Goal: Task Accomplishment & Management: Complete application form

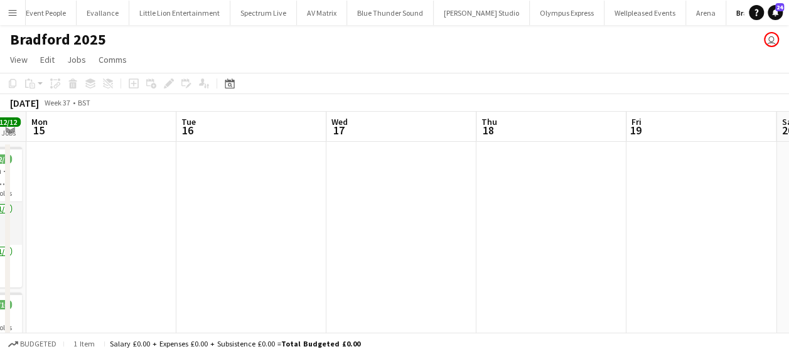
drag, startPoint x: 218, startPoint y: 218, endPoint x: 58, endPoint y: 223, distance: 160.1
click at [58, 223] on app-calendar-viewport "Fri 12 4/4 1 Job Sat 13 2/2 1 Job Sun 14 12/12 2 Jobs Mon 15 Tue 16 Wed 17 Thu …" at bounding box center [394, 330] width 789 height 437
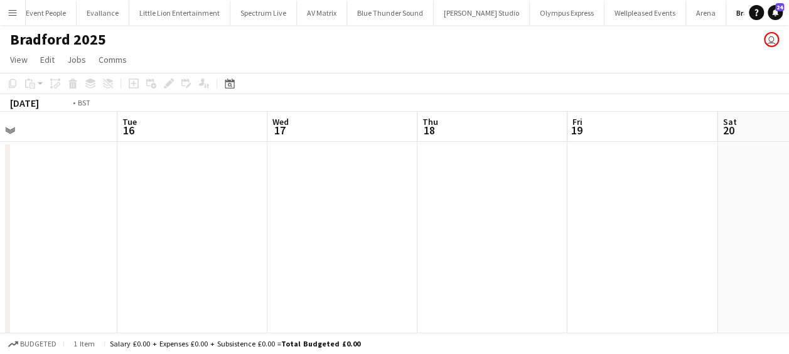
drag, startPoint x: 159, startPoint y: 223, endPoint x: 103, endPoint y: 229, distance: 56.8
click at [103, 229] on app-calendar-viewport "Fri 12 4/4 1 Job Sat 13 2/2 1 Job Sun 14 12/12 2 Jobs Mon 15 Tue 16 Wed 17 Thu …" at bounding box center [394, 330] width 789 height 437
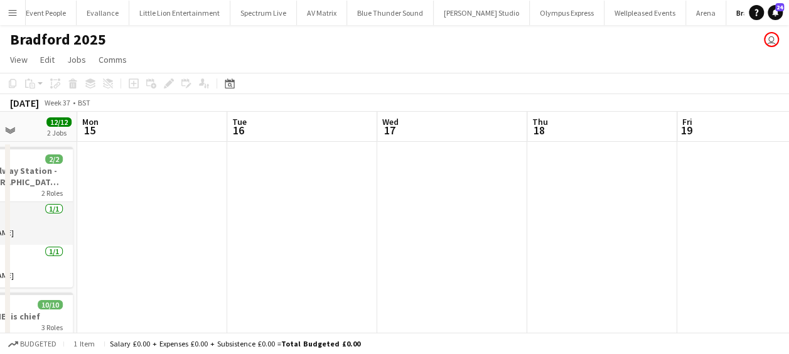
drag, startPoint x: 389, startPoint y: 223, endPoint x: 455, endPoint y: 213, distance: 66.6
click at [455, 213] on app-calendar-viewport "Fri 12 4/4 1 Job Sat 13 2/2 1 Job Sun 14 12/12 2 Jobs Mon 15 Tue 16 Wed 17 Thu …" at bounding box center [394, 330] width 789 height 437
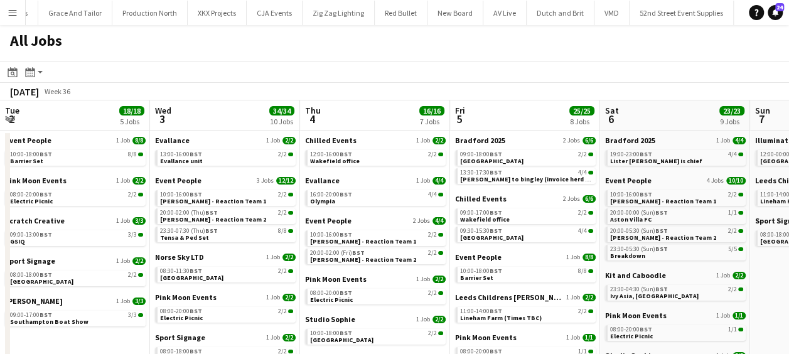
scroll to position [0, 388]
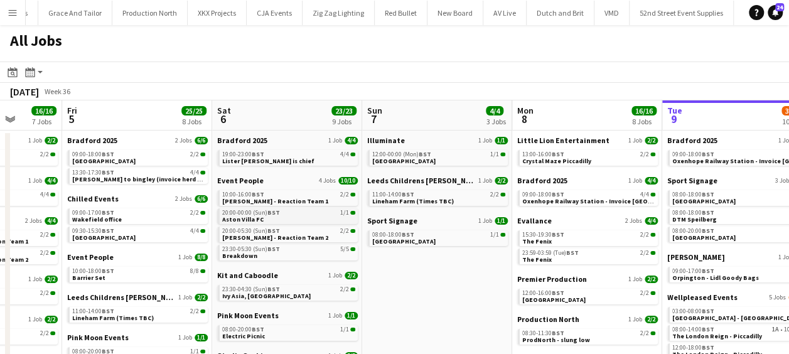
click at [270, 213] on span "BST" at bounding box center [273, 212] width 13 height 8
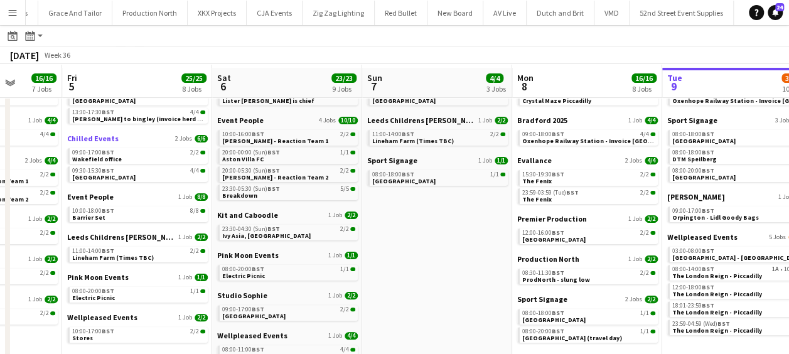
scroll to position [63, 0]
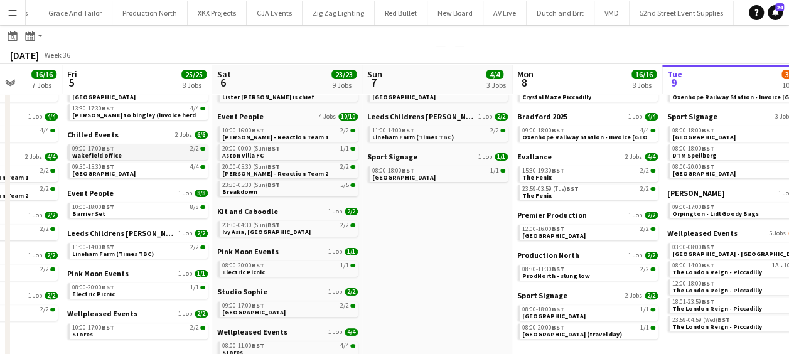
click at [128, 147] on div "09:00-17:00 BST 2/2" at bounding box center [138, 149] width 133 height 6
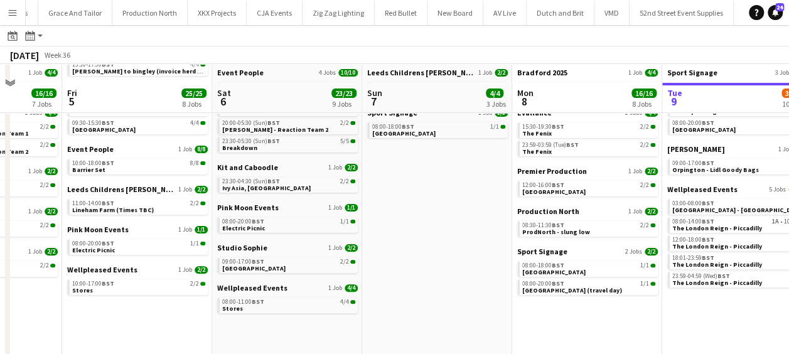
scroll to position [125, 0]
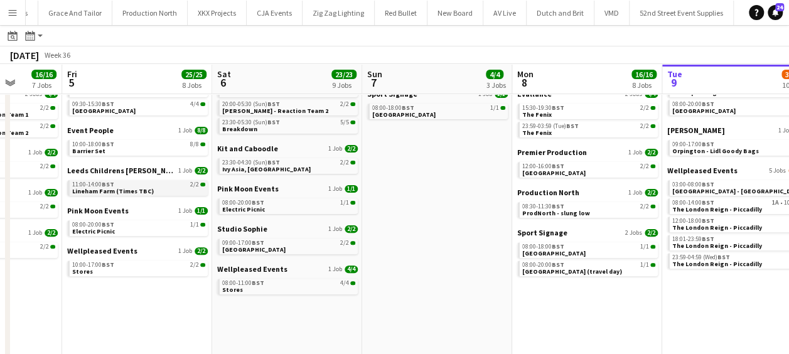
click at [108, 180] on link "11:00-14:00 BST 2/2 Lineham Farm (Times TBC)" at bounding box center [138, 187] width 133 height 14
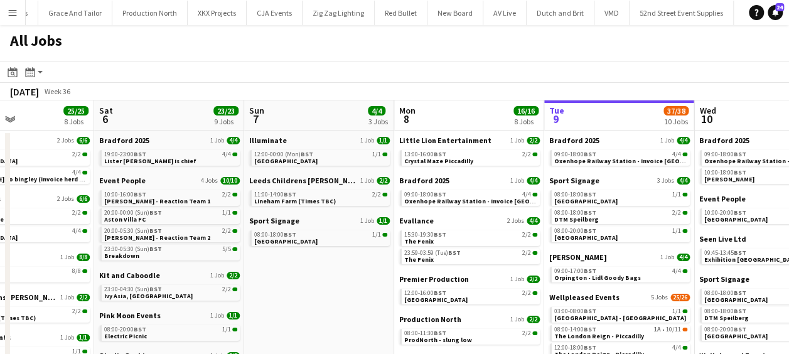
scroll to position [0, 510]
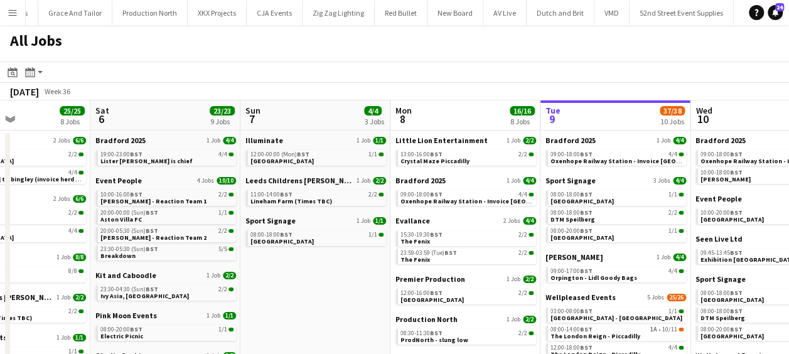
drag, startPoint x: 281, startPoint y: 200, endPoint x: 198, endPoint y: 191, distance: 83.4
click at [198, 191] on app-calendar-viewport "Tue 2 18/18 5 Jobs Wed 3 34/34 10 Jobs Thu 4 16/16 7 Jobs Fri 5 25/25 8 Jobs Sa…" at bounding box center [394, 315] width 789 height 431
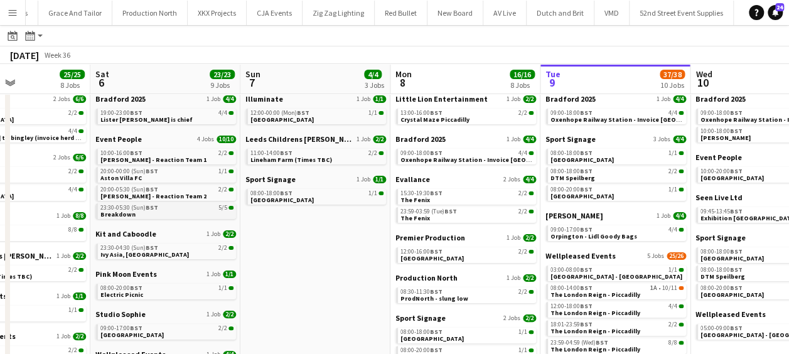
scroll to position [63, 0]
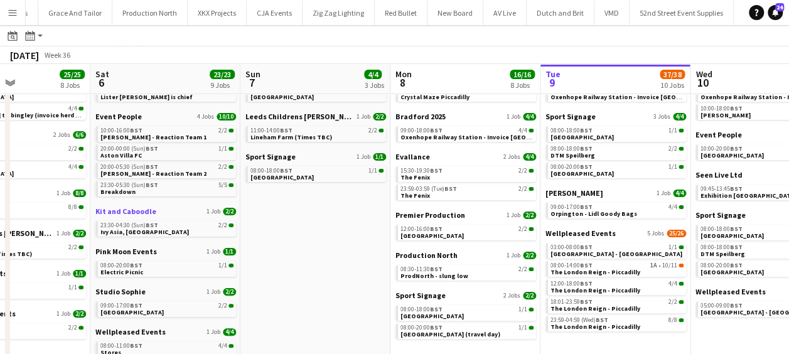
click at [148, 214] on span "Kit and Caboodle" at bounding box center [125, 210] width 61 height 9
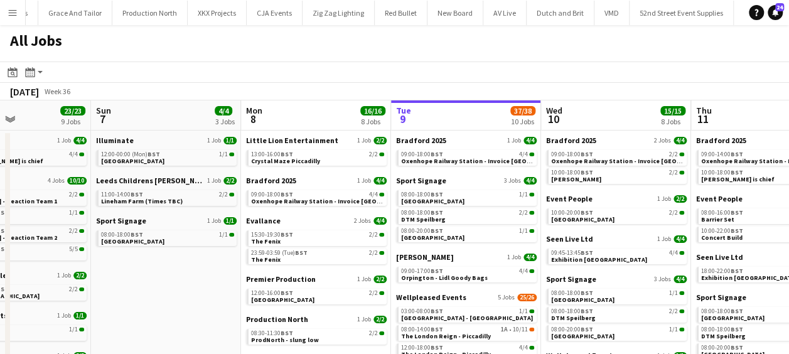
scroll to position [0, 360]
drag, startPoint x: 216, startPoint y: 260, endPoint x: 179, endPoint y: 252, distance: 38.4
click at [179, 252] on app-calendar-viewport "Thu 4 16/16 7 Jobs Fri 5 25/25 8 Jobs Sat 6 23/23 9 Jobs Sun 7 4/4 3 Jobs Mon 8…" at bounding box center [394, 315] width 789 height 431
click at [154, 157] on span "BST" at bounding box center [153, 154] width 13 height 8
click at [116, 222] on span "Sport Signage" at bounding box center [120, 220] width 50 height 9
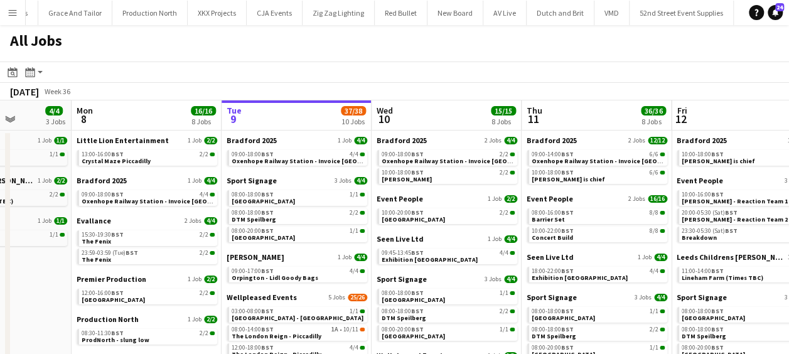
drag, startPoint x: 230, startPoint y: 260, endPoint x: 60, endPoint y: 250, distance: 170.3
click at [60, 250] on app-calendar-viewport "Thu 4 16/16 7 Jobs Fri 5 25/25 8 Jobs Sat 6 23/23 9 Jobs Sun 7 4/4 3 Jobs Mon 8…" at bounding box center [394, 315] width 789 height 431
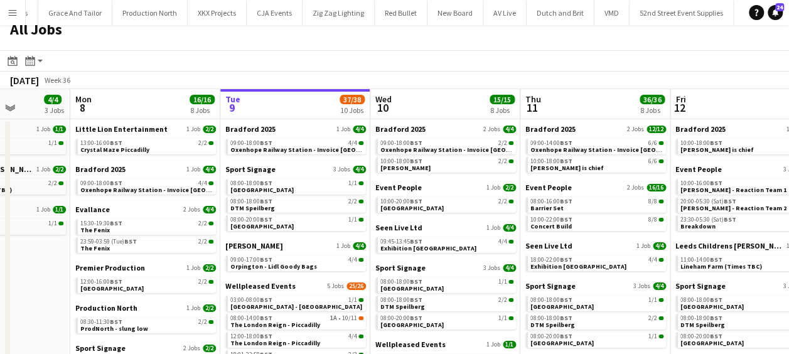
scroll to position [63, 0]
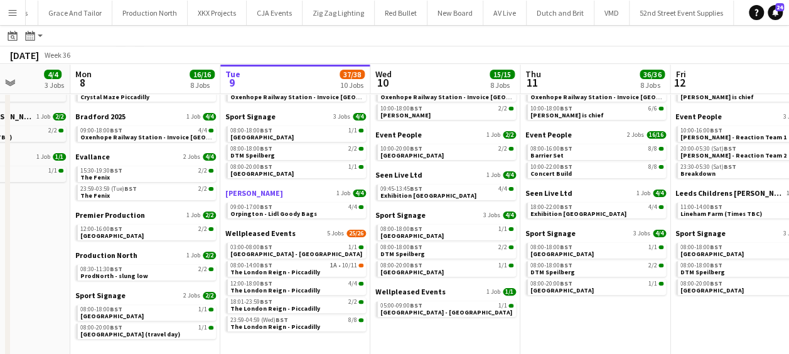
click at [249, 191] on span "[PERSON_NAME]" at bounding box center [254, 192] width 58 height 9
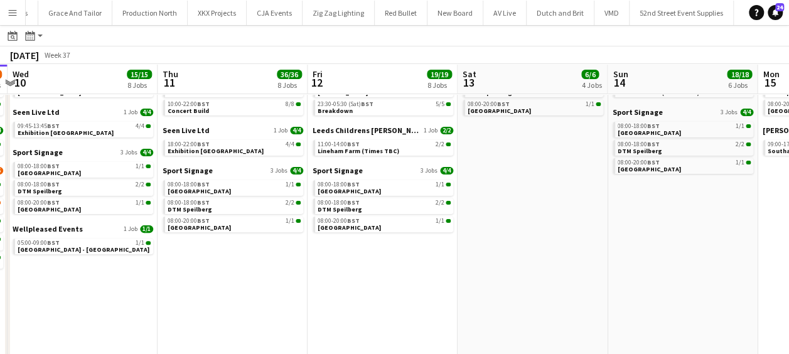
scroll to position [0, 341]
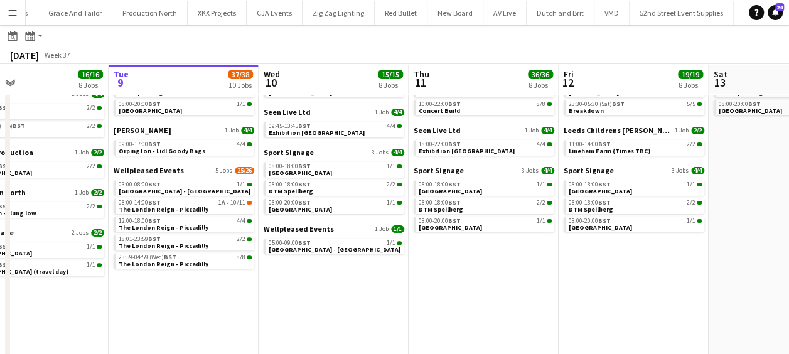
drag, startPoint x: 257, startPoint y: 195, endPoint x: 163, endPoint y: 193, distance: 94.8
click at [163, 193] on app-calendar-viewport "Sat 6 23/23 9 Jobs Sun 7 4/4 3 Jobs Mon 8 16/16 8 Jobs Tue 9 37/38 10 Jobs Wed …" at bounding box center [394, 170] width 789 height 469
click at [162, 171] on span "Wellpleased Events" at bounding box center [149, 170] width 70 height 9
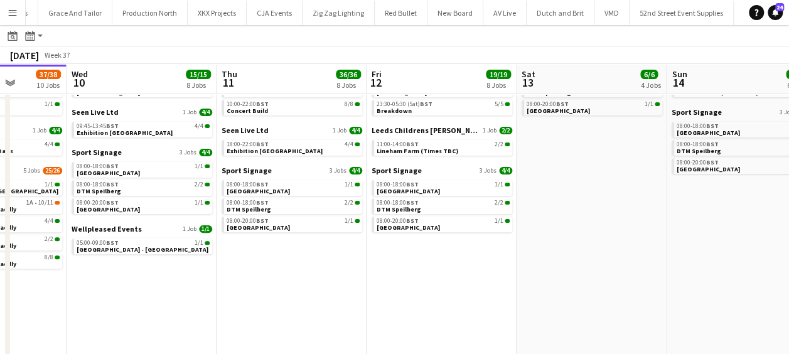
drag, startPoint x: 292, startPoint y: 291, endPoint x: 90, endPoint y: 283, distance: 201.6
click at [92, 285] on app-calendar-viewport "Sat 6 23/23 9 Jobs Sun 7 4/4 3 Jobs Mon 8 16/16 8 Jobs Tue 9 37/38 10 Jobs Wed …" at bounding box center [394, 170] width 789 height 469
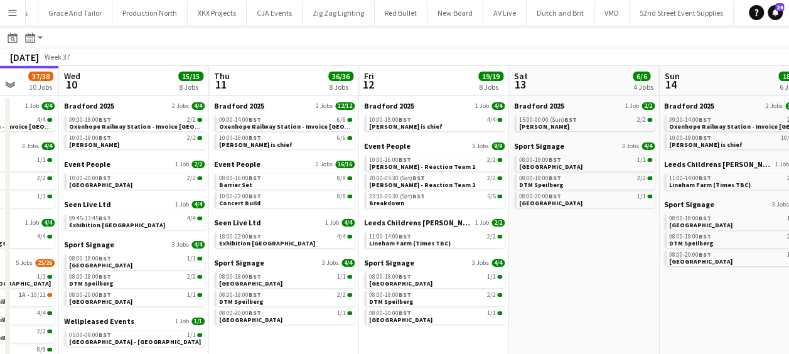
scroll to position [0, 0]
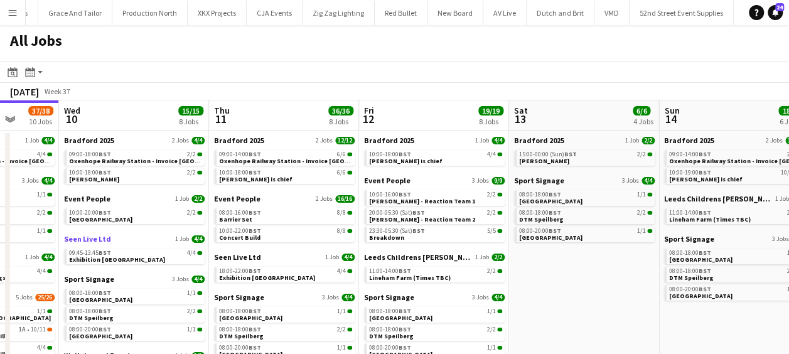
click at [90, 235] on span "Seen Live Ltd" at bounding box center [87, 238] width 47 height 9
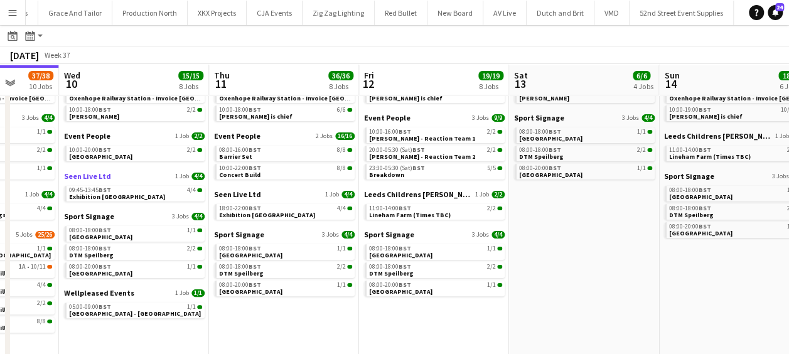
scroll to position [63, 0]
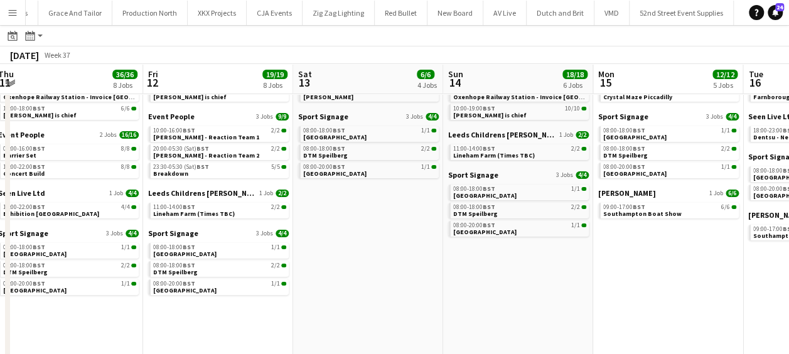
drag, startPoint x: 85, startPoint y: 300, endPoint x: 23, endPoint y: 292, distance: 62.0
click at [23, 292] on app-calendar-viewport "Mon 8 16/16 8 Jobs Tue 9 37/38 10 Jobs Wed 10 15/15 8 Jobs Thu 11 36/36 8 Jobs …" at bounding box center [394, 233] width 789 height 469
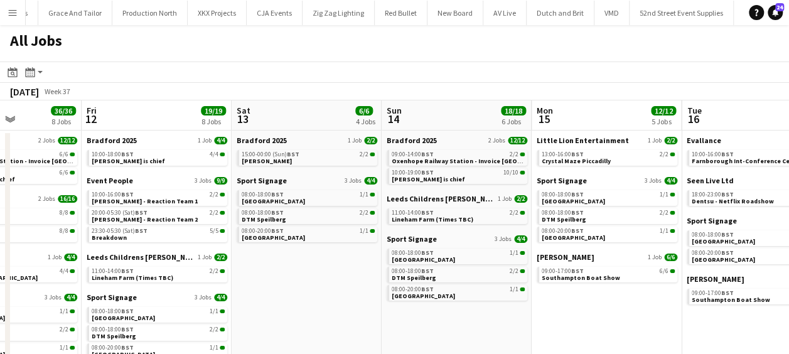
scroll to position [0, 589]
drag, startPoint x: 240, startPoint y: 270, endPoint x: 169, endPoint y: 271, distance: 70.3
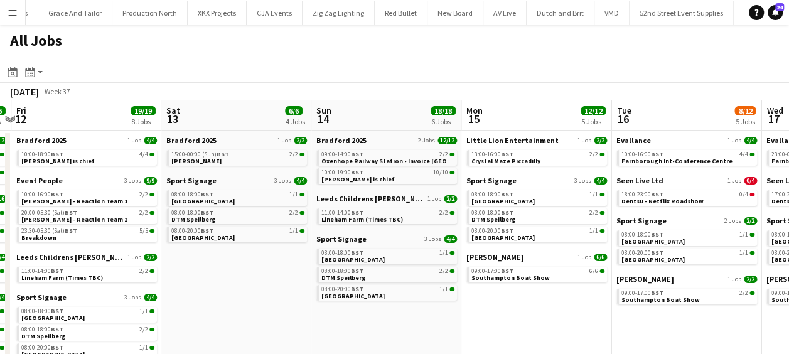
click at [169, 271] on app-calendar-viewport "Mon 8 16/16 8 Jobs Tue 9 37/38 10 Jobs Wed 10 15/15 8 Jobs Thu 11 36/36 8 Jobs …" at bounding box center [394, 315] width 789 height 431
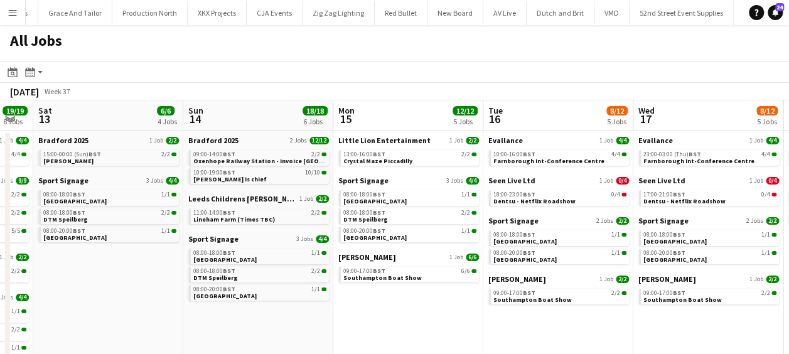
scroll to position [0, 432]
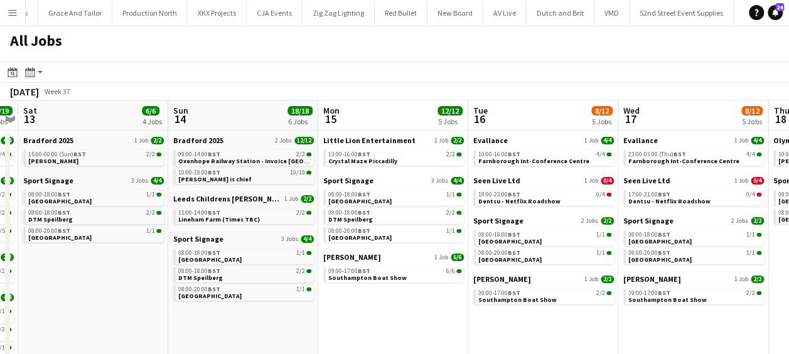
drag, startPoint x: 266, startPoint y: 272, endPoint x: 124, endPoint y: 267, distance: 141.9
click at [124, 267] on app-calendar-viewport "Wed 10 15/15 8 Jobs Thu 11 36/36 8 Jobs Fri 12 19/19 8 Jobs Sat 13 6/6 4 Jobs S…" at bounding box center [394, 315] width 789 height 431
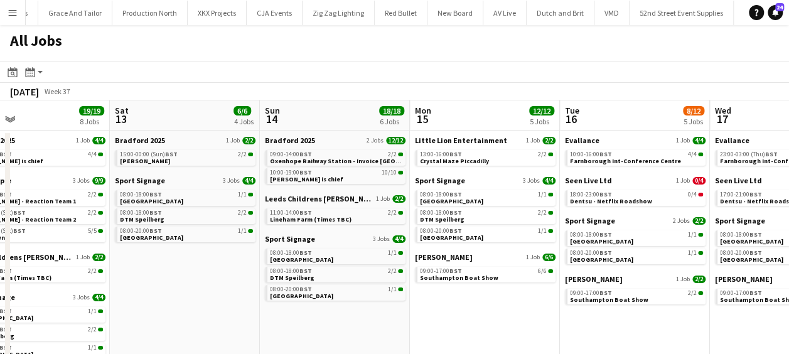
drag, startPoint x: 130, startPoint y: 309, endPoint x: 221, endPoint y: 316, distance: 91.2
click at [221, 316] on app-calendar-viewport "Wed 10 15/15 8 Jobs Thu 11 36/36 8 Jobs Fri 12 19/19 8 Jobs Sat 13 6/6 4 Jobs S…" at bounding box center [394, 315] width 789 height 431
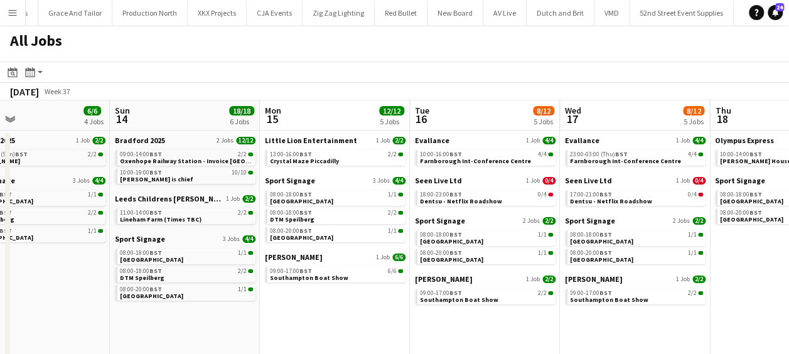
drag, startPoint x: 279, startPoint y: 245, endPoint x: 180, endPoint y: 246, distance: 99.2
click at [180, 246] on app-calendar-viewport "Wed 10 15/15 8 Jobs Thu 11 36/36 8 Jobs Fri 12 19/19 8 Jobs Sat 13 6/6 4 Jobs S…" at bounding box center [394, 315] width 789 height 431
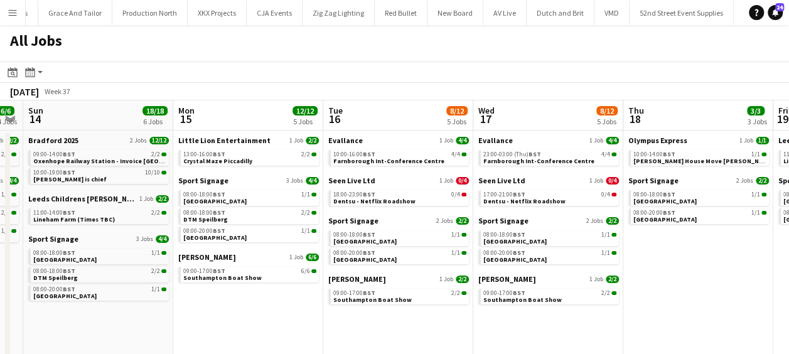
drag, startPoint x: 552, startPoint y: 309, endPoint x: 505, endPoint y: 316, distance: 47.7
click at [466, 306] on app-calendar-viewport "Fri 12 19/19 8 Jobs Sat 13 6/6 4 Jobs Sun 14 18/18 6 Jobs Mon 15 12/12 5 Jobs T…" at bounding box center [394, 315] width 789 height 431
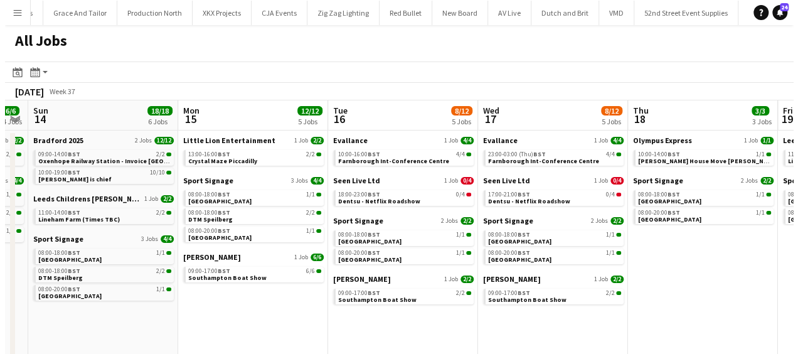
scroll to position [0, 276]
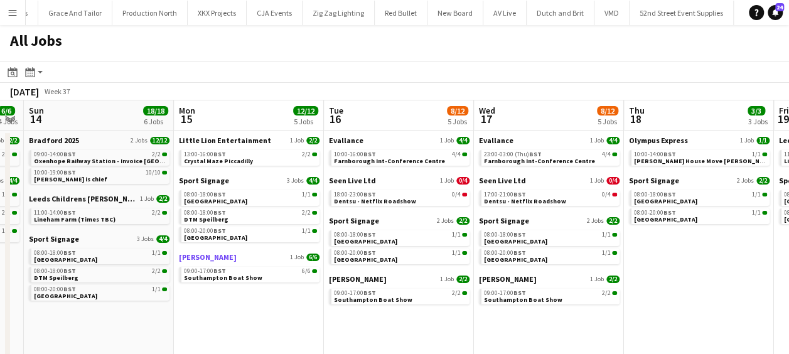
click at [203, 256] on span "[PERSON_NAME]" at bounding box center [208, 256] width 58 height 9
click at [10, 11] on app-icon "Menu" at bounding box center [13, 13] width 10 height 10
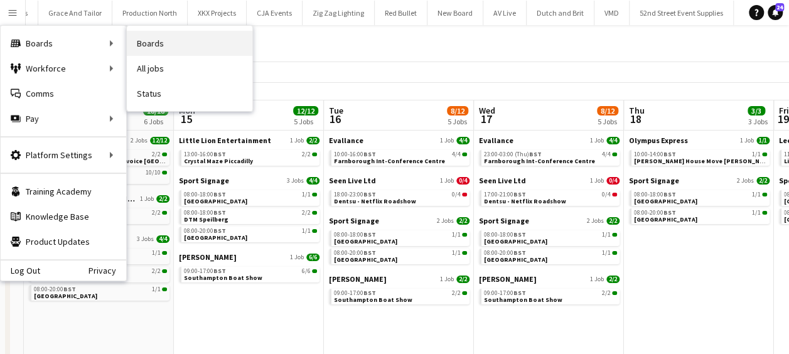
click at [174, 41] on link "Boards" at bounding box center [189, 43] width 125 height 25
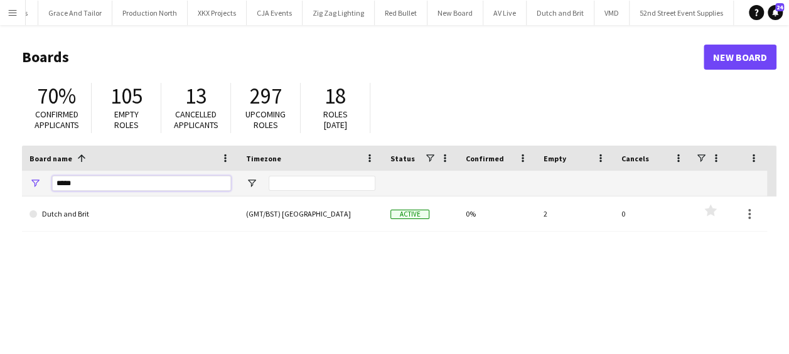
drag, startPoint x: 87, startPoint y: 181, endPoint x: 10, endPoint y: 190, distance: 77.1
click at [11, 190] on main "Boards New Board 70% Confirmed applicants 105 Empty roles 13 Cancelled applican…" at bounding box center [394, 251] width 789 height 453
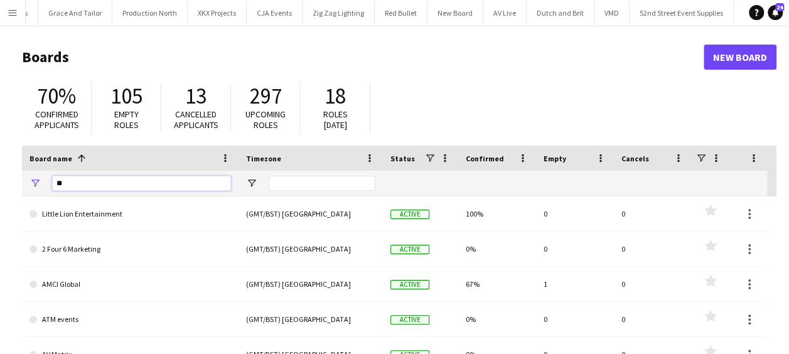
type input "***"
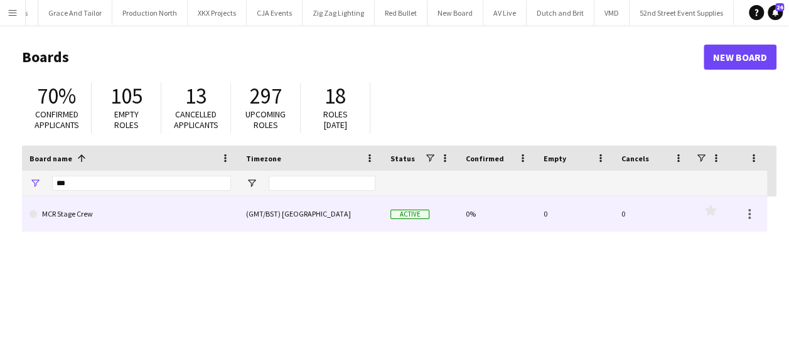
click at [112, 214] on link "MCR Stage Crew" at bounding box center [129, 213] width 201 height 35
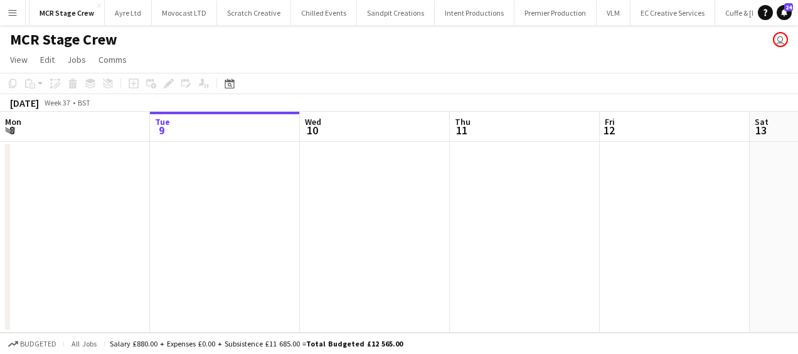
scroll to position [0, 1161]
drag, startPoint x: 333, startPoint y: 173, endPoint x: 366, endPoint y: 177, distance: 34.2
click at [235, 173] on app-calendar-viewport "Sat 6 Sun 7 Mon 8 Tue 9 Wed 10 Thu 11 Fri 12 Sat 13 Sun 14 Mon 15 Tue 16" at bounding box center [399, 222] width 798 height 221
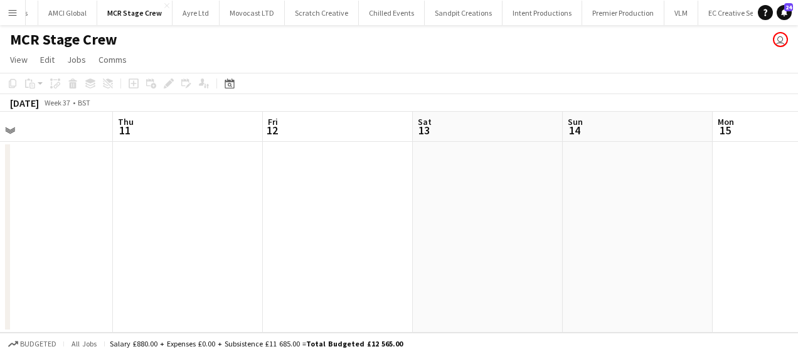
drag, startPoint x: 138, startPoint y: 178, endPoint x: 198, endPoint y: 179, distance: 60.3
click at [141, 179] on app-calendar-viewport "Mon 8 Tue 9 Wed 10 Thu 11 Fri 12 Sat 13 Sun 14 Mon 15 Tue 16 Wed 17 Thu 18" at bounding box center [399, 222] width 798 height 221
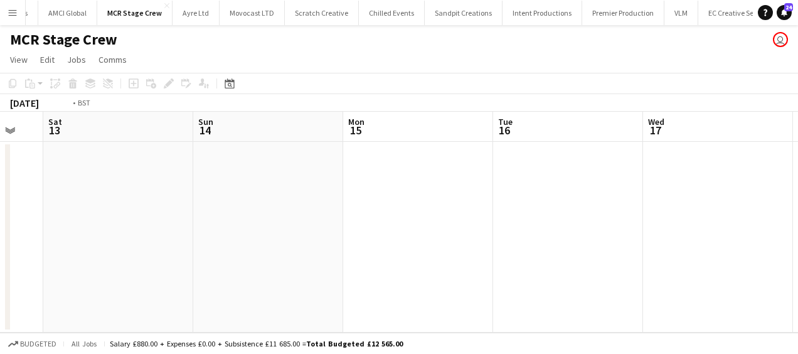
click at [179, 189] on app-calendar-viewport "Wed 10 Thu 11 Fri 12 Sat 13 Sun 14 Mon 15 Tue 16 Wed 17 Thu 18 Fri 19 Sat 20" at bounding box center [399, 222] width 798 height 221
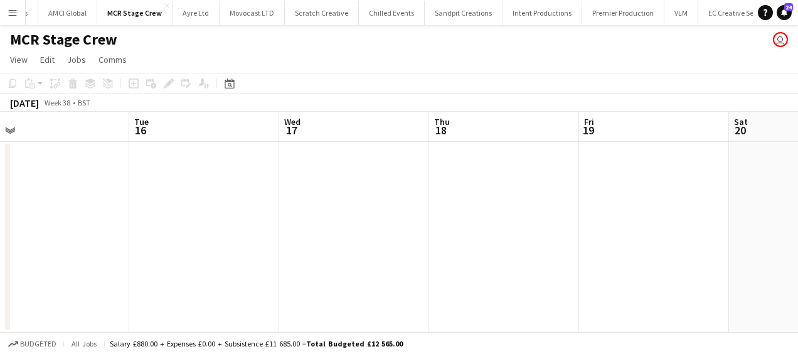
drag, startPoint x: 353, startPoint y: 195, endPoint x: 121, endPoint y: 186, distance: 232.3
click at [118, 186] on app-calendar-viewport "Fri 12 Sat 13 Sun 14 Mon 15 Tue 16 Wed 17 Thu 18 Fri 19 Sat 20 Sun 21 Mon 22" at bounding box center [399, 222] width 798 height 221
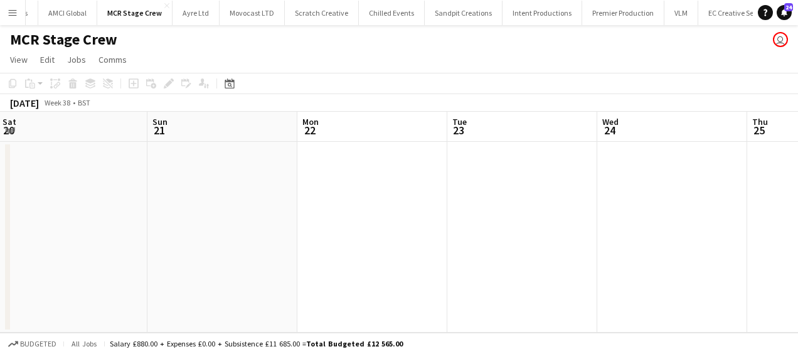
drag, startPoint x: -3, startPoint y: 200, endPoint x: 440, endPoint y: 199, distance: 442.4
click at [0, 199] on app-calendar-viewport "Tue 16 Wed 17 Thu 18 Fri 19 Sat 20 Sun 21 Mon 22 Tue 23 Wed 24 Thu 25 Fri 26" at bounding box center [399, 222] width 798 height 221
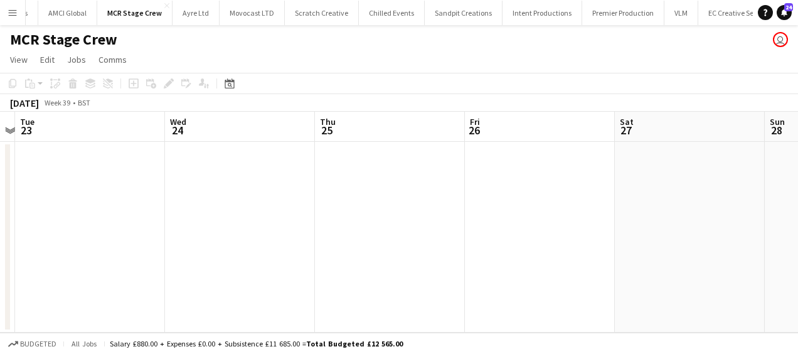
drag, startPoint x: 109, startPoint y: 202, endPoint x: 168, endPoint y: 202, distance: 59.6
click at [112, 202] on app-calendar-viewport "Sat 20 Sun 21 Mon 22 Tue 23 Wed 24 Thu 25 Fri 26 Sat 27 Sun 28 Mon 29 Tue 30" at bounding box center [399, 222] width 798 height 221
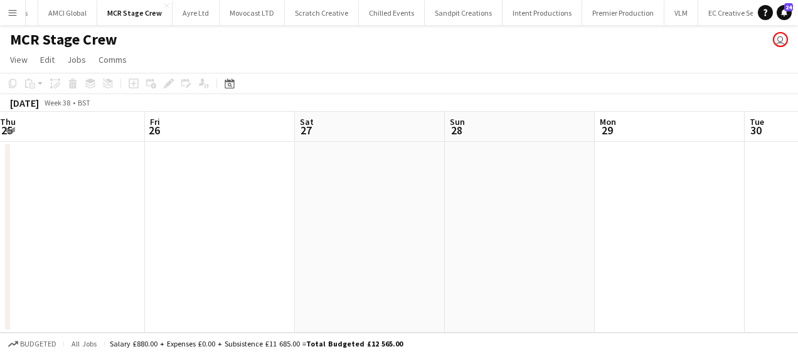
drag, startPoint x: 374, startPoint y: 211, endPoint x: 351, endPoint y: 212, distance: 22.6
click at [60, 212] on app-calendar-viewport "Mon 22 Tue 23 Wed 24 Thu 25 Fri 26 Sat 27 Sun 28 Mon 29 Tue 30 Wed 1 Thu 2" at bounding box center [399, 222] width 798 height 221
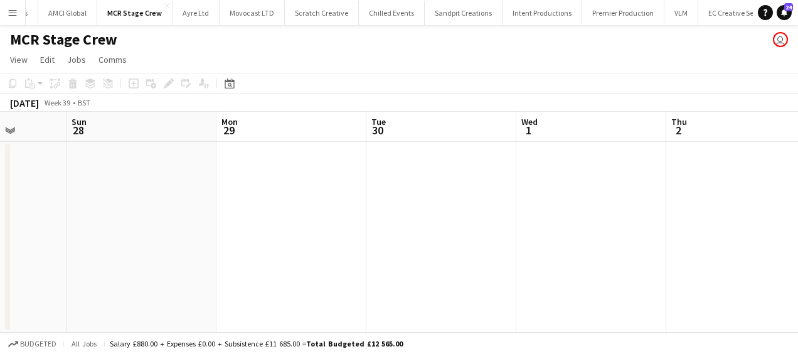
drag, startPoint x: 149, startPoint y: 220, endPoint x: 423, endPoint y: 220, distance: 273.6
click at [50, 220] on app-calendar-viewport "Wed 24 Thu 25 Fri 26 Sat 27 Sun 28 Mon 29 Tue 30 Wed 1 Thu 2 Fri 3 Sat 4" at bounding box center [399, 222] width 798 height 221
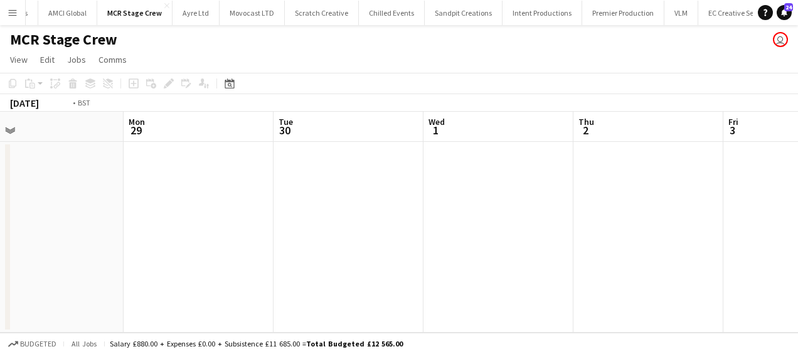
drag, startPoint x: 250, startPoint y: 228, endPoint x: 50, endPoint y: 230, distance: 200.2
click at [21, 230] on app-calendar-viewport "Fri 26 Sat 27 Sun 28 Mon 29 Tue 30 Wed 1 Thu 2 Fri 3 Sat 4 Sun 5 Mon 6" at bounding box center [399, 222] width 798 height 221
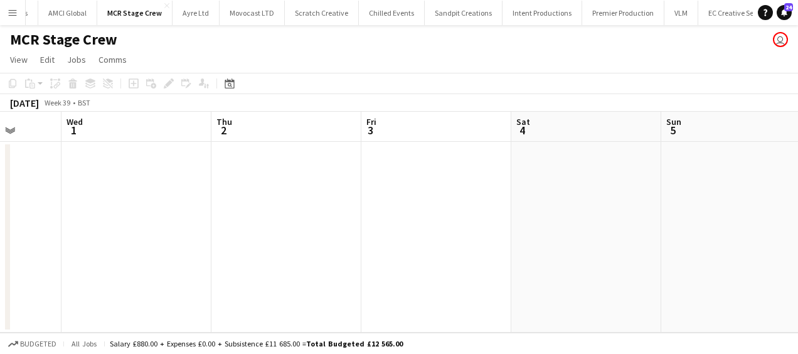
drag, startPoint x: 412, startPoint y: 233, endPoint x: 387, endPoint y: 231, distance: 25.8
click at [105, 240] on app-calendar-viewport "Sun 28 Mon 29 Tue 30 Wed 1 Thu 2 Fri 3 Sat 4 Sun 5 Mon 6 Tue 7 Wed 8" at bounding box center [399, 222] width 798 height 221
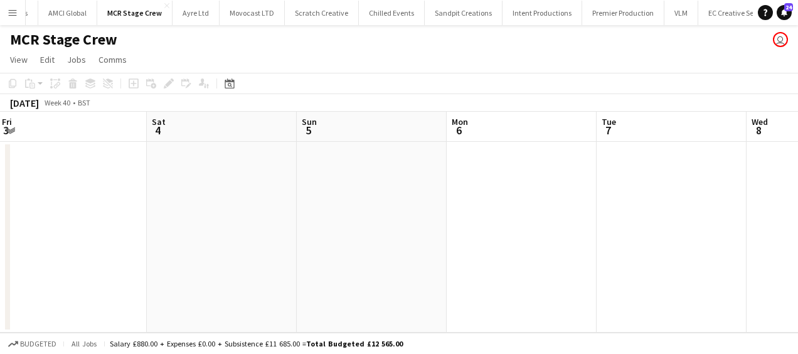
drag, startPoint x: 471, startPoint y: 236, endPoint x: 417, endPoint y: 228, distance: 54.5
click at [156, 236] on app-calendar-viewport "Tue 30 Wed 1 Thu 2 Fri 3 Sat 4 Sun 5 Mon 6 Tue 7 Wed 8 Thu 9 Fri 10" at bounding box center [399, 222] width 798 height 221
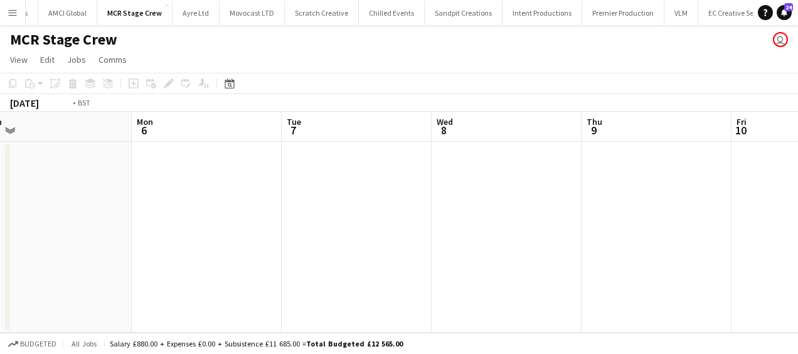
click at [185, 227] on app-calendar-viewport "Thu 2 Fri 3 Sat 4 Sun 5 Mon 6 Tue 7 Wed 8 Thu 9 Fri 10 Sat 11 Sun 12" at bounding box center [399, 222] width 798 height 221
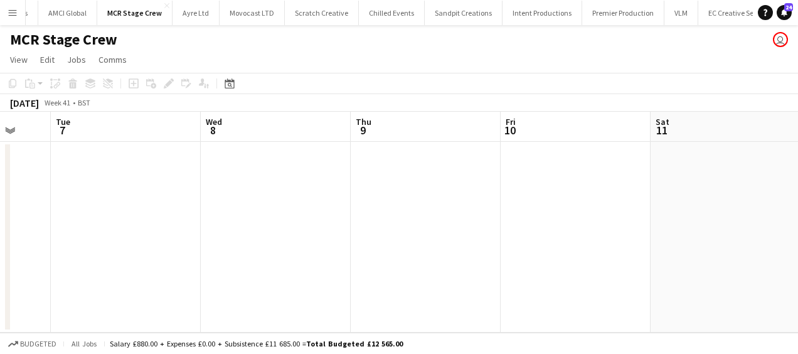
click at [266, 202] on app-date-cell at bounding box center [276, 237] width 150 height 191
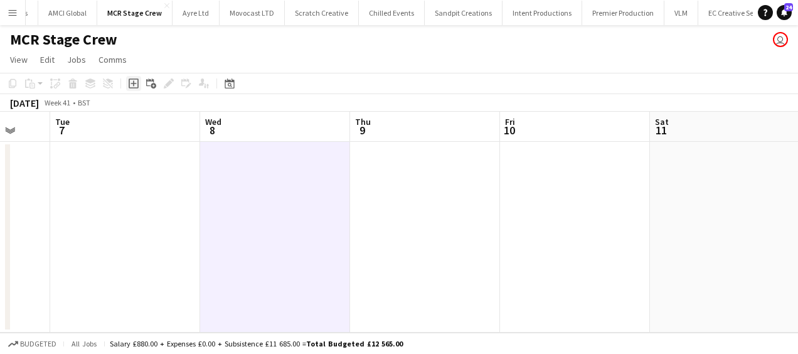
click at [131, 82] on icon "Add job" at bounding box center [134, 83] width 10 height 10
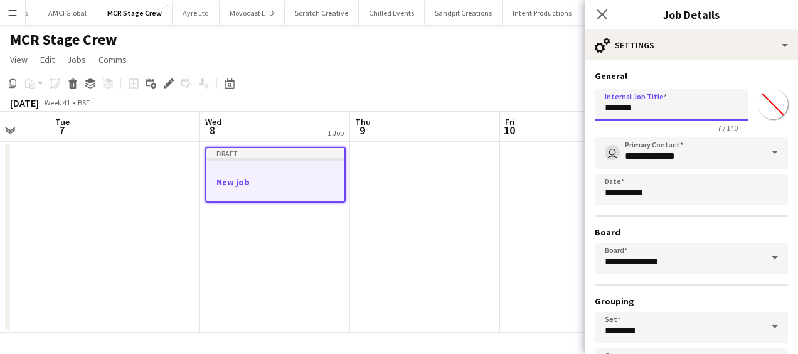
drag, startPoint x: 669, startPoint y: 114, endPoint x: 446, endPoint y: 128, distance: 223.8
click at [448, 125] on body "Menu Boards Boards Boards All jobs Status Workforce Workforce My Workforce Recr…" at bounding box center [399, 177] width 798 height 354
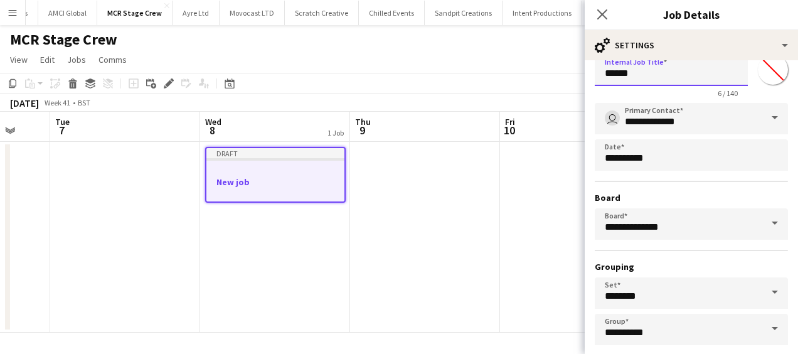
scroll to position [97, 0]
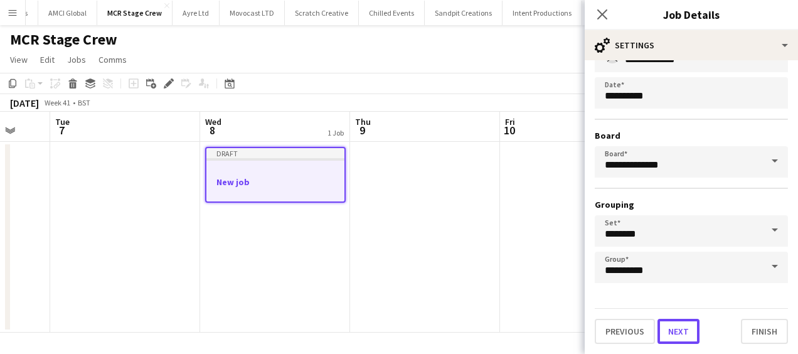
click at [686, 326] on button "Next" at bounding box center [679, 331] width 42 height 25
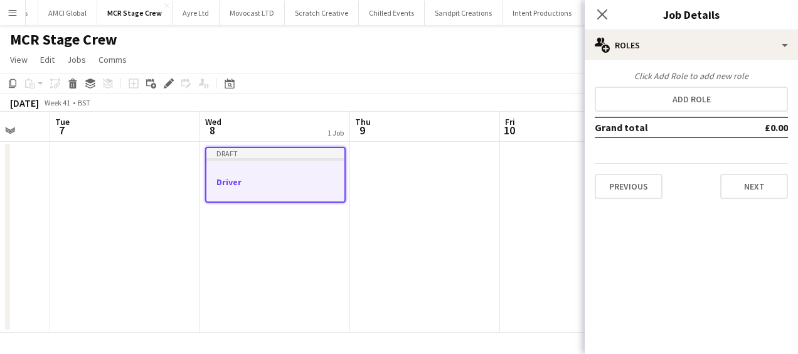
scroll to position [0, 0]
click at [645, 178] on button "Previous" at bounding box center [629, 186] width 68 height 25
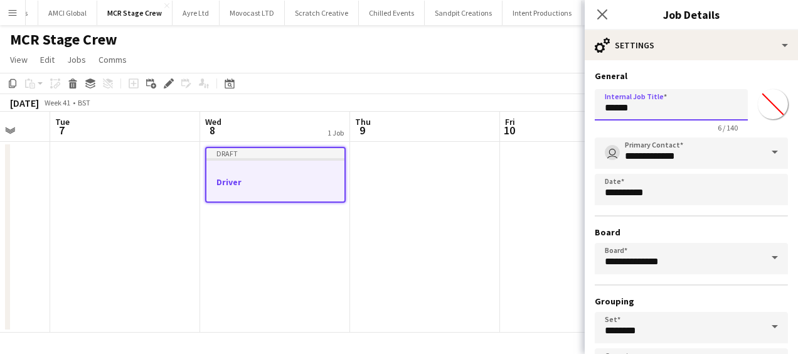
drag, startPoint x: 653, startPoint y: 111, endPoint x: 543, endPoint y: 114, distance: 109.9
click at [545, 114] on body "Menu Boards Boards Boards All jobs Status Workforce Workforce My Workforce Recr…" at bounding box center [399, 177] width 798 height 354
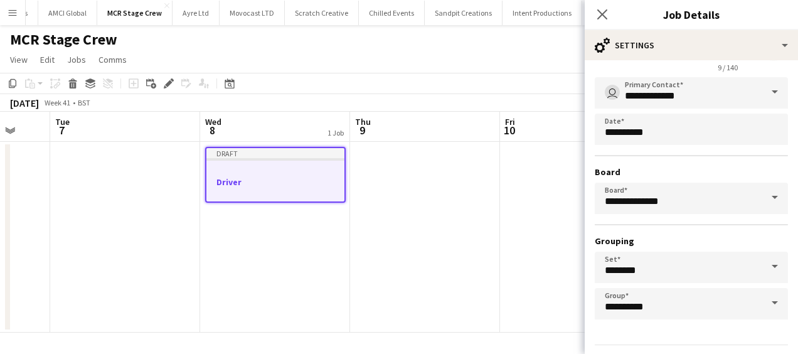
scroll to position [97, 0]
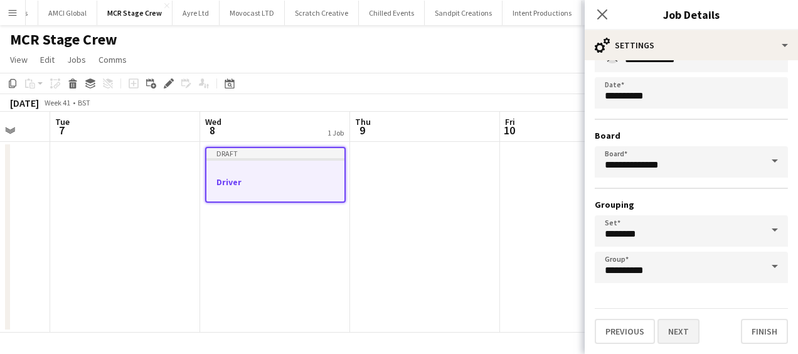
type input "*********"
click at [686, 326] on button "Next" at bounding box center [679, 331] width 42 height 25
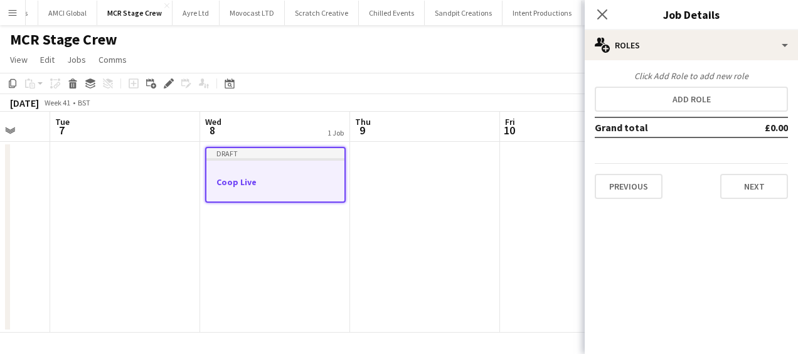
scroll to position [0, 0]
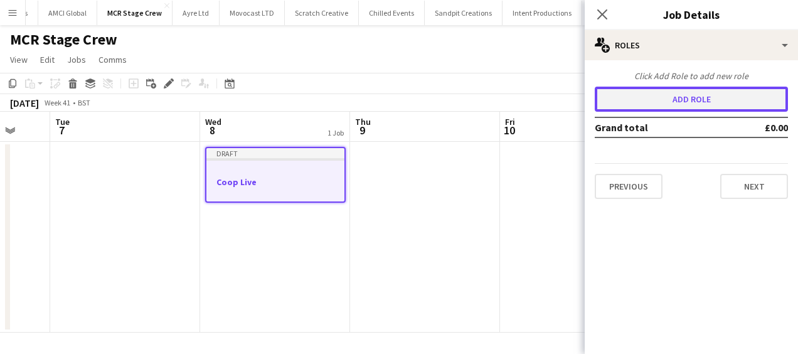
click at [695, 93] on button "Add role" at bounding box center [691, 99] width 193 height 25
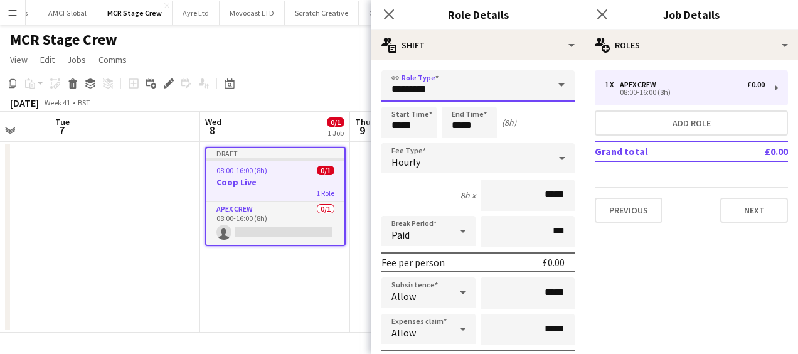
drag, startPoint x: 525, startPoint y: 87, endPoint x: 245, endPoint y: 83, distance: 279.9
click at [245, 83] on body "Menu Boards Boards Boards All jobs Status Workforce Workforce My Workforce Recr…" at bounding box center [399, 177] width 798 height 354
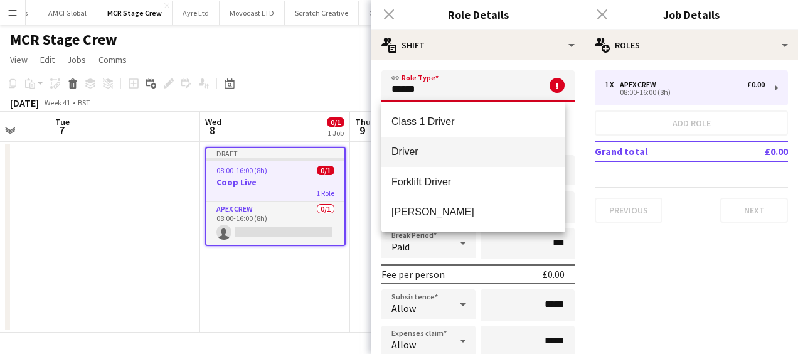
type input "******"
click at [399, 154] on span "Driver" at bounding box center [474, 152] width 164 height 12
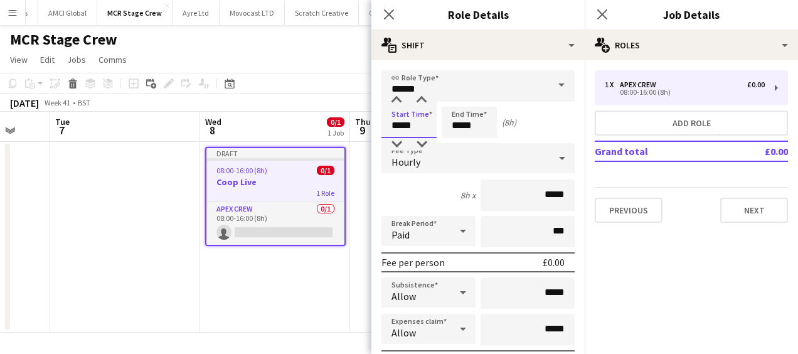
drag, startPoint x: 417, startPoint y: 124, endPoint x: 340, endPoint y: 131, distance: 76.8
click at [340, 131] on body "Menu Boards Boards Boards All jobs Status Workforce Workforce My Workforce Recr…" at bounding box center [399, 177] width 798 height 354
type input "*****"
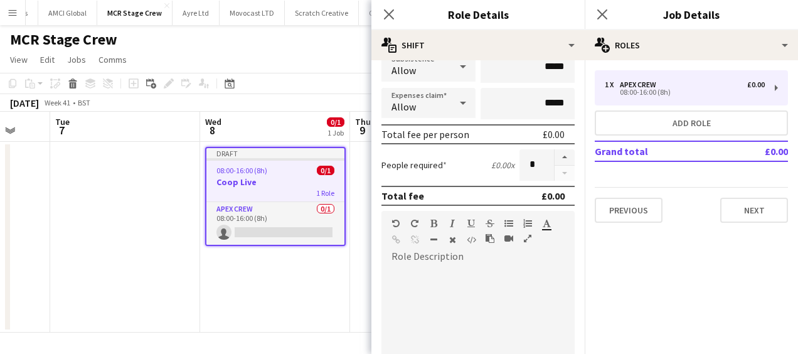
scroll to position [251, 0]
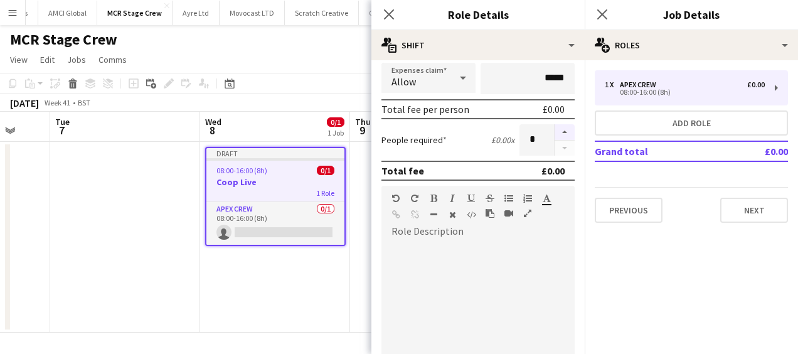
type input "*****"
click at [555, 133] on button "button" at bounding box center [565, 132] width 20 height 16
type input "*"
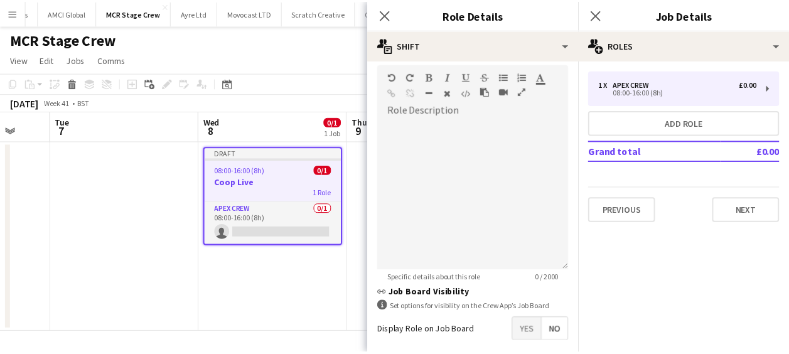
scroll to position [431, 0]
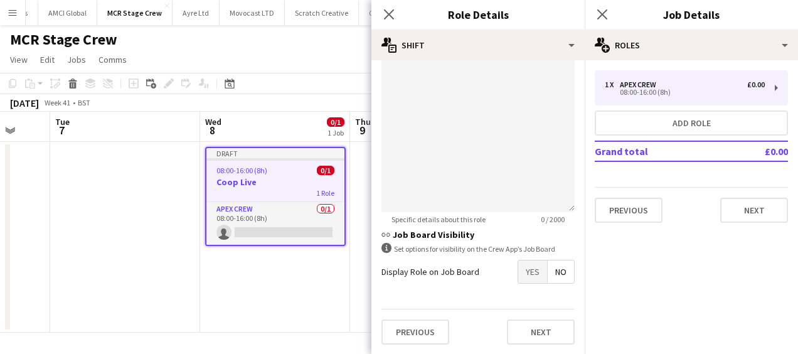
click at [537, 269] on span "Yes" at bounding box center [532, 271] width 29 height 23
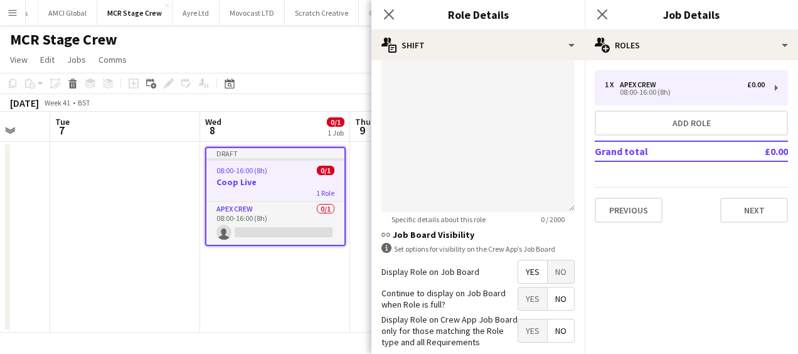
click at [531, 289] on span "Yes" at bounding box center [532, 298] width 29 height 23
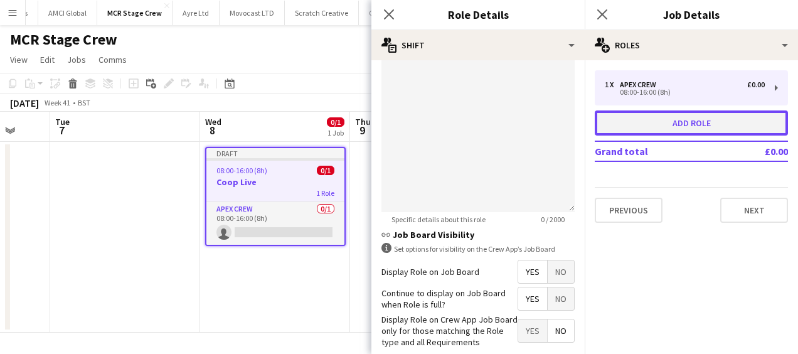
click at [652, 125] on button "Add role" at bounding box center [691, 122] width 193 height 25
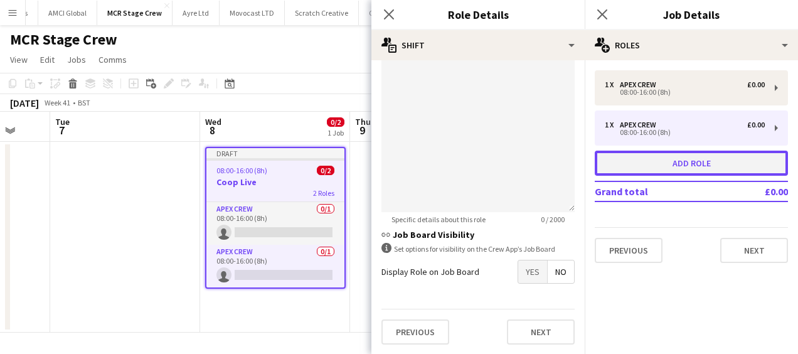
type input "*********"
type input "*****"
type input "*"
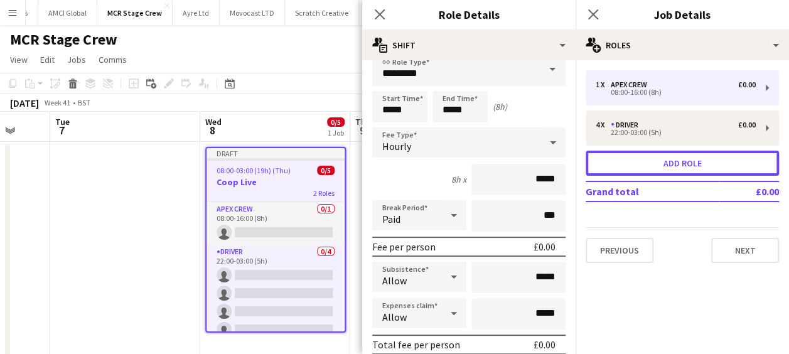
scroll to position [0, 0]
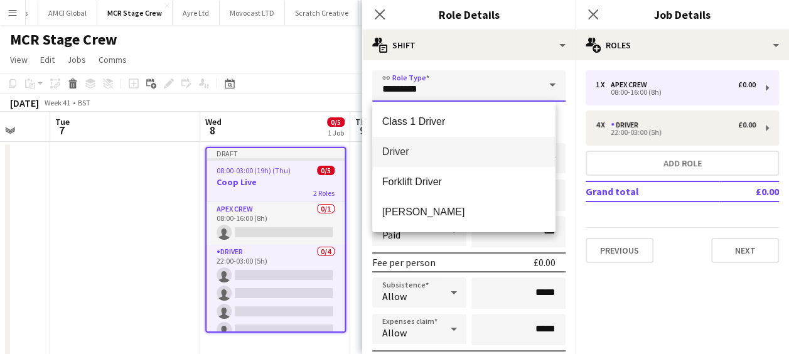
drag, startPoint x: 441, startPoint y: 91, endPoint x: 358, endPoint y: 93, distance: 82.9
click at [358, 93] on body "Menu Boards Boards Boards All jobs Status Workforce Workforce My Workforce Recr…" at bounding box center [394, 189] width 789 height 379
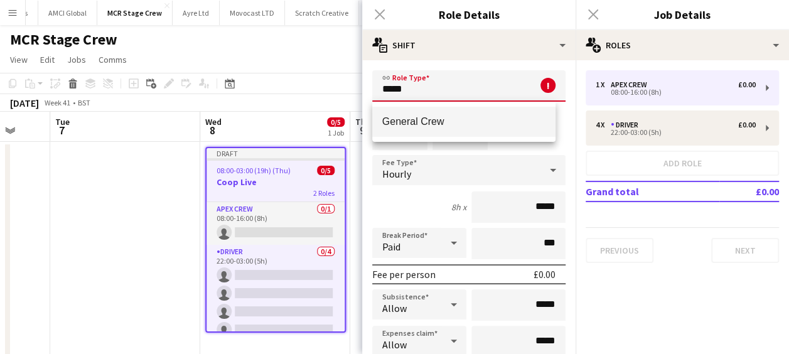
click at [435, 130] on mat-option "General Crew" at bounding box center [464, 122] width 184 height 30
type input "**********"
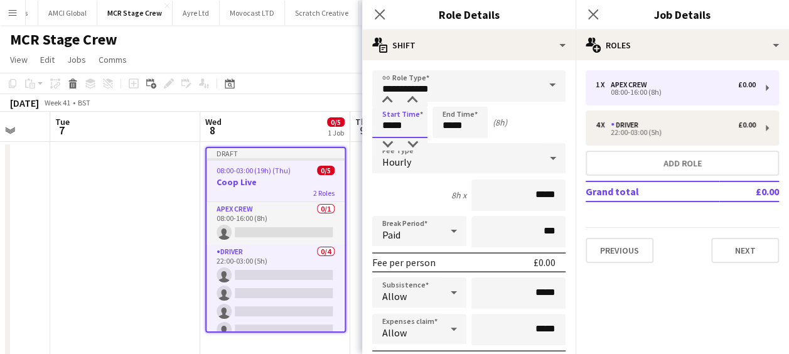
drag, startPoint x: 417, startPoint y: 124, endPoint x: 314, endPoint y: 131, distance: 102.5
click at [314, 131] on body "Menu Boards Boards Boards All jobs Status Workforce Workforce My Workforce Recr…" at bounding box center [394, 189] width 789 height 379
type input "*****"
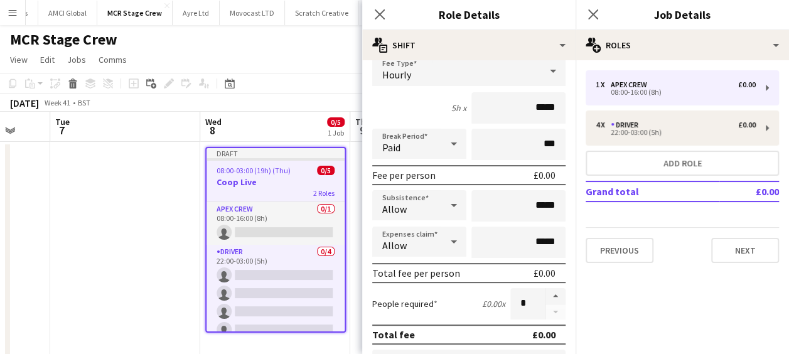
scroll to position [188, 0]
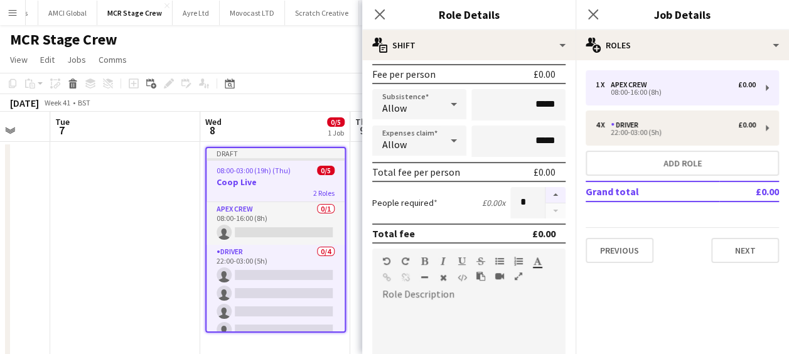
type input "*****"
click at [545, 198] on button "button" at bounding box center [555, 195] width 20 height 16
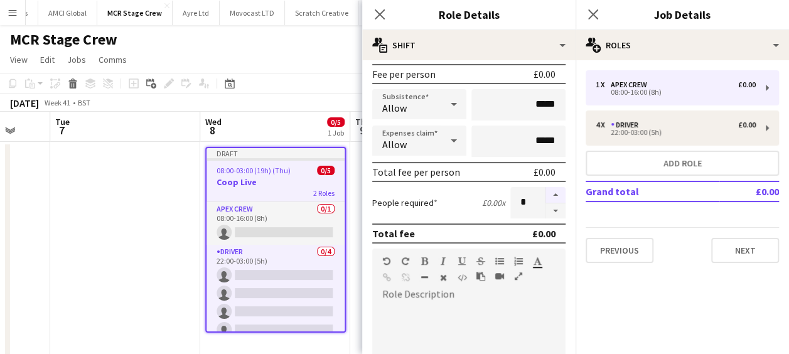
click at [545, 198] on button "button" at bounding box center [555, 195] width 20 height 16
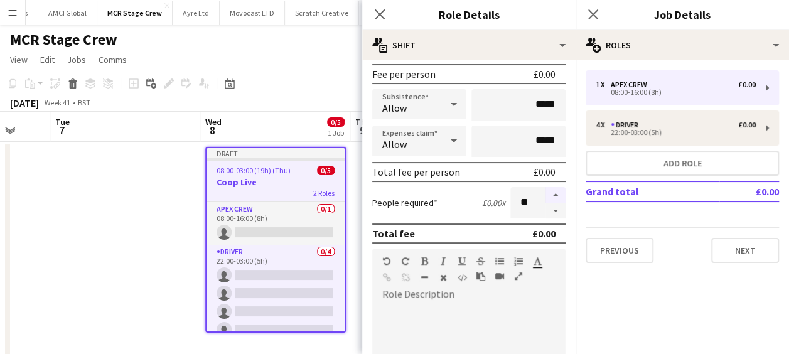
click at [545, 198] on button "button" at bounding box center [555, 195] width 20 height 16
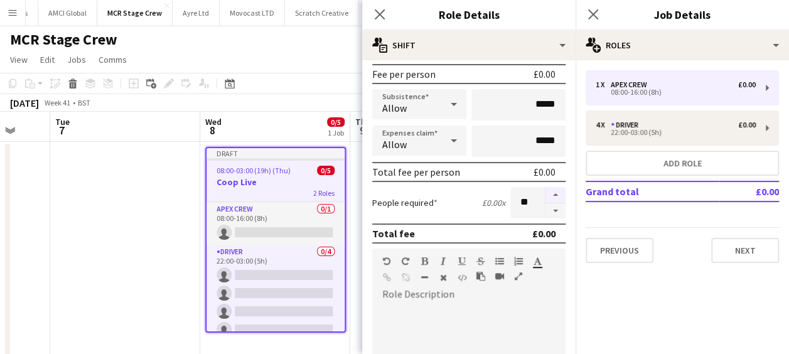
click at [545, 198] on button "button" at bounding box center [555, 195] width 20 height 16
click at [545, 208] on button "button" at bounding box center [555, 211] width 20 height 16
type input "**"
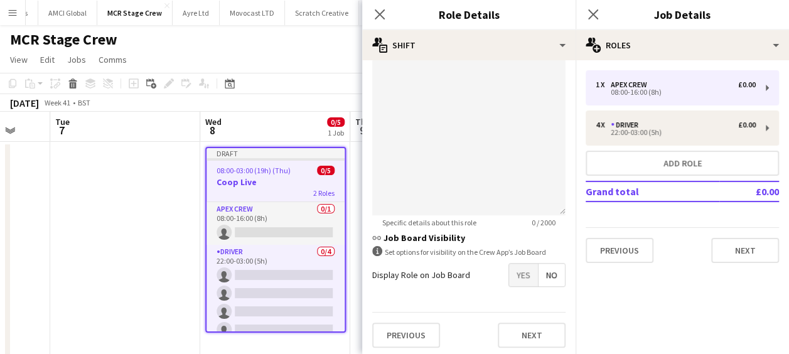
scroll to position [431, 0]
click at [510, 279] on span "Yes" at bounding box center [523, 271] width 29 height 23
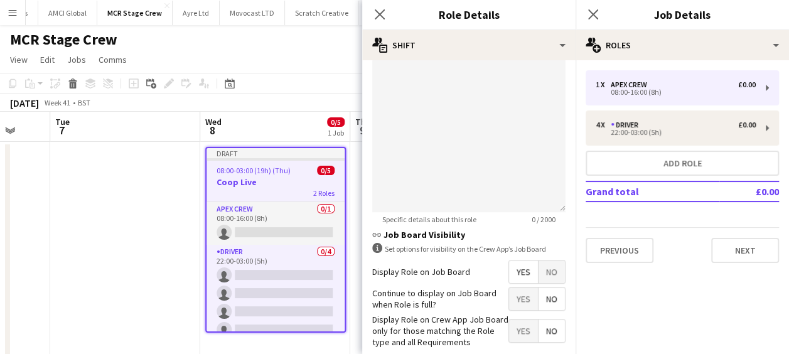
click at [511, 300] on span "Yes" at bounding box center [523, 298] width 29 height 23
click at [381, 18] on icon "Close pop-in" at bounding box center [379, 14] width 12 height 12
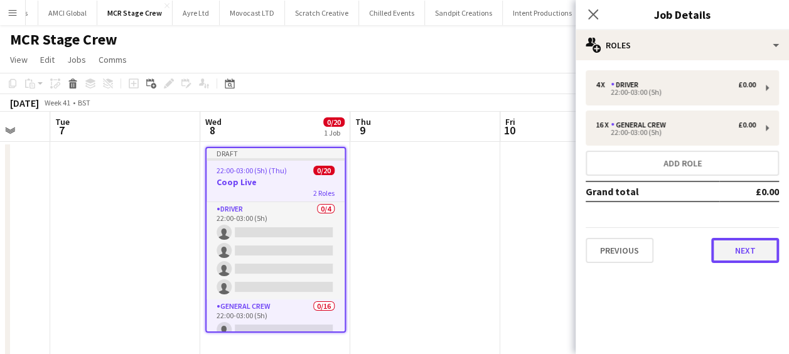
click at [722, 257] on button "Next" at bounding box center [745, 250] width 68 height 25
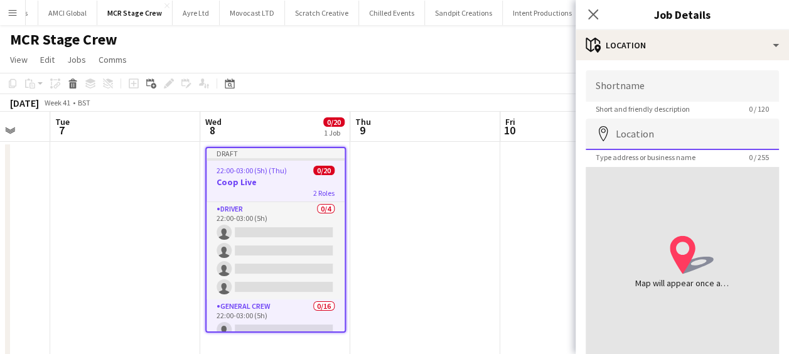
click at [668, 136] on input "Location" at bounding box center [681, 134] width 193 height 31
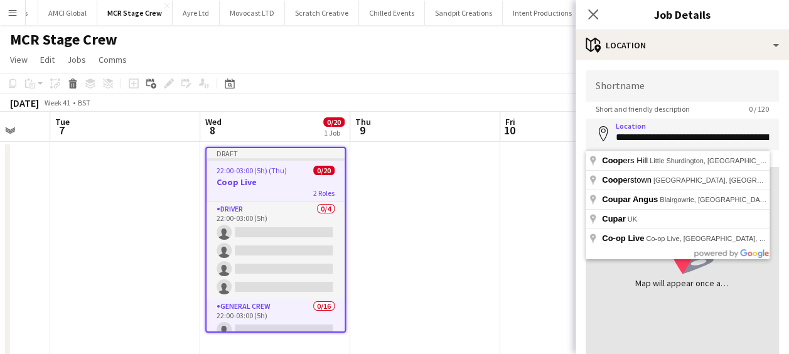
type input "**********"
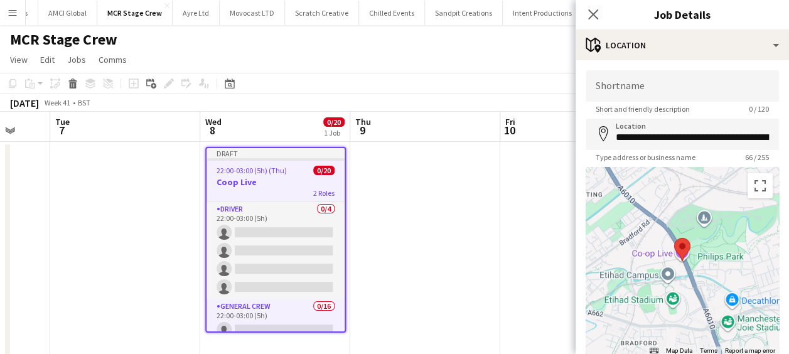
scroll to position [89, 0]
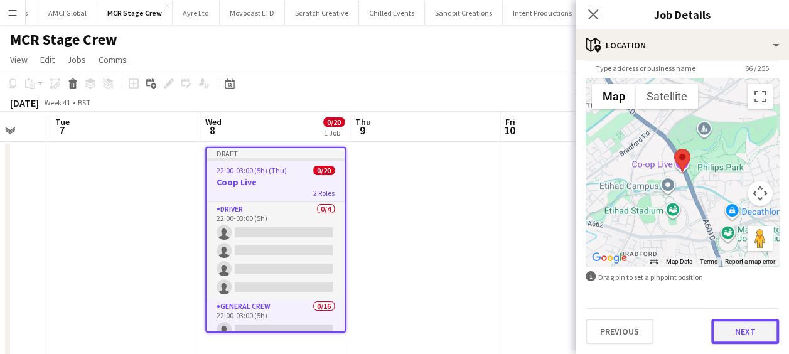
click at [722, 328] on button "Next" at bounding box center [745, 331] width 68 height 25
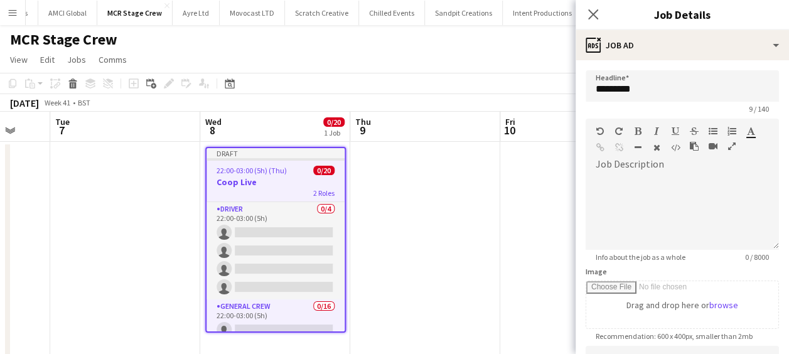
scroll to position [125, 0]
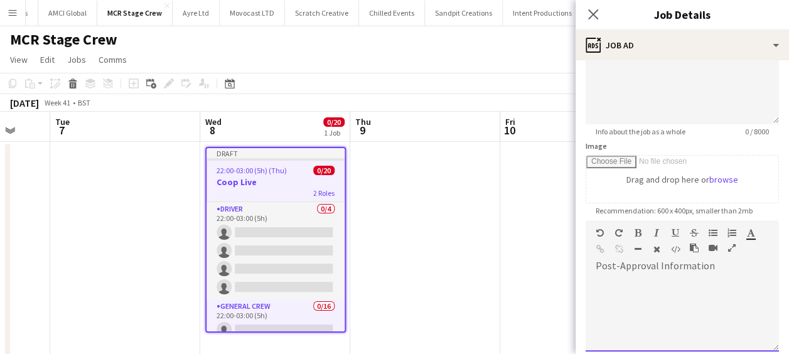
click at [641, 297] on div at bounding box center [681, 313] width 193 height 75
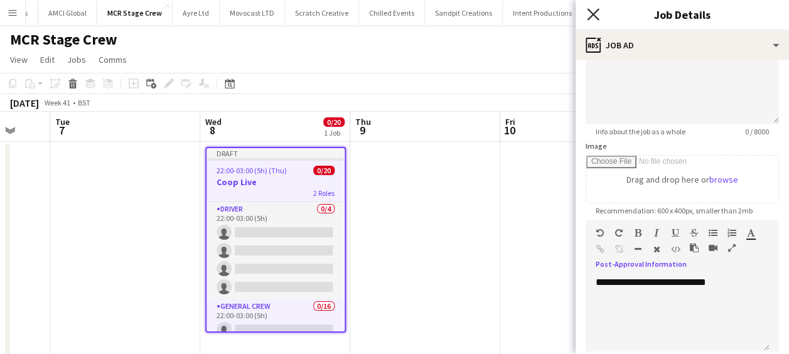
click at [587, 14] on icon "Close pop-in" at bounding box center [593, 14] width 12 height 12
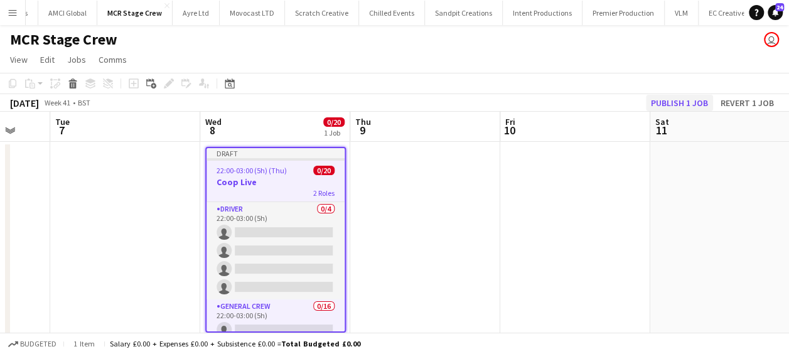
drag, startPoint x: 432, startPoint y: 245, endPoint x: 681, endPoint y: 99, distance: 288.5
click at [435, 245] on app-date-cell at bounding box center [425, 250] width 150 height 216
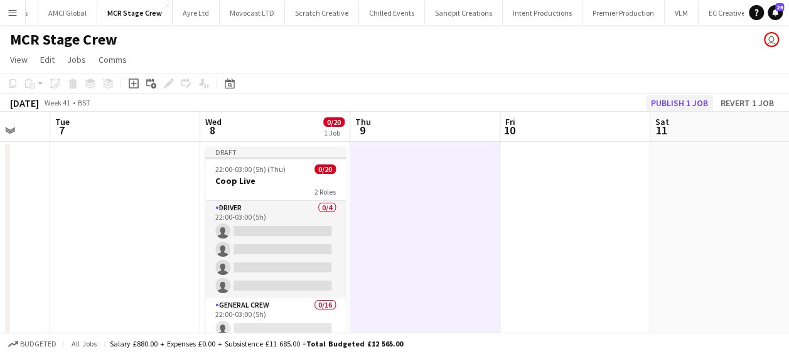
scroll to position [0, 397]
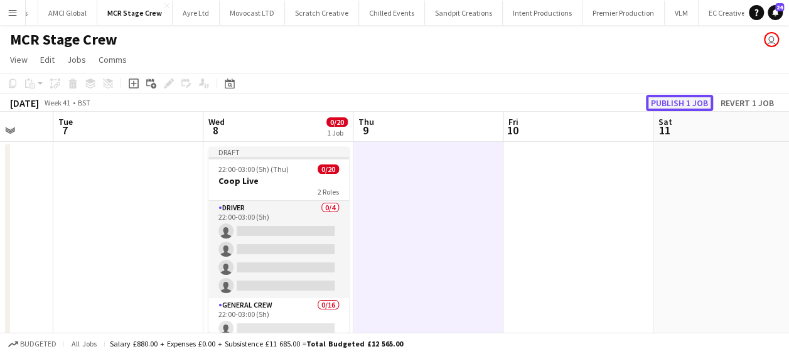
click at [690, 101] on button "Publish 1 job" at bounding box center [679, 103] width 67 height 16
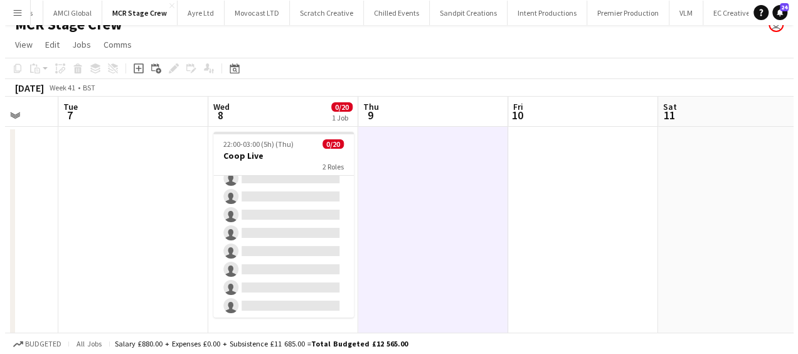
scroll to position [0, 0]
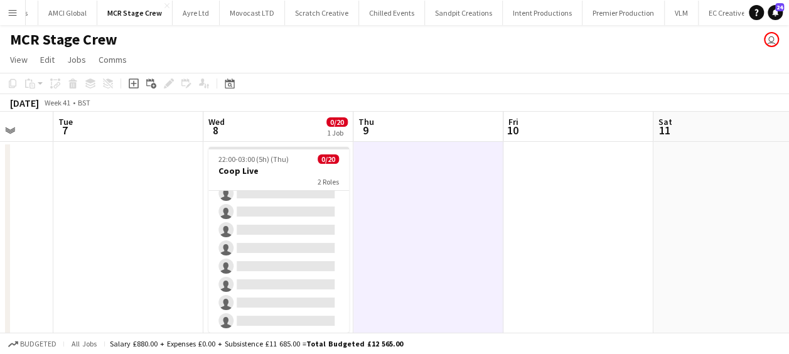
click at [10, 11] on app-icon "Menu" at bounding box center [13, 13] width 10 height 10
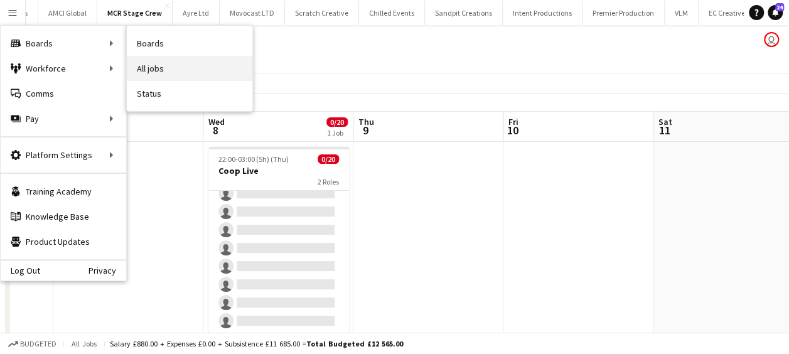
click at [171, 62] on link "All jobs" at bounding box center [189, 68] width 125 height 25
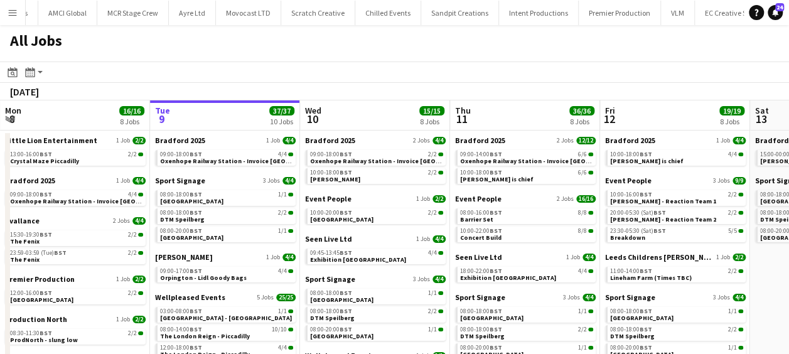
drag, startPoint x: 459, startPoint y: 249, endPoint x: 476, endPoint y: 249, distance: 16.9
click at [476, 249] on app-calendar-viewport "Sat 6 23/23 9 Jobs Sun 7 4/4 3 Jobs Mon 8 16/16 8 Jobs Tue 9 37/37 10 Jobs Wed …" at bounding box center [394, 306] width 789 height 413
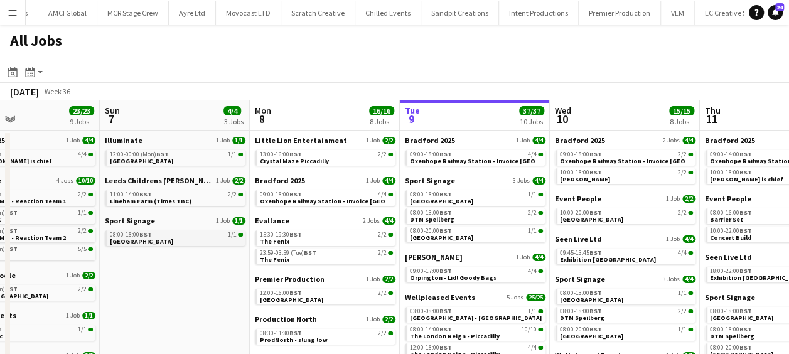
drag, startPoint x: 375, startPoint y: 242, endPoint x: 423, endPoint y: 240, distance: 48.4
click at [491, 240] on app-calendar-viewport "Thu 4 16/16 7 Jobs Fri 5 25/25 8 Jobs Sat 6 23/23 9 Jobs Sun 7 4/4 3 Jobs Mon 8…" at bounding box center [394, 306] width 789 height 413
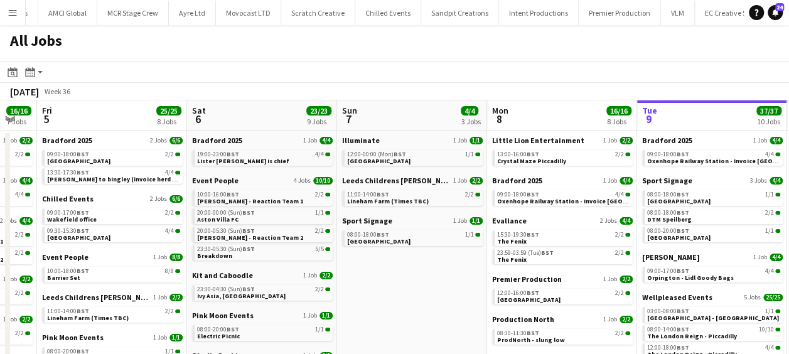
scroll to position [0, 449]
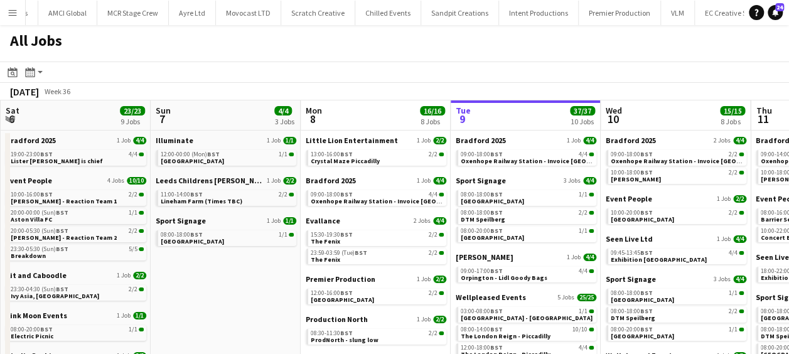
click at [522, 231] on app-all-jobs "All Jobs Date picker SEP 2025 SEP 2025 Monday M Tuesday T Wednesday W Thursday …" at bounding box center [394, 269] width 789 height 488
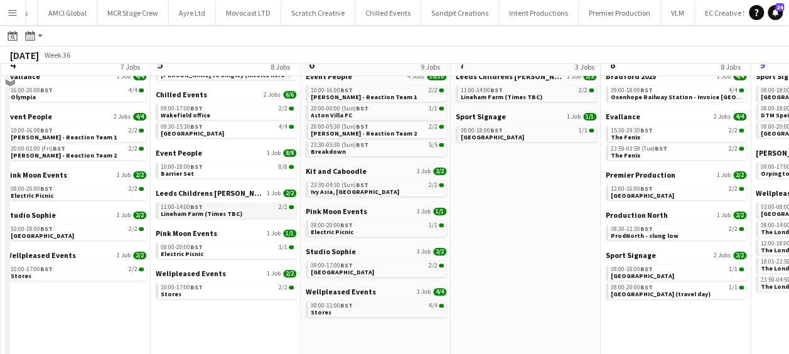
scroll to position [125, 0]
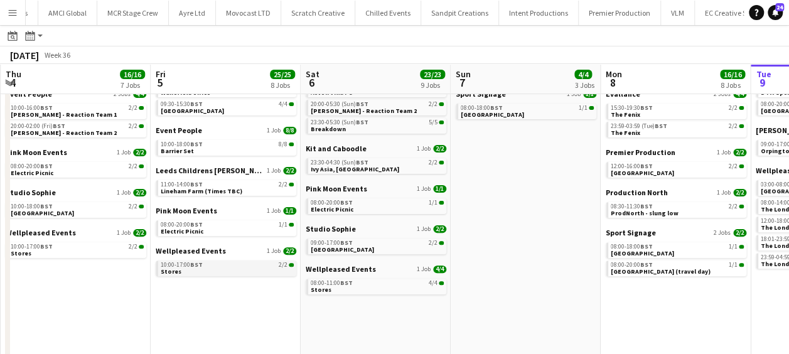
click at [197, 264] on span "BST" at bounding box center [196, 264] width 13 height 8
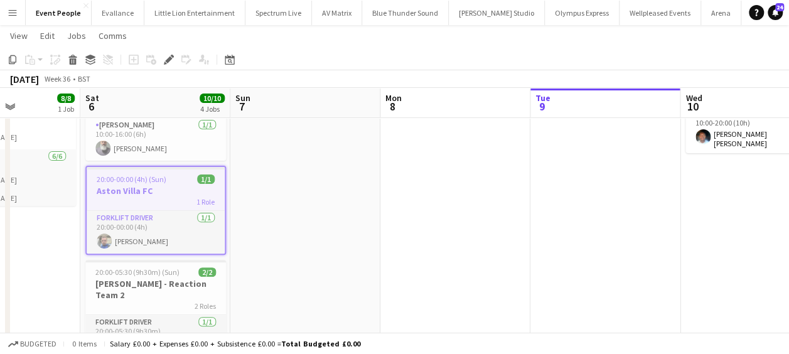
scroll to position [0, 535]
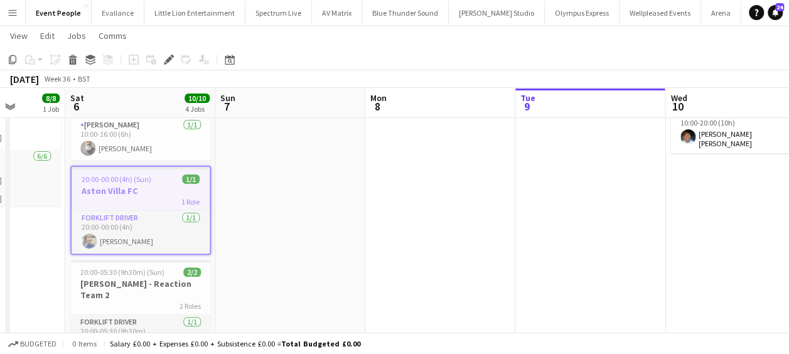
drag, startPoint x: 493, startPoint y: 305, endPoint x: 446, endPoint y: 305, distance: 47.1
click at [446, 305] on app-calendar-viewport "Tue 2 8/8 1 Job Wed 3 12/12 3 Jobs Thu 4 4/4 2 Jobs Fri 5 8/8 1 Job Sat 6 10/10…" at bounding box center [394, 269] width 789 height 693
click at [253, 227] on app-date-cell at bounding box center [290, 316] width 150 height 602
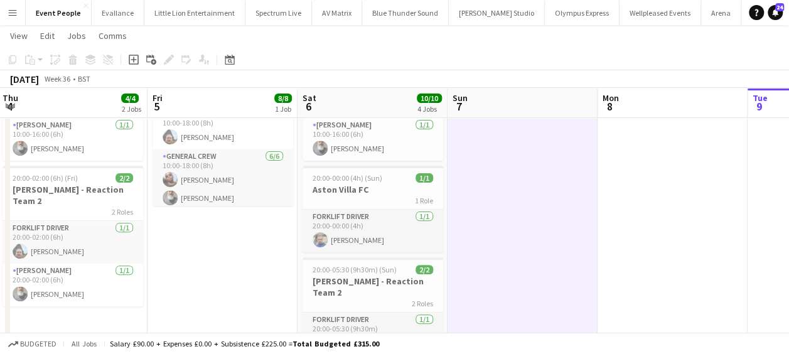
drag, startPoint x: 253, startPoint y: 227, endPoint x: 635, endPoint y: 230, distance: 382.2
click at [635, 230] on app-calendar-viewport "Tue 2 8/8 1 Job Wed 3 12/12 3 Jobs Thu 4 4/4 2 Jobs Fri 5 8/8 1 Job Sat 6 10/10…" at bounding box center [394, 269] width 789 height 693
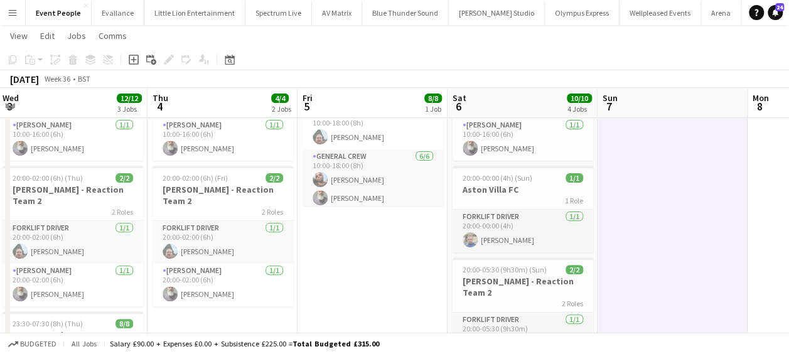
scroll to position [0, 256]
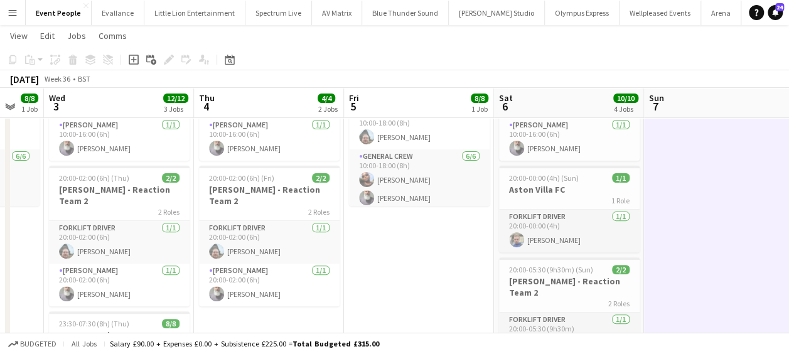
drag, startPoint x: 442, startPoint y: 234, endPoint x: 452, endPoint y: 234, distance: 9.4
click at [452, 234] on app-calendar-viewport "Mon 1 Tue 2 8/8 1 Job Wed 3 12/12 3 Jobs Thu 4 4/4 2 Jobs Fri 5 8/8 1 Job Sat 6…" at bounding box center [394, 269] width 789 height 693
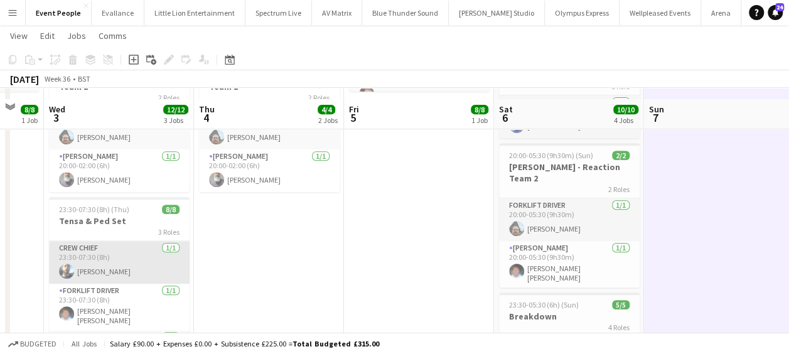
scroll to position [251, 0]
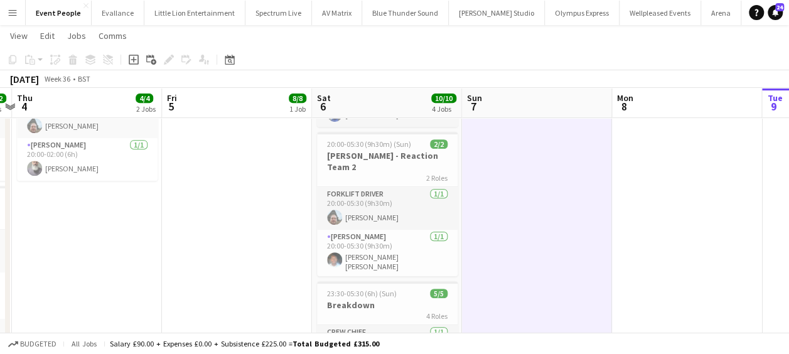
drag, startPoint x: 228, startPoint y: 191, endPoint x: 48, endPoint y: 192, distance: 180.1
click at [48, 192] on app-calendar-viewport "Mon 1 Tue 2 8/8 1 Job Wed 3 12/12 3 Jobs Thu 4 4/4 2 Jobs Fri 5 8/8 1 Job Sat 6…" at bounding box center [394, 144] width 789 height 693
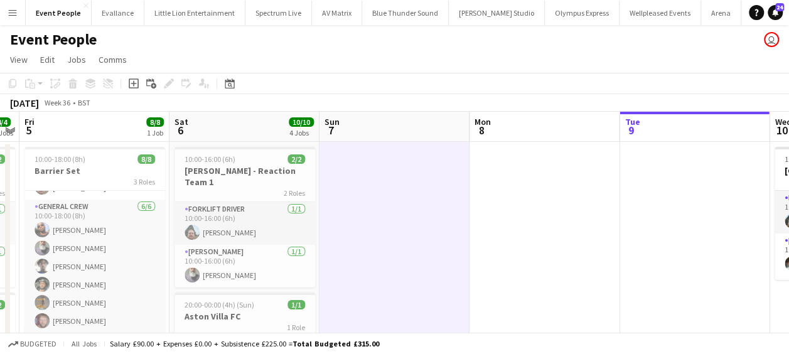
scroll to position [0, 594]
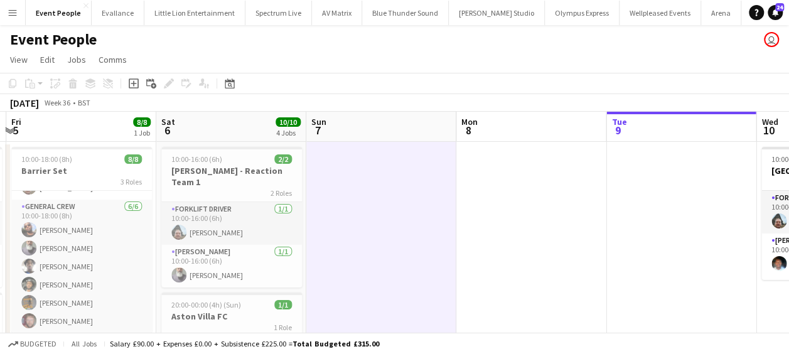
drag, startPoint x: 191, startPoint y: 208, endPoint x: 40, endPoint y: 216, distance: 151.4
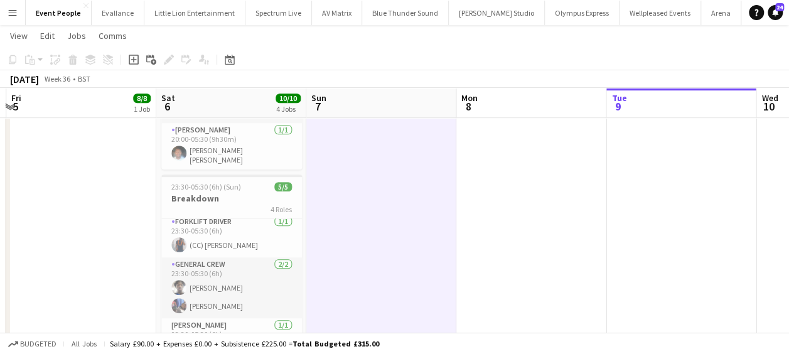
scroll to position [376, 0]
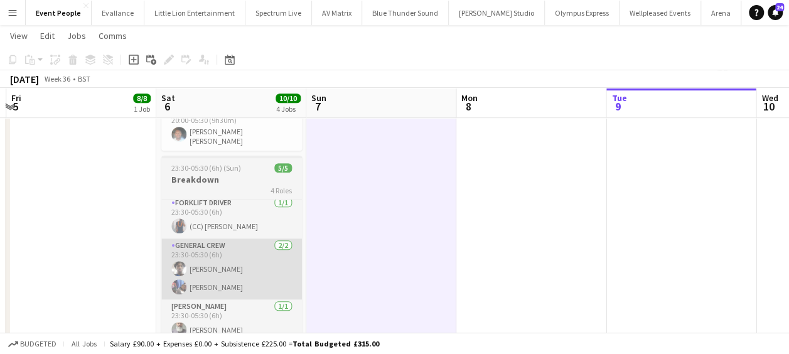
drag, startPoint x: 140, startPoint y: 237, endPoint x: 162, endPoint y: 252, distance: 26.6
click at [140, 237] on app-date-cell "10:00-18:00 (8h) 8/8 Barrier Set 3 Roles Crew Chief 1/1 10:00-18:00 (8h) Ben Sc…" at bounding box center [81, 65] width 150 height 602
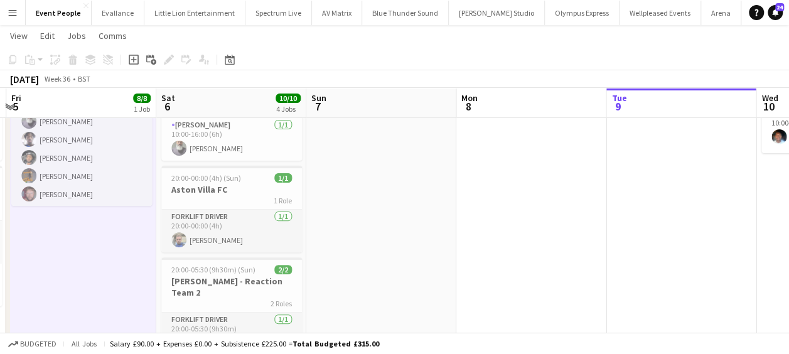
scroll to position [0, 414]
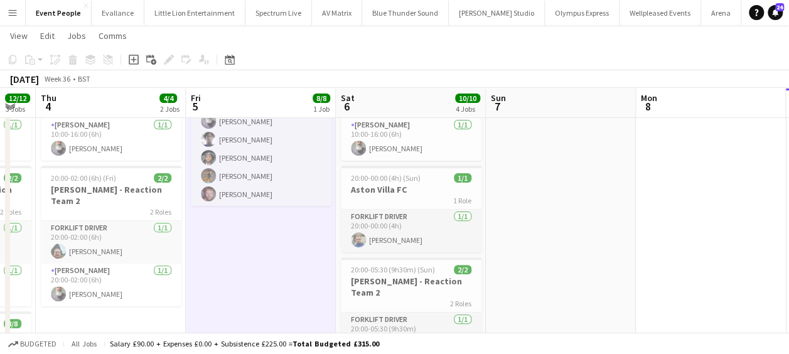
drag, startPoint x: 380, startPoint y: 235, endPoint x: 264, endPoint y: 234, distance: 116.1
click at [260, 235] on app-calendar-viewport "Mon 1 Tue 2 8/8 1 Job Wed 3 12/12 3 Jobs Thu 4 4/4 2 Jobs Fri 5 8/8 1 Job Sat 6…" at bounding box center [394, 269] width 789 height 693
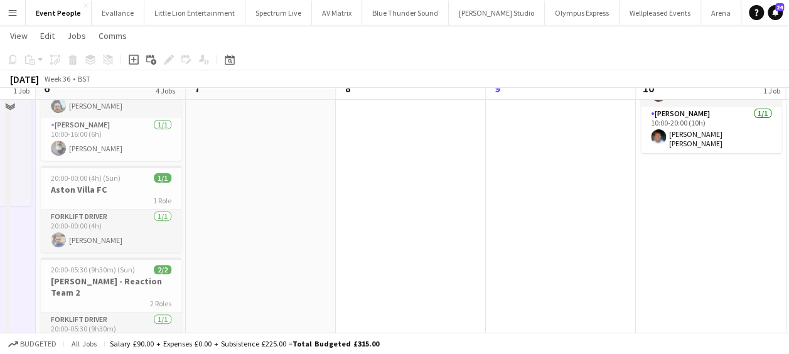
scroll to position [0, 0]
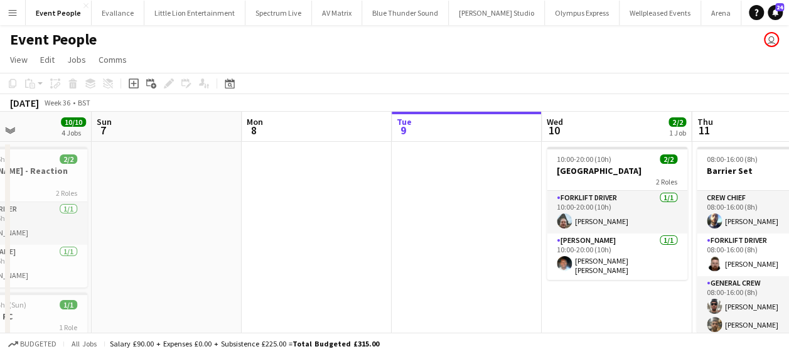
drag, startPoint x: 400, startPoint y: 235, endPoint x: 279, endPoint y: 231, distance: 121.8
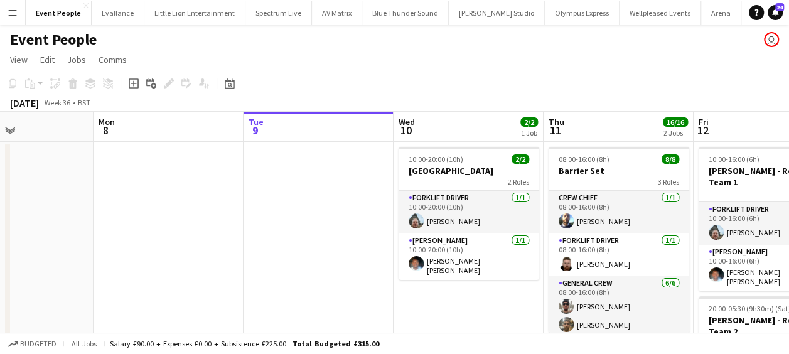
drag, startPoint x: 390, startPoint y: 240, endPoint x: 238, endPoint y: 245, distance: 152.5
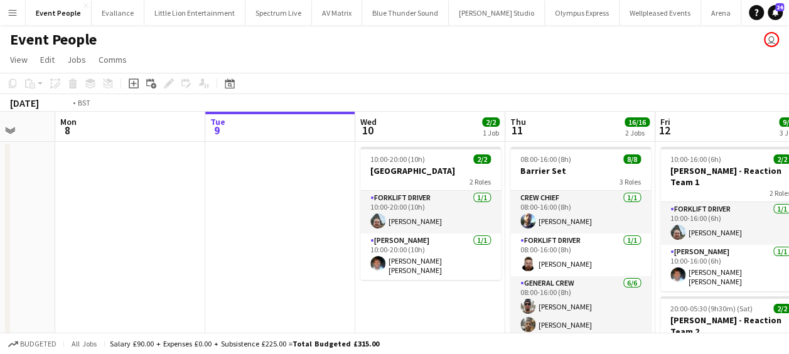
drag, startPoint x: 259, startPoint y: 253, endPoint x: 70, endPoint y: 247, distance: 189.0
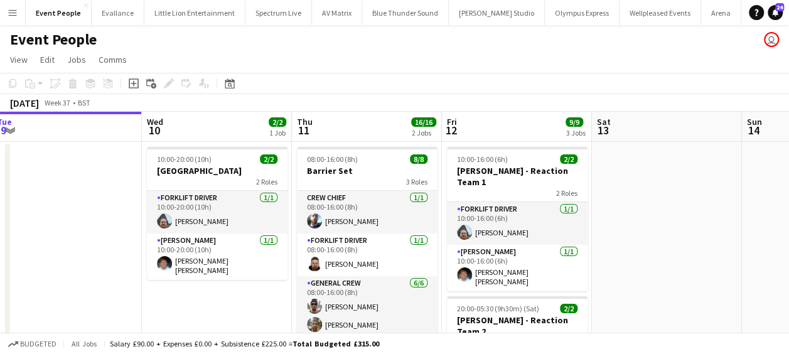
drag, startPoint x: 147, startPoint y: 297, endPoint x: 93, endPoint y: 298, distance: 54.0
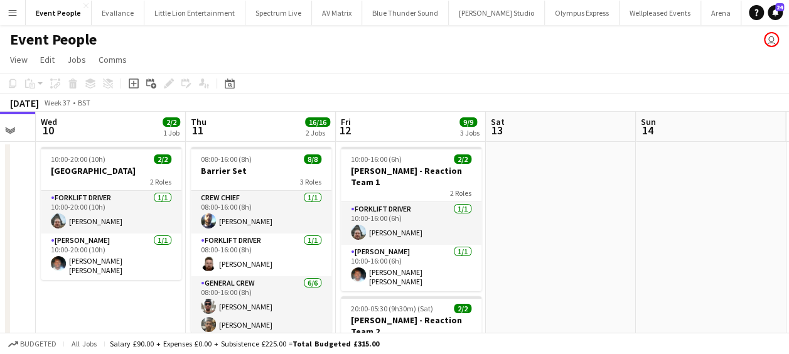
scroll to position [0, 449]
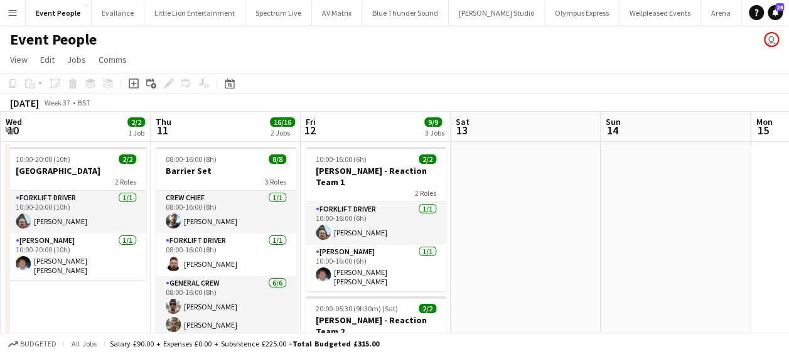
drag, startPoint x: 597, startPoint y: 300, endPoint x: 557, endPoint y: 300, distance: 40.2
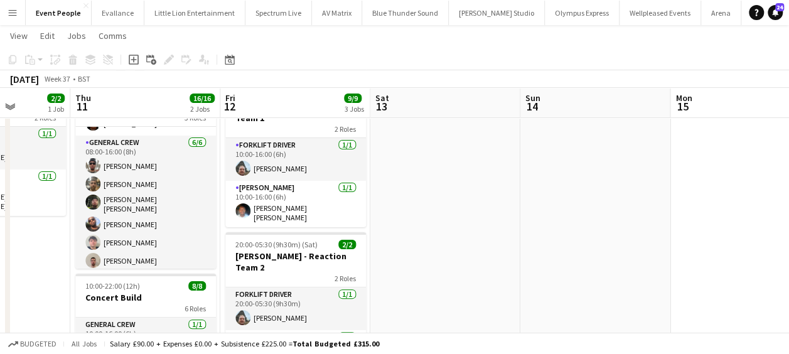
scroll to position [0, 531]
drag, startPoint x: 230, startPoint y: 254, endPoint x: 179, endPoint y: 255, distance: 50.2
click at [179, 255] on app-calendar-viewport "Sun 7 Mon 8 Tue 9 Wed 10 2/2 1 Job Thu 11 16/16 2 Jobs Fri 12 9/9 3 Jobs Sat 13…" at bounding box center [394, 332] width 789 height 693
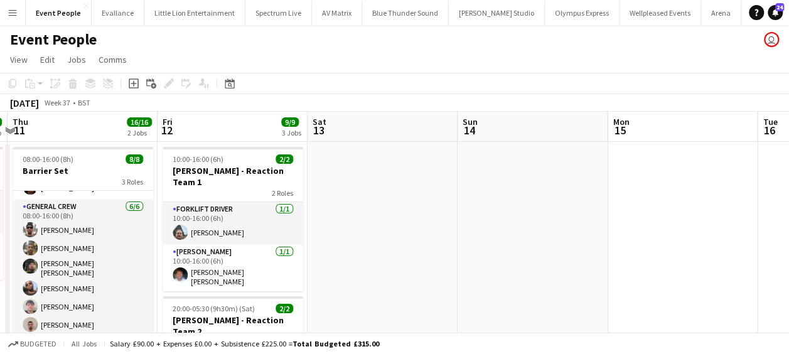
scroll to position [0, 345]
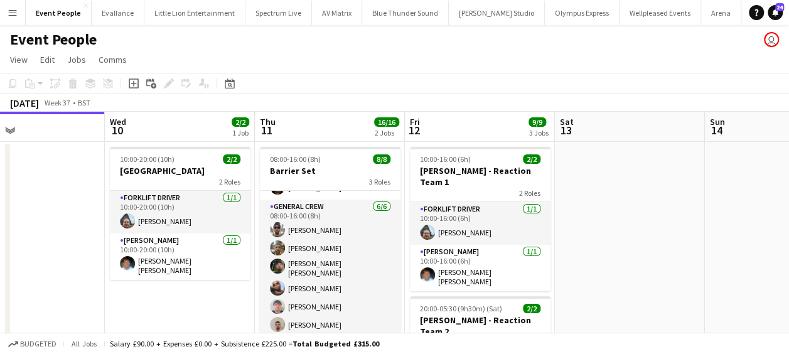
drag, startPoint x: 144, startPoint y: 231, endPoint x: 73, endPoint y: 227, distance: 71.0
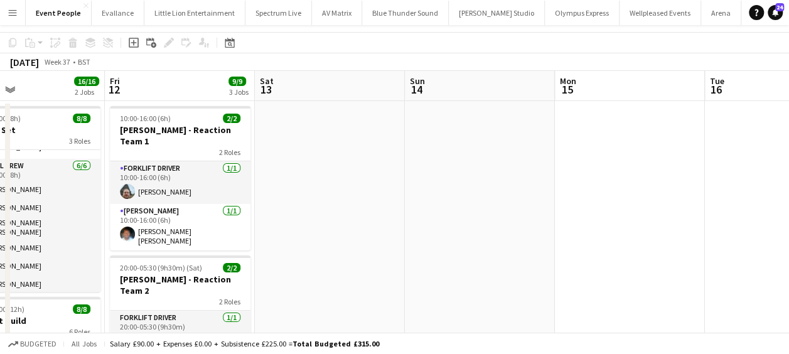
scroll to position [0, 0]
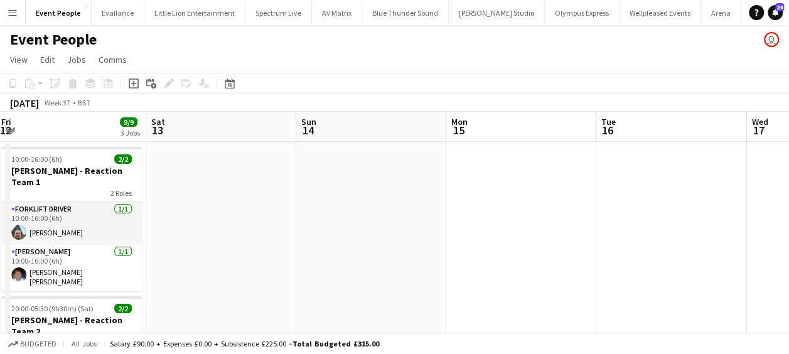
drag, startPoint x: 292, startPoint y: 250, endPoint x: 192, endPoint y: 228, distance: 102.6
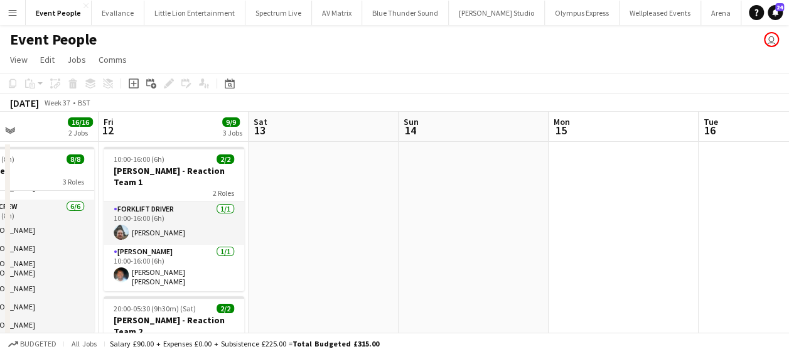
drag, startPoint x: 272, startPoint y: 221, endPoint x: 124, endPoint y: 218, distance: 148.1
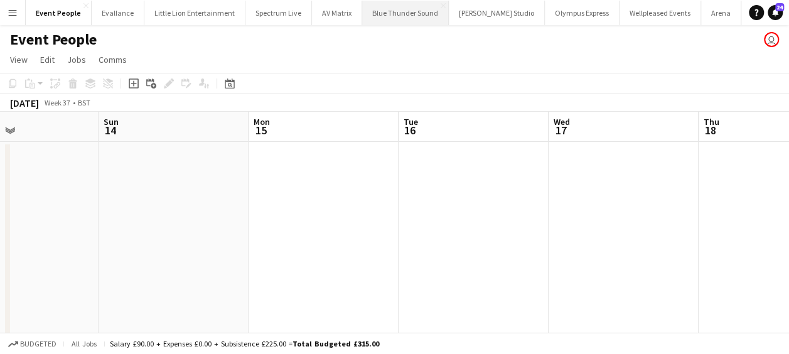
scroll to position [0, 355]
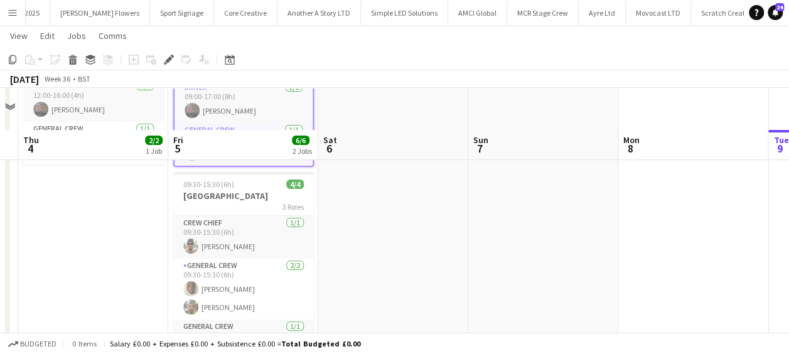
scroll to position [159, 0]
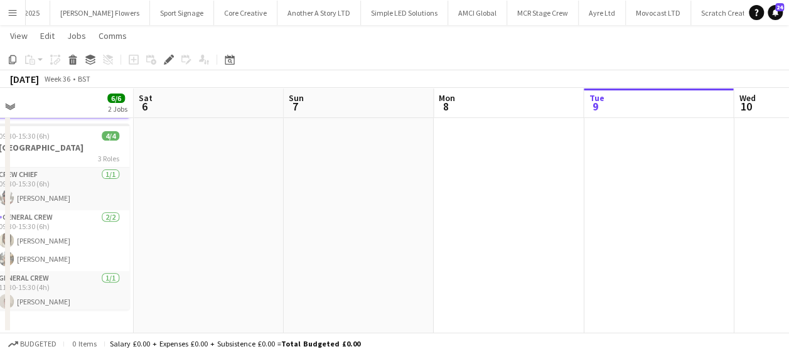
drag, startPoint x: 318, startPoint y: 229, endPoint x: 56, endPoint y: 222, distance: 261.8
click at [56, 222] on app-calendar-viewport "Mon 1 Tue 2 Wed 3 Thu 4 2/2 1 Job Fri 5 6/6 2 Jobs Sat 6 Sun 7 Mon 8 Tue 9 Wed …" at bounding box center [394, 111] width 789 height 443
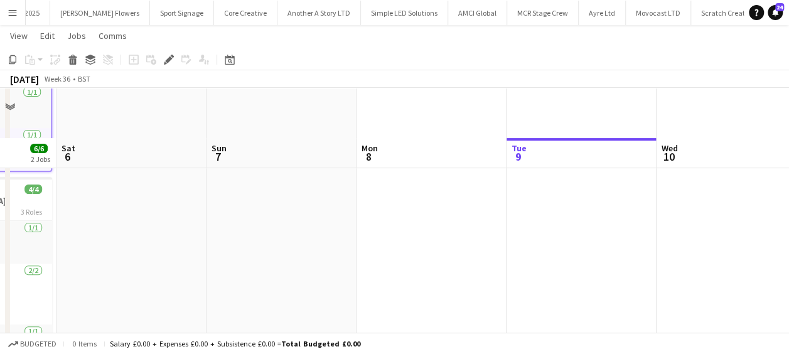
scroll to position [0, 0]
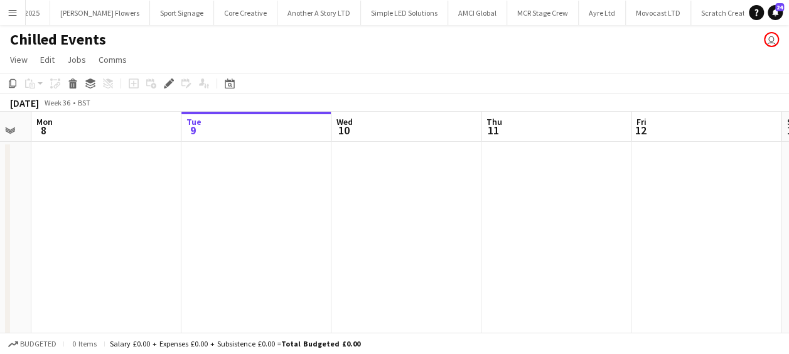
drag, startPoint x: 265, startPoint y: 211, endPoint x: 152, endPoint y: 203, distance: 113.3
click at [71, 196] on app-calendar-viewport "Fri 5 6/6 2 Jobs Sat 6 Sun 7 Mon 8 Tue 9 Wed 10 Thu 11 Fri 12 Sat 13 Sun 14 Mon…" at bounding box center [394, 303] width 789 height 382
click at [170, 195] on app-calendar-viewport "Fri 5 6/6 2 Jobs Sat 6 Sun 7 Mon 8 Tue 9 Wed 10 Thu 11 Fri 12 Sat 13 Sun 14 Mon…" at bounding box center [394, 303] width 789 height 382
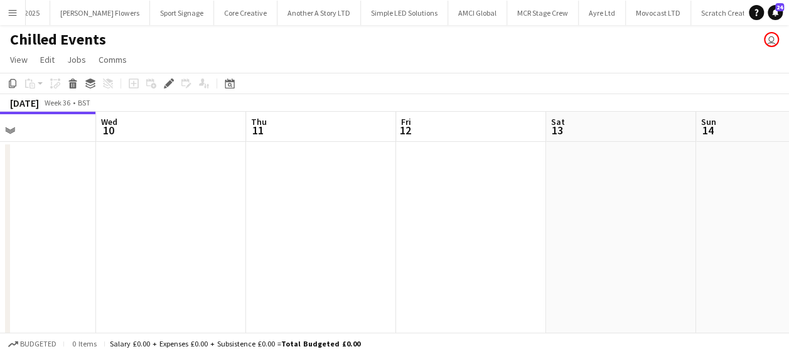
drag, startPoint x: 321, startPoint y: 184, endPoint x: 237, endPoint y: 154, distance: 89.3
click at [157, 133] on app-calendar-viewport "Sun 7 Mon 8 Tue 9 Wed 10 Thu 11 Fri 12 Sat 13 Sun 14 Mon 15 Tue 16 Wed 17" at bounding box center [394, 303] width 789 height 382
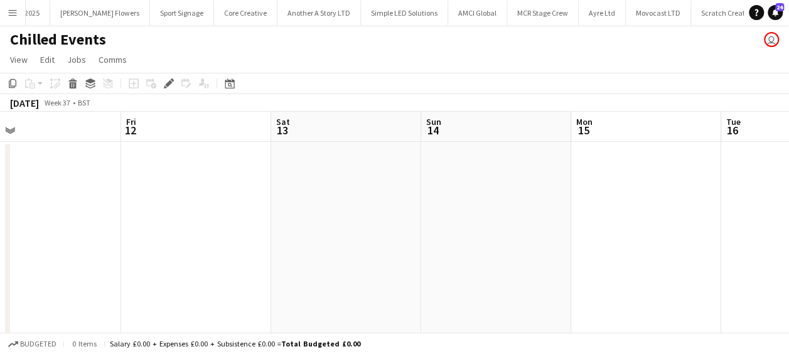
drag, startPoint x: 261, startPoint y: 171, endPoint x: 163, endPoint y: 135, distance: 104.2
click at [158, 143] on app-calendar-viewport "Tue 9 Wed 10 Thu 11 Fri 12 Sat 13 Sun 14 Mon 15 Tue 16 Wed 17 Thu 18 Fri 19" at bounding box center [394, 303] width 789 height 382
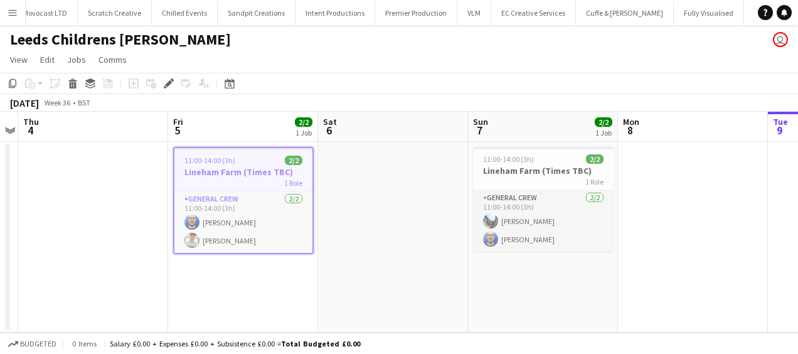
scroll to position [0, 568]
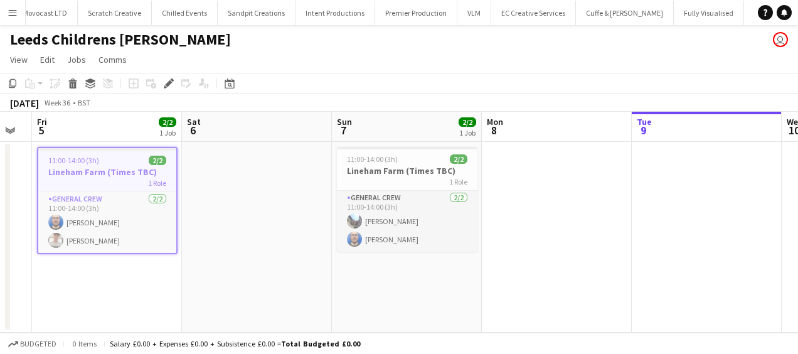
drag, startPoint x: 276, startPoint y: 256, endPoint x: 254, endPoint y: 249, distance: 23.0
click at [254, 249] on app-calendar-viewport "Mon 1 Tue 2 Wed 3 Thu 4 Fri 5 2/2 1 Job Sat 6 Sun 7 2/2 1 Job Mon 8 Tue 9 Wed 1…" at bounding box center [399, 222] width 798 height 221
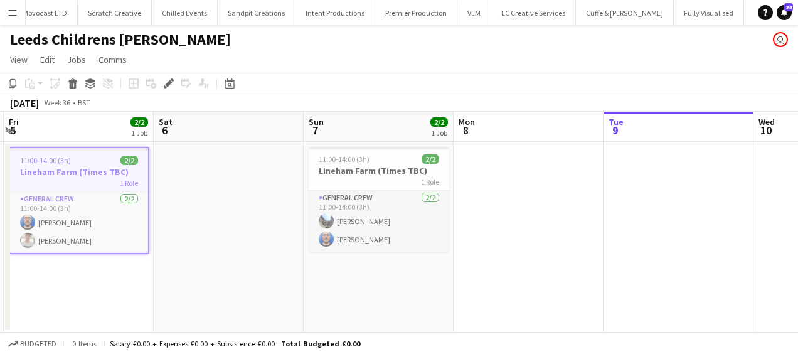
scroll to position [0, 273]
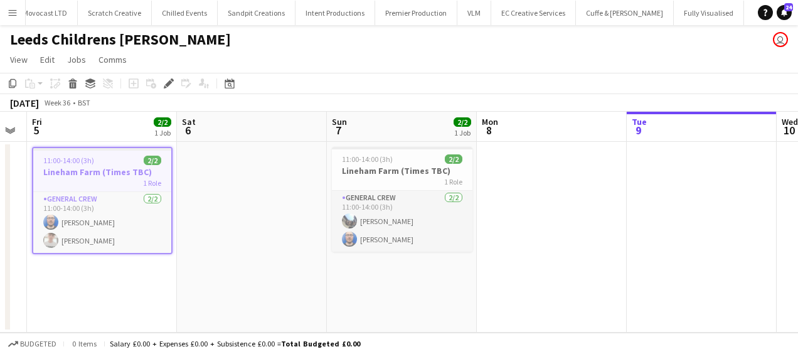
drag, startPoint x: 310, startPoint y: 208, endPoint x: 305, endPoint y: 216, distance: 9.6
click at [305, 216] on app-calendar-viewport "Wed 3 Thu 4 Fri 5 2/2 1 Job Sat 6 Sun 7 2/2 1 Job Mon 8 Tue 9 Wed 10 Thu 11 Fri…" at bounding box center [399, 222] width 798 height 221
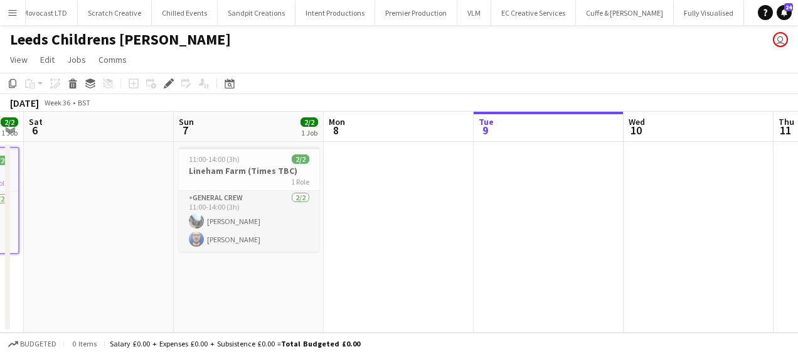
scroll to position [0, 503]
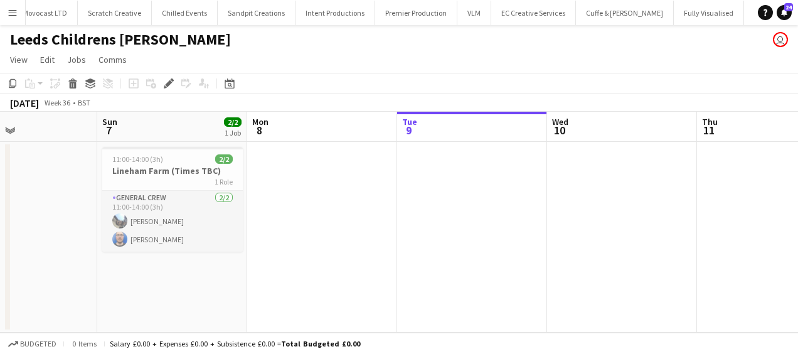
drag, startPoint x: 492, startPoint y: 260, endPoint x: 323, endPoint y: 244, distance: 170.1
click at [323, 244] on app-calendar-viewport "Wed 3 Thu 4 Fri 5 2/2 1 Job Sat 6 Sun 7 2/2 1 Job Mon 8 Tue 9 Wed 10 Thu 11 Fri…" at bounding box center [399, 222] width 798 height 221
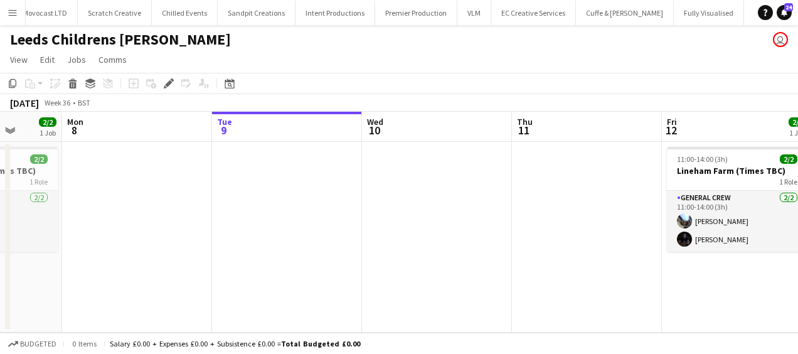
drag, startPoint x: 284, startPoint y: 230, endPoint x: 99, endPoint y: 227, distance: 185.1
click at [99, 227] on app-calendar-viewport "Fri 5 2/2 1 Job Sat 6 Sun 7 2/2 1 Job Mon 8 Tue 9 Wed 10 Thu 11 Fri 12 2/2 1 Jo…" at bounding box center [399, 222] width 798 height 221
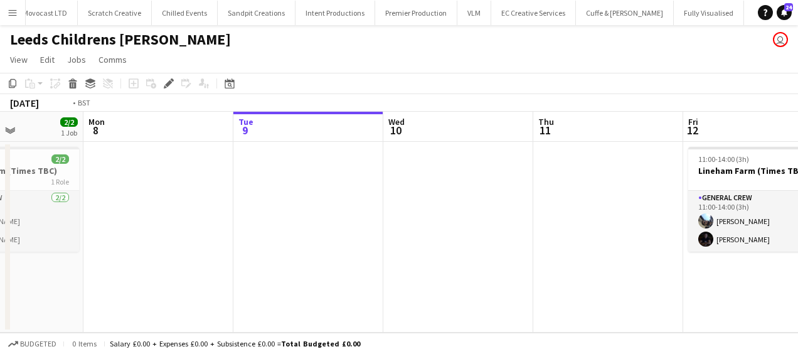
drag, startPoint x: 399, startPoint y: 232, endPoint x: 336, endPoint y: 229, distance: 63.4
click at [122, 225] on app-calendar-viewport "Fri 5 2/2 1 Job Sat 6 Sun 7 2/2 1 Job Mon 8 Tue 9 Wed 10 Thu 11 Fri 12 2/2 1 Jo…" at bounding box center [399, 222] width 798 height 221
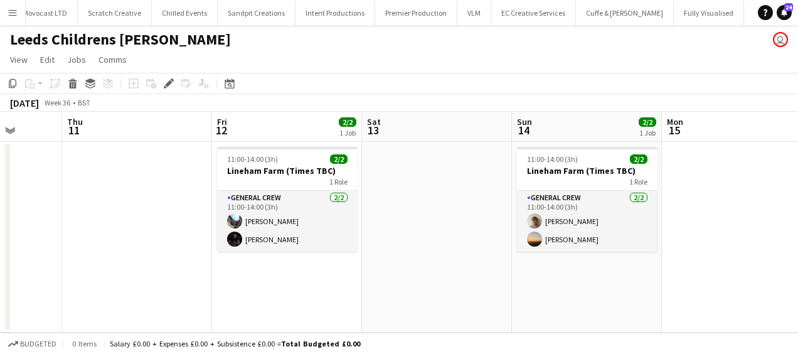
click at [125, 232] on app-calendar-viewport "Sun 7 2/2 1 Job Mon 8 Tue 9 Wed 10 Thu 11 Fri 12 2/2 1 Job Sat 13 Sun 14 2/2 1 …" at bounding box center [399, 222] width 798 height 221
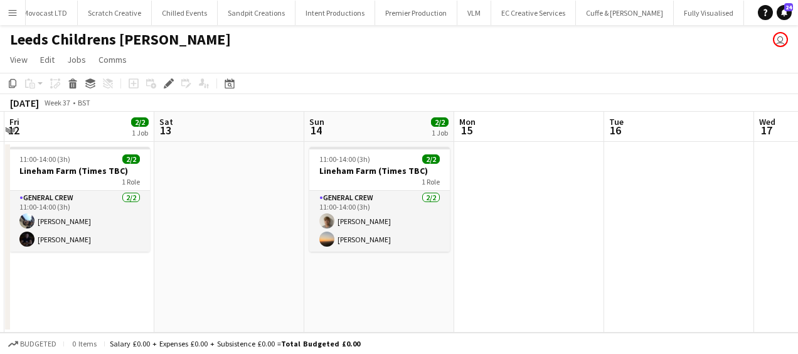
drag, startPoint x: 276, startPoint y: 295, endPoint x: 70, endPoint y: 262, distance: 208.5
click at [70, 262] on app-calendar-viewport "Tue 9 Wed 10 Thu 11 Fri 12 2/2 1 Job Sat 13 Sun 14 2/2 1 Job Mon 15 Tue 16 Wed …" at bounding box center [399, 222] width 798 height 221
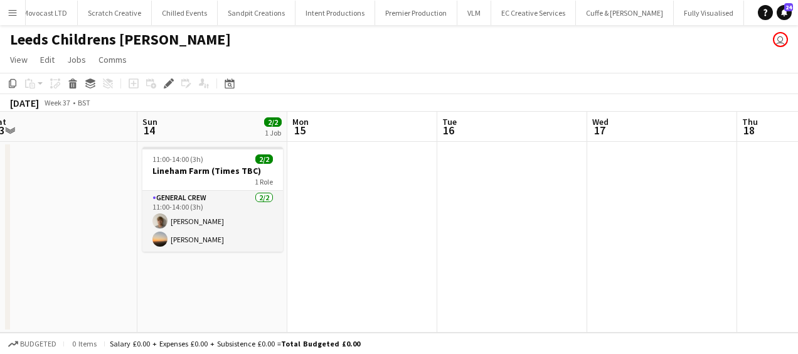
scroll to position [0, 368]
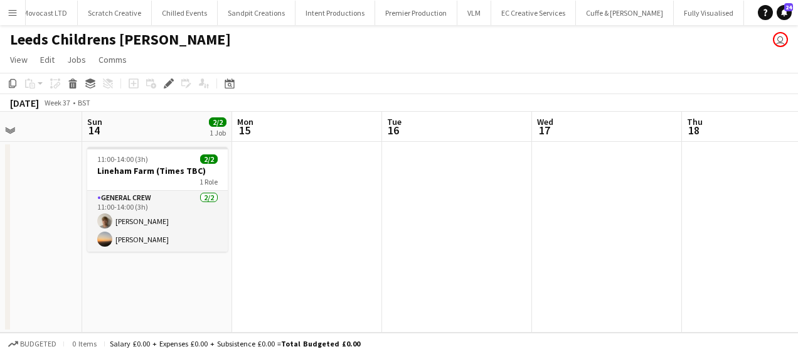
drag, startPoint x: 531, startPoint y: 299, endPoint x: 316, endPoint y: 282, distance: 215.3
click at [316, 282] on app-calendar-viewport "Thu 11 Fri 12 2/2 1 Job Sat 13 Sun 14 2/2 1 Job Mon 15 Tue 16 Wed 17 Thu 18 Fri…" at bounding box center [399, 222] width 798 height 221
drag, startPoint x: 255, startPoint y: 272, endPoint x: 271, endPoint y: 271, distance: 16.4
click at [255, 272] on app-date-cell at bounding box center [307, 237] width 150 height 191
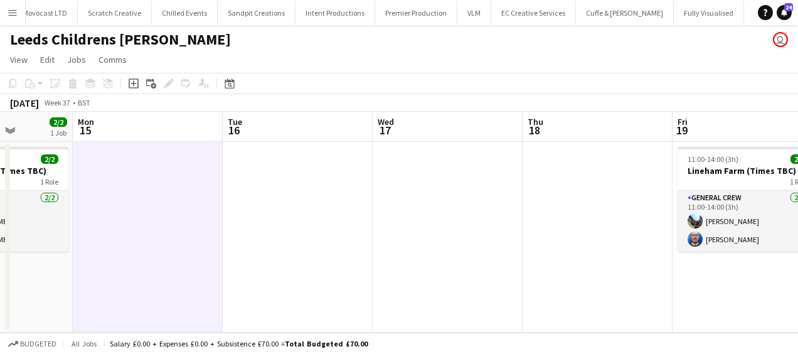
drag, startPoint x: 335, startPoint y: 272, endPoint x: 146, endPoint y: 255, distance: 189.7
click at [152, 256] on app-calendar-viewport "Thu 11 Fri 12 2/2 1 Job Sat 13 Sun 14 2/2 1 Job Mon 15 Tue 16 Wed 17 Thu 18 Fri…" at bounding box center [399, 222] width 798 height 221
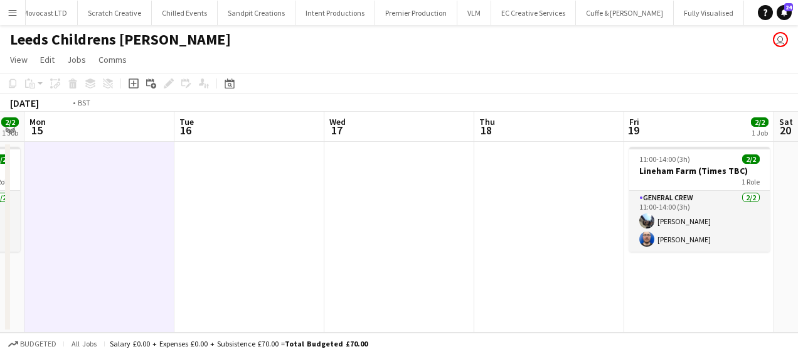
click at [238, 253] on app-calendar-viewport "Thu 11 Fri 12 2/2 1 Job Sat 13 Sun 14 2/2 1 Job Mon 15 Tue 16 Wed 17 Thu 18 Fri…" at bounding box center [399, 222] width 798 height 221
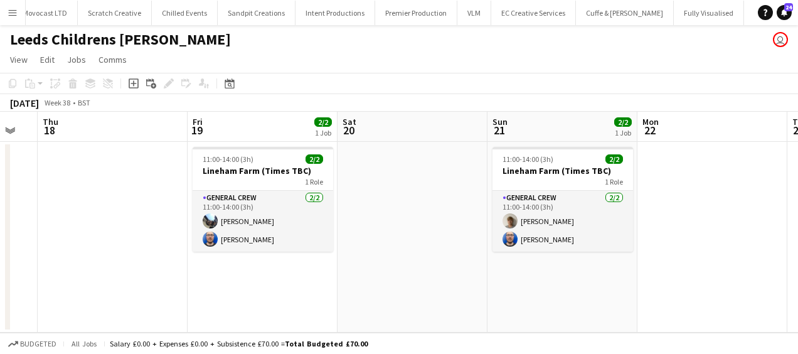
drag, startPoint x: 307, startPoint y: 259, endPoint x: 255, endPoint y: 255, distance: 52.9
click at [243, 253] on app-calendar-viewport "Mon 15 Tue 16 Wed 17 Thu 18 Fri 19 2/2 1 Job Sat 20 Sun 21 2/2 1 Job Mon 22 Tue…" at bounding box center [399, 222] width 798 height 221
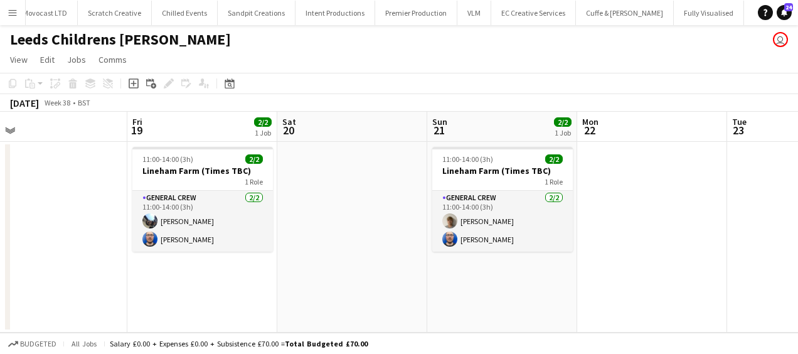
click at [302, 263] on app-calendar-viewport "Mon 15 Tue 16 Wed 17 Thu 18 Fri 19 2/2 1 Job Sat 20 Sun 21 2/2 1 Job Mon 22 Tue…" at bounding box center [399, 222] width 798 height 221
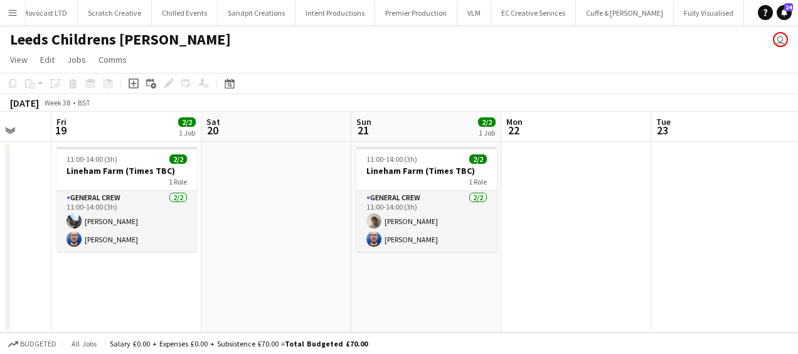
drag, startPoint x: 271, startPoint y: 274, endPoint x: 257, endPoint y: 275, distance: 13.9
click at [268, 274] on app-calendar-viewport "Mon 15 Tue 16 Wed 17 Thu 18 Fri 19 2/2 1 Job Sat 20 Sun 21 2/2 1 Job Mon 22 Tue…" at bounding box center [399, 222] width 798 height 221
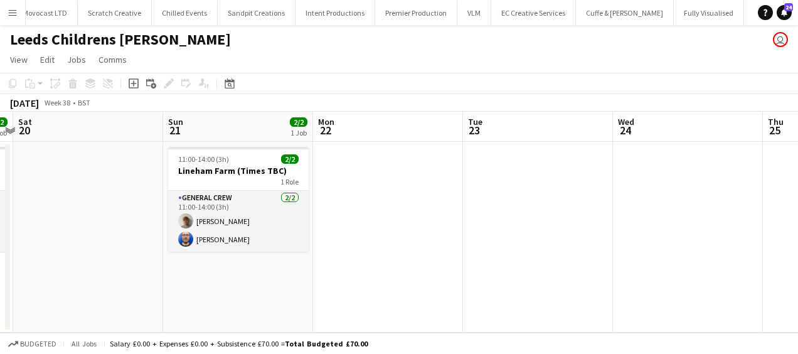
scroll to position [0, 448]
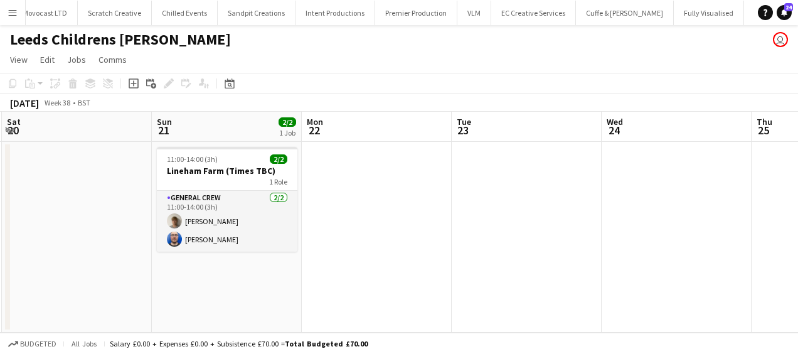
drag, startPoint x: 277, startPoint y: 227, endPoint x: 92, endPoint y: 221, distance: 185.8
click at [92, 221] on app-calendar-viewport "Wed 17 Thu 18 Fri 19 2/2 1 Job Sat 20 Sun 21 2/2 1 Job Mon 22 Tue 23 Wed 24 Thu…" at bounding box center [399, 222] width 798 height 221
click at [320, 282] on app-date-cell at bounding box center [377, 237] width 150 height 191
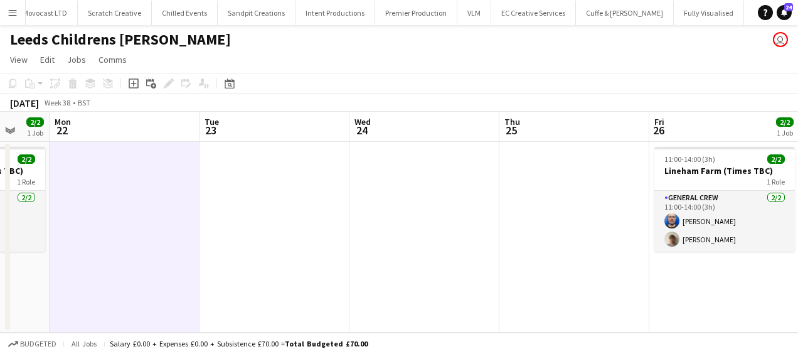
click at [0, 260] on html "Menu Boards Boards Boards All jobs Status Workforce Workforce My Workforce Recr…" at bounding box center [399, 177] width 798 height 354
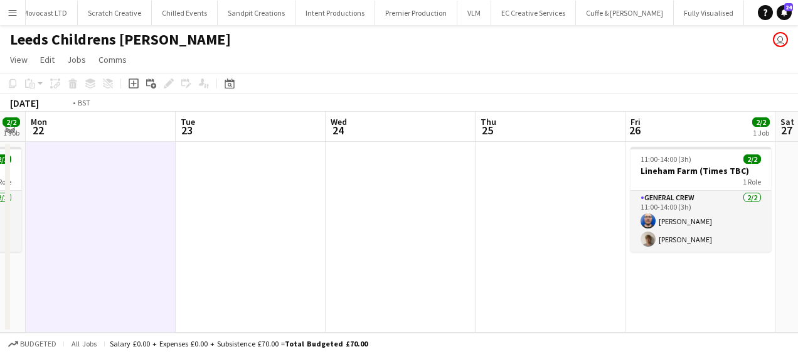
drag, startPoint x: 290, startPoint y: 264, endPoint x: 365, endPoint y: 289, distance: 79.4
click at [217, 263] on app-calendar-viewport "Fri 19 2/2 1 Job Sat 20 Sun 21 2/2 1 Job Mon 22 Tue 23 Wed 24 Thu 25 Fri 26 2/2…" at bounding box center [399, 222] width 798 height 221
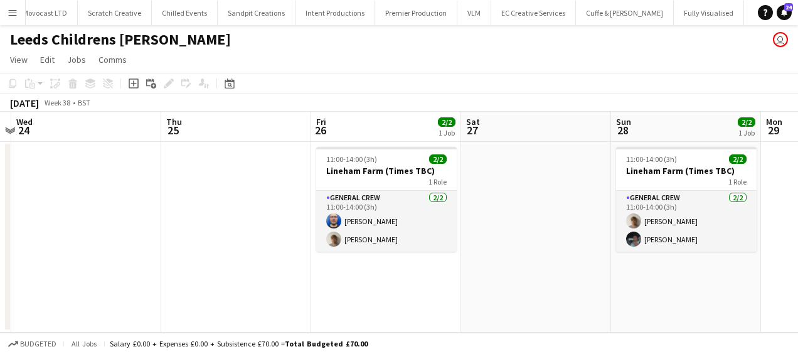
scroll to position [0, 391]
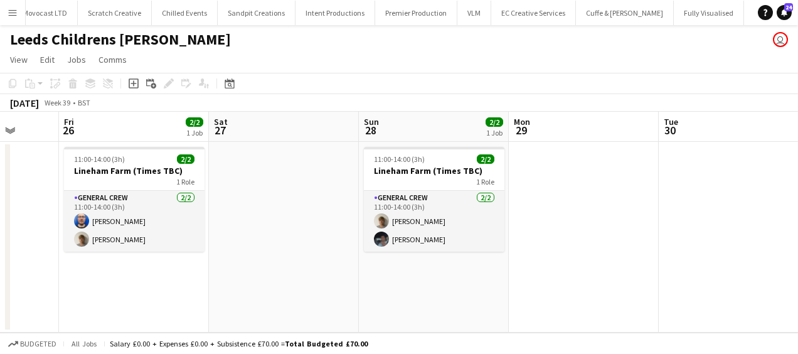
drag, startPoint x: 271, startPoint y: 297, endPoint x: 228, endPoint y: 290, distance: 43.3
click at [208, 291] on app-calendar-viewport "Tue 23 Wed 24 Thu 25 Fri 26 2/2 1 Job Sat 27 Sun 28 2/2 1 Job Mon 29 Tue 30 Wed…" at bounding box center [399, 222] width 798 height 221
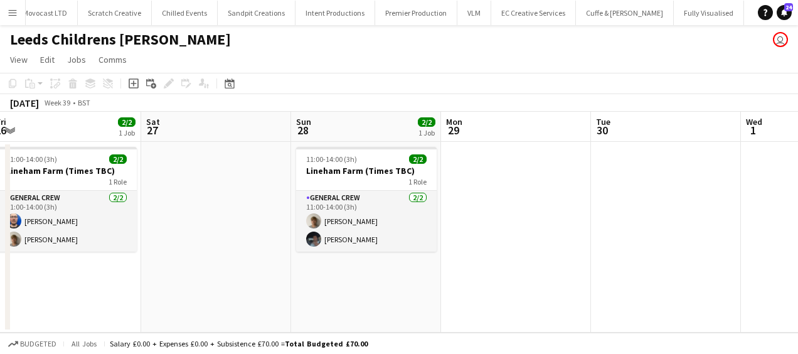
scroll to position [0, 459]
drag, startPoint x: 498, startPoint y: 304, endPoint x: 467, endPoint y: 300, distance: 31.0
click at [467, 300] on app-calendar-viewport "Tue 23 Wed 24 Thu 25 Fri 26 2/2 1 Job Sat 27 Sun 28 2/2 1 Job Mon 29 Tue 30 Wed…" at bounding box center [399, 222] width 798 height 221
drag, startPoint x: 197, startPoint y: 190, endPoint x: 198, endPoint y: 138, distance: 51.5
click at [197, 190] on app-date-cell at bounding box center [216, 237] width 150 height 191
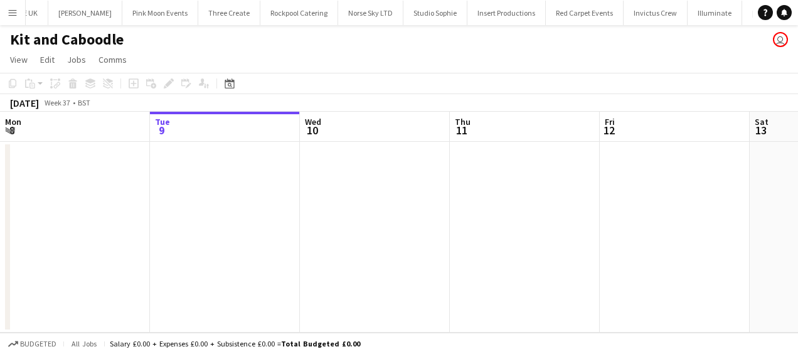
scroll to position [0, 313]
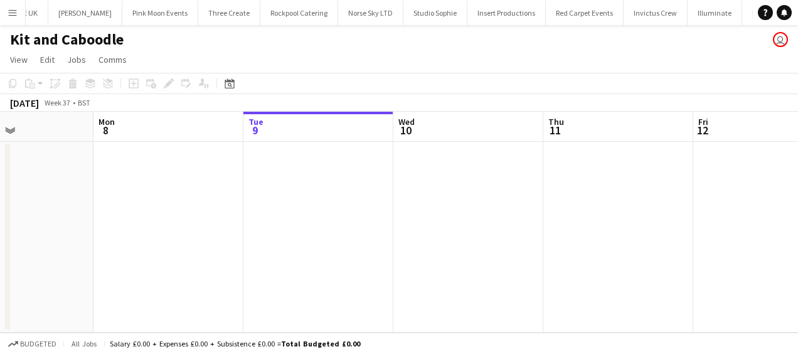
drag, startPoint x: 461, startPoint y: 277, endPoint x: 713, endPoint y: 284, distance: 252.3
click at [713, 284] on app-calendar-viewport "Fri 5 Sat 6 2/2 1 Job Sun 7 Mon 8 Tue 9 Wed 10 Thu 11 Fri 12 Sat 13 Sun 14 Mon …" at bounding box center [399, 222] width 798 height 221
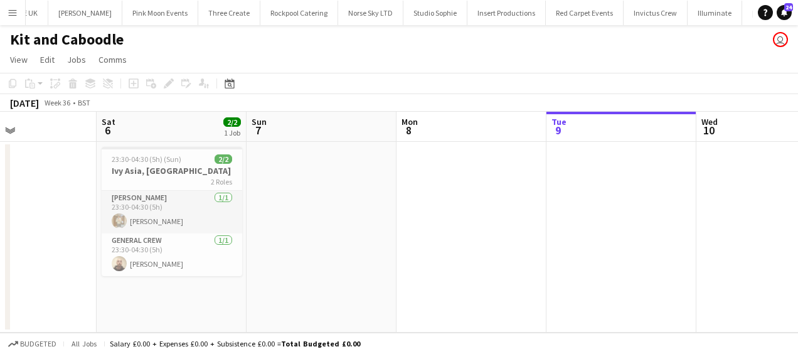
scroll to position [0, 371]
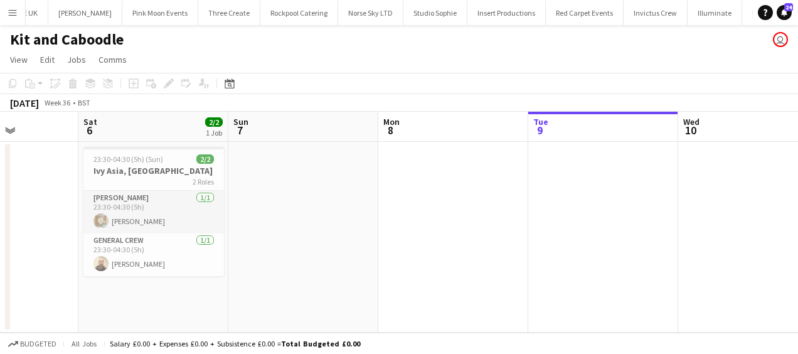
drag, startPoint x: 560, startPoint y: 274, endPoint x: 600, endPoint y: 286, distance: 41.3
click at [600, 286] on app-calendar-viewport "Wed 3 Thu 4 Fri 5 Sat 6 2/2 1 Job Sun 7 Mon 8 Tue 9 Wed 10 Thu 11 Fri 12 Sat 13…" at bounding box center [399, 222] width 798 height 221
click at [239, 189] on app-date-cell at bounding box center [303, 237] width 150 height 191
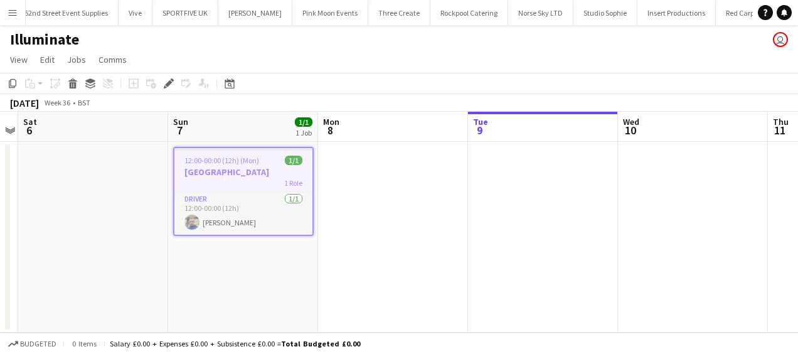
scroll to position [0, 583]
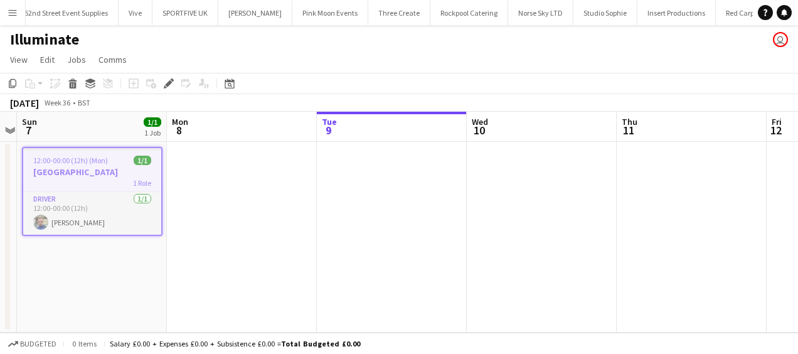
drag, startPoint x: 366, startPoint y: 276, endPoint x: 326, endPoint y: 273, distance: 40.3
click at [326, 273] on app-calendar-viewport "Wed 3 Thu 4 Fri 5 Sat 6 Sun 7 1/1 1 Job Mon 8 Tue 9 Wed 10 Thu 11 Fri 12 Sat 13…" at bounding box center [399, 222] width 798 height 221
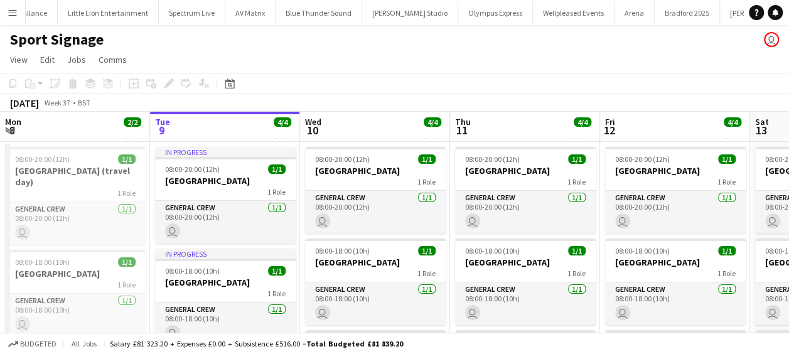
scroll to position [0, 144]
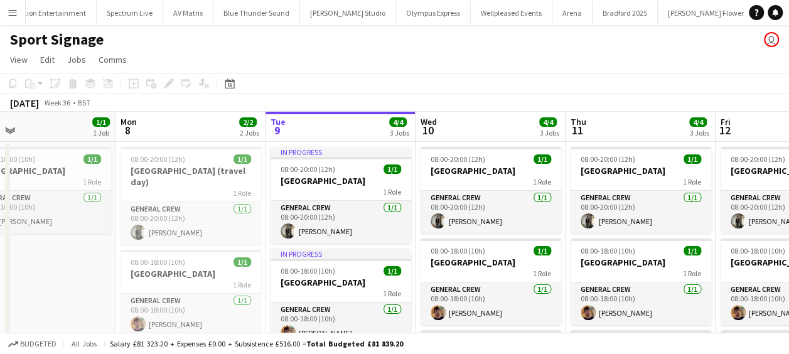
drag, startPoint x: 306, startPoint y: 291, endPoint x: 424, endPoint y: 302, distance: 119.1
click at [424, 302] on app-calendar-viewport "Fri 5 Sat 6 Sun 7 1/1 1 Job Mon 8 2/2 2 Jobs Tue 9 4/4 3 Jobs Wed 10 4/4 3 Jobs…" at bounding box center [394, 303] width 789 height 382
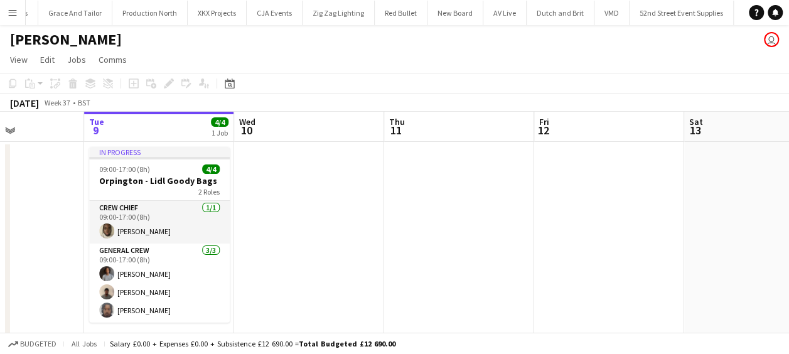
scroll to position [0, 422]
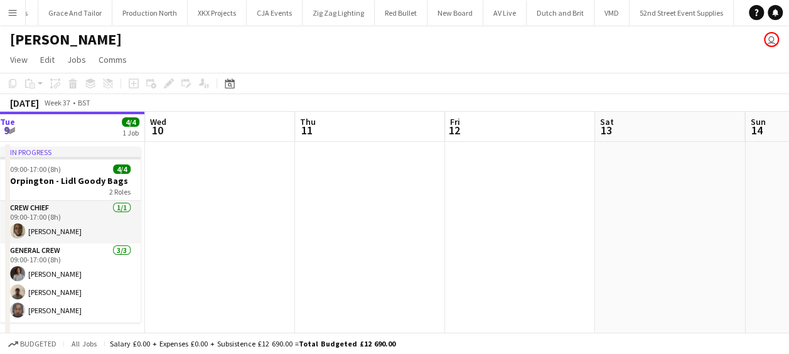
drag, startPoint x: 434, startPoint y: 282, endPoint x: 366, endPoint y: 280, distance: 68.4
click at [366, 280] on app-calendar-viewport "Sat 6 Sun 7 Mon 8 Tue 9 4/4 1 Job Wed 10 Thu 11 Fri 12 Sat 13 Sun 14 Mon 15 6/6…" at bounding box center [394, 235] width 789 height 246
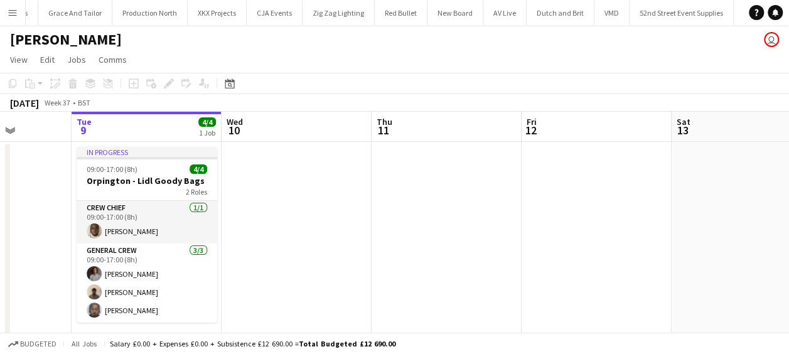
drag, startPoint x: 366, startPoint y: 279, endPoint x: 443, endPoint y: 282, distance: 76.6
click at [443, 282] on app-calendar-viewport "Sat 6 Sun 7 Mon 8 Tue 9 4/4 1 Job Wed 10 Thu 11 Fri 12 Sat 13 Sun 14 Mon 15 6/6…" at bounding box center [394, 235] width 789 height 246
click at [279, 191] on app-date-cell at bounding box center [297, 250] width 150 height 216
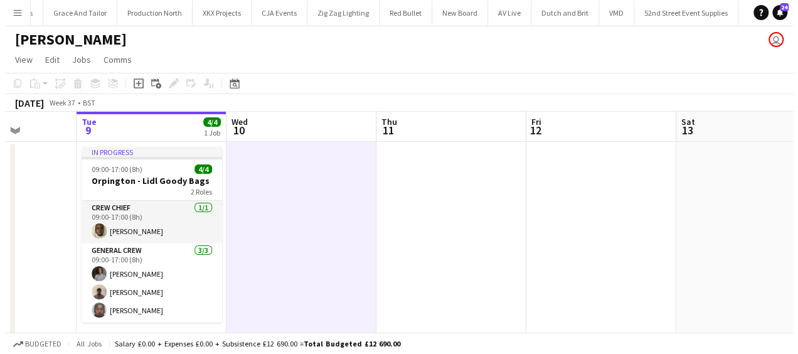
scroll to position [0, 380]
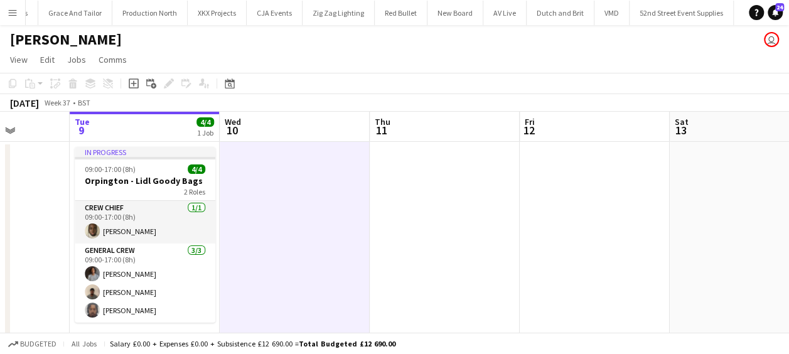
click at [13, 7] on button "Menu" at bounding box center [12, 12] width 25 height 25
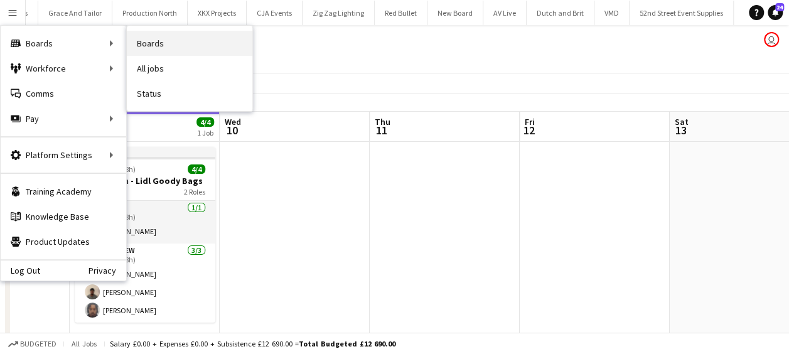
click at [184, 47] on link "Boards" at bounding box center [189, 43] width 125 height 25
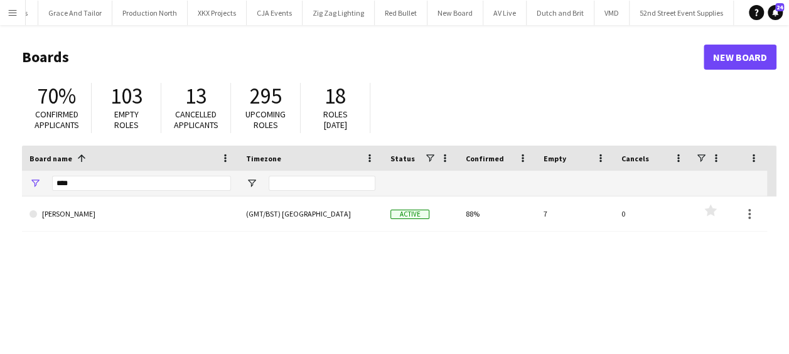
drag, startPoint x: 73, startPoint y: 181, endPoint x: 97, endPoint y: 196, distance: 28.5
click at [41, 182] on div "****" at bounding box center [130, 183] width 216 height 25
drag, startPoint x: 89, startPoint y: 188, endPoint x: 41, endPoint y: 187, distance: 47.7
click at [43, 190] on div "****" at bounding box center [130, 183] width 216 height 25
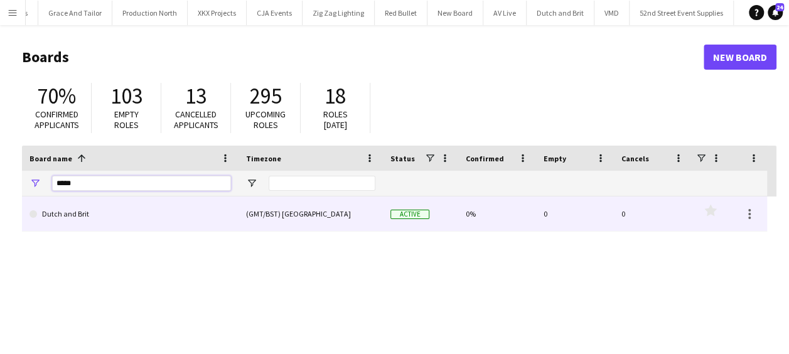
type input "*****"
click at [50, 216] on link "Dutch and Brit" at bounding box center [129, 213] width 201 height 35
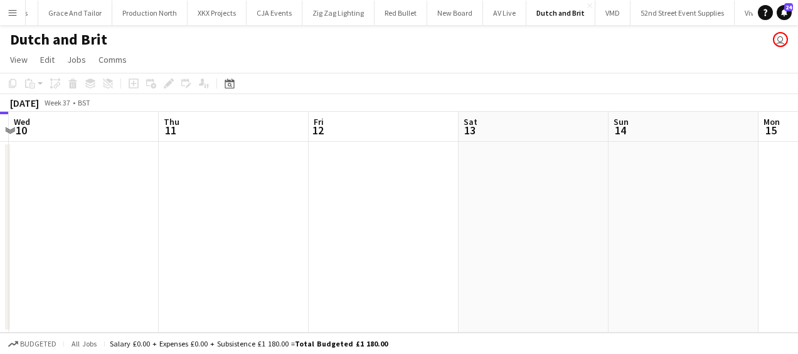
drag, startPoint x: 366, startPoint y: 222, endPoint x: 28, endPoint y: 210, distance: 339.1
click at [5, 210] on div "Sat 6 Sun 7 Mon 8 Tue 9 Wed 10 Thu 11 Fri 12 Sat 13 Sun 14 Mon 15 Tue 16" at bounding box center [399, 222] width 798 height 221
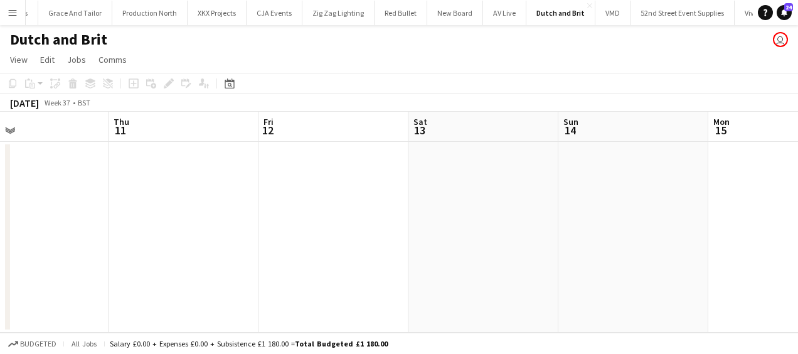
drag, startPoint x: 174, startPoint y: 213, endPoint x: 238, endPoint y: 203, distance: 64.8
click at [88, 202] on app-calendar-viewport "Mon 8 Tue 9 Wed 10 Thu 11 Fri 12 Sat 13 Sun 14 Mon 15 Tue 16 Wed 17 Thu 18" at bounding box center [399, 222] width 798 height 221
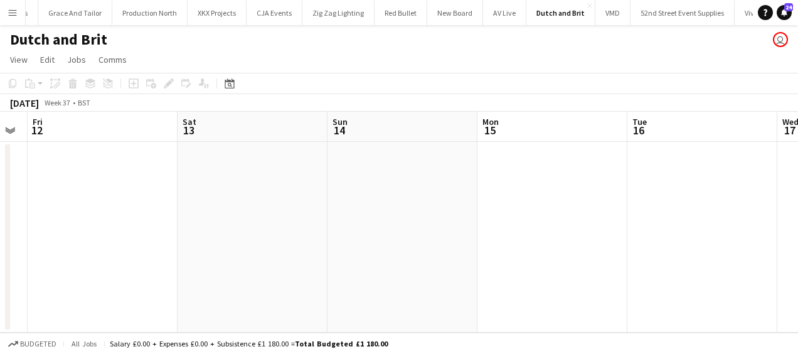
drag, startPoint x: 240, startPoint y: 205, endPoint x: 196, endPoint y: 205, distance: 43.9
click at [196, 205] on app-calendar-viewport "Mon 8 Tue 9 Wed 10 Thu 11 Fri 12 Sat 13 Sun 14 Mon 15 Tue 16 Wed 17 Thu 18" at bounding box center [399, 222] width 798 height 221
drag, startPoint x: 518, startPoint y: 226, endPoint x: 272, endPoint y: 202, distance: 247.1
click at [272, 202] on app-calendar-viewport "Wed 10 Thu 11 Fri 12 Sat 13 Sun 14 Mon 15 Tue 16 Wed 17 Thu 18 Fri 19 Sat 20" at bounding box center [399, 222] width 798 height 221
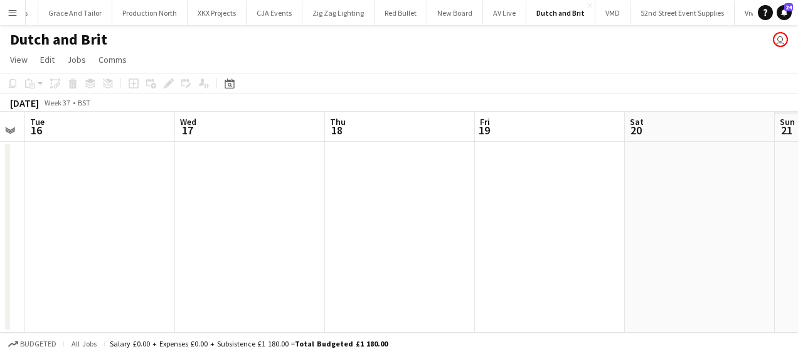
scroll to position [0, 319]
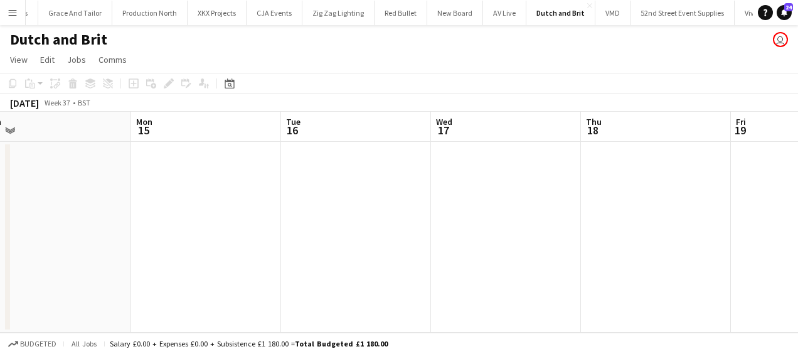
click at [318, 195] on app-date-cell at bounding box center [356, 237] width 150 height 191
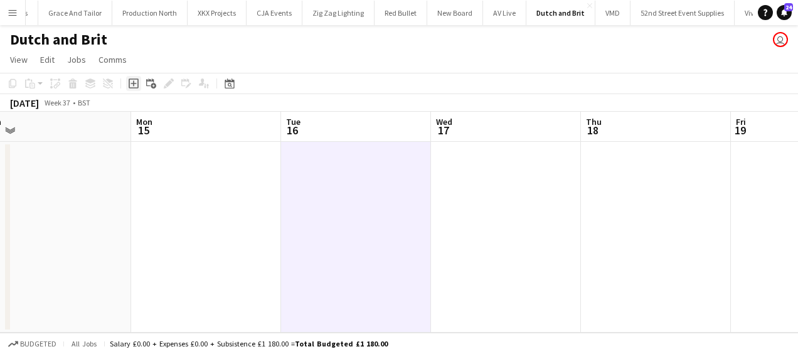
click at [136, 82] on icon "Add job" at bounding box center [134, 83] width 10 height 10
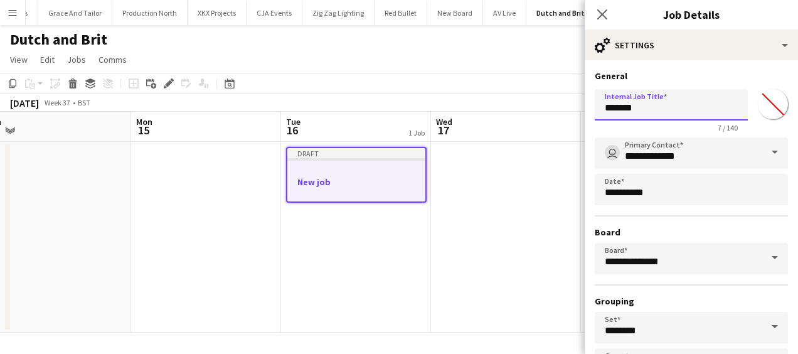
drag, startPoint x: 663, startPoint y: 109, endPoint x: 561, endPoint y: 103, distance: 101.8
click at [561, 103] on body "Menu Boards Boards Boards All jobs Status Workforce Workforce My Workforce Recr…" at bounding box center [399, 177] width 798 height 354
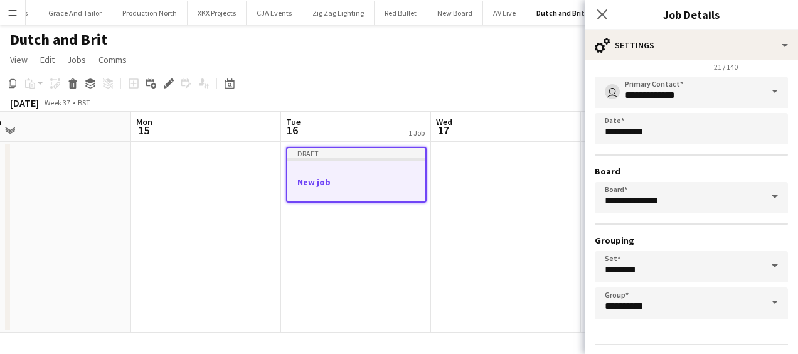
scroll to position [97, 0]
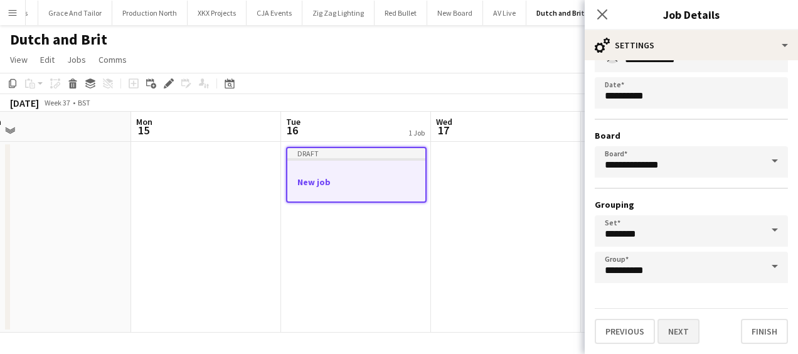
type input "**********"
click at [670, 327] on button "Next" at bounding box center [679, 331] width 42 height 25
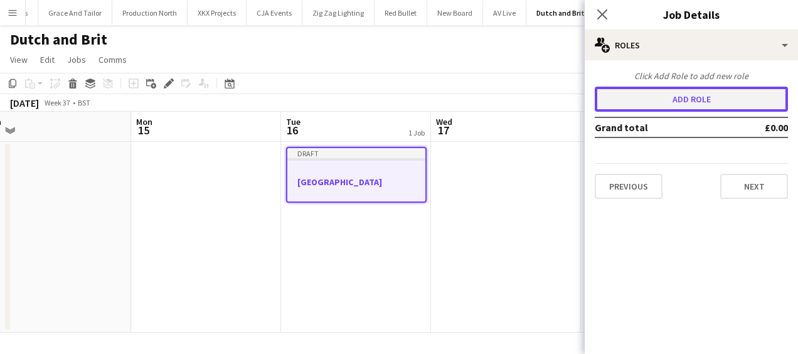
click at [678, 99] on button "Add role" at bounding box center [691, 99] width 193 height 25
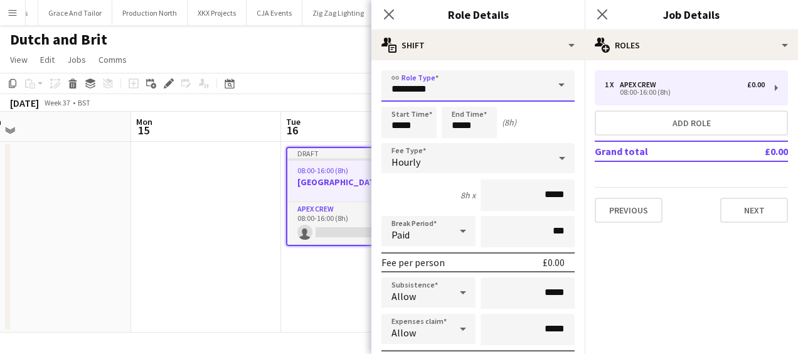
drag, startPoint x: 435, startPoint y: 92, endPoint x: 330, endPoint y: 92, distance: 105.4
click at [330, 92] on body "Menu Boards Boards Boards All jobs Status Workforce Workforce My Workforce Recr…" at bounding box center [399, 177] width 798 height 354
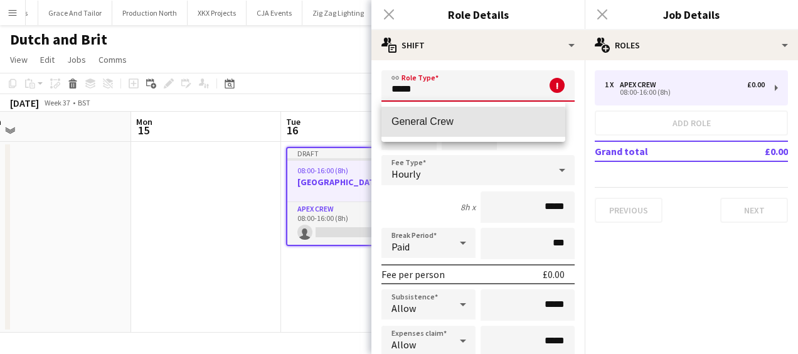
click at [428, 127] on span "General Crew" at bounding box center [474, 121] width 164 height 12
type input "**********"
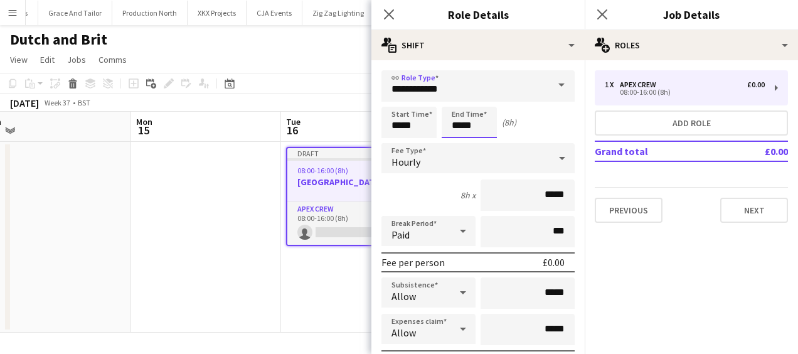
click at [462, 122] on input "*****" at bounding box center [469, 122] width 55 height 31
click at [452, 144] on div at bounding box center [456, 144] width 25 height 13
type input "*****"
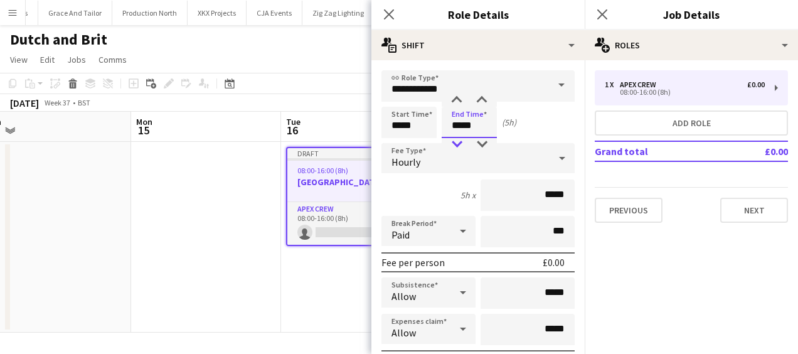
click at [452, 144] on div at bounding box center [456, 144] width 25 height 13
click at [634, 212] on button "Previous" at bounding box center [629, 210] width 68 height 25
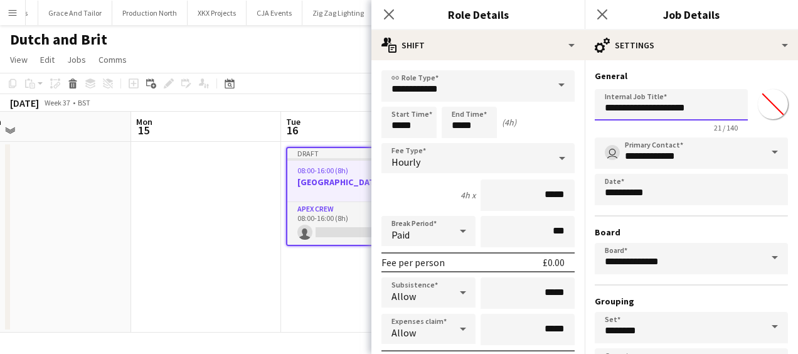
click at [701, 110] on input "**********" at bounding box center [671, 104] width 153 height 31
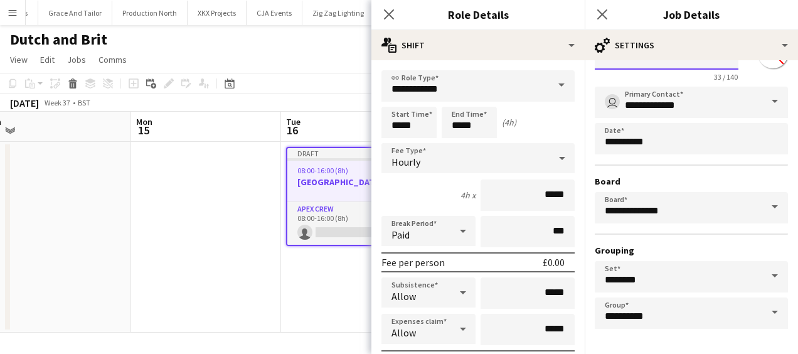
scroll to position [97, 0]
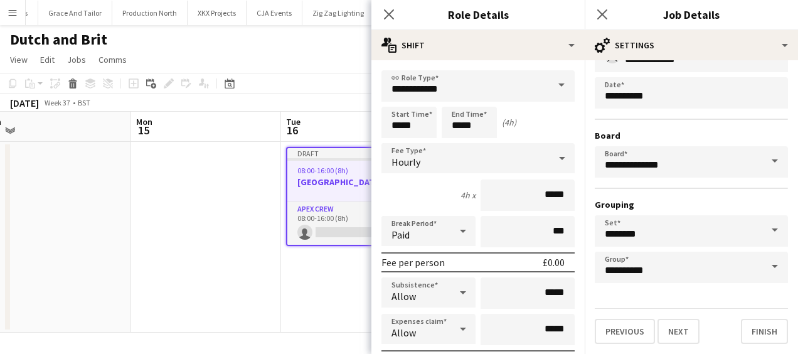
type input "**********"
click at [687, 328] on button "Next" at bounding box center [679, 331] width 42 height 25
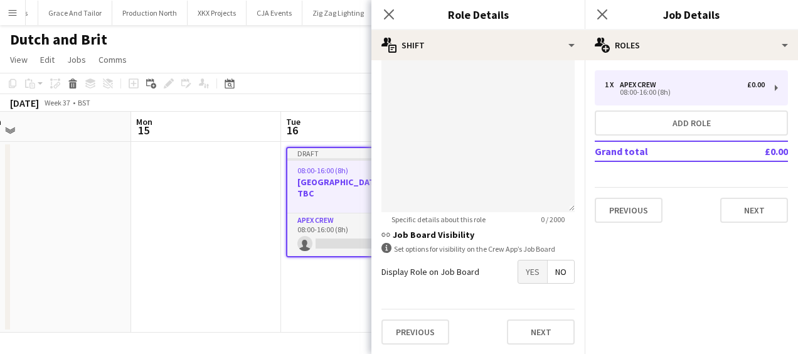
scroll to position [306, 0]
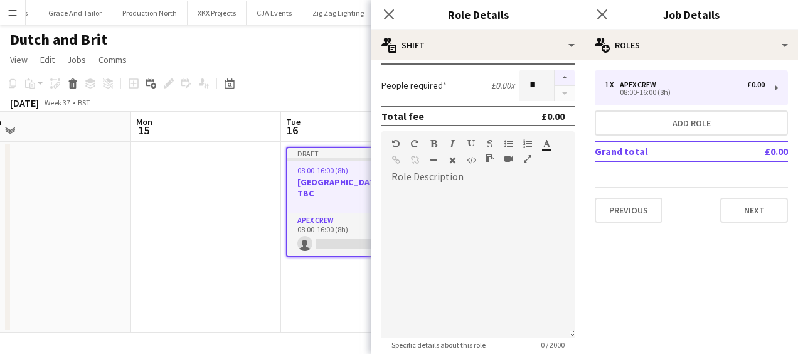
click at [555, 74] on button "button" at bounding box center [565, 78] width 20 height 16
type input "*"
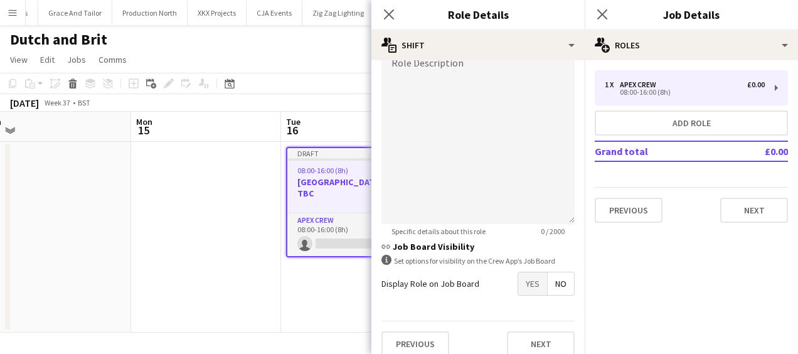
scroll to position [431, 0]
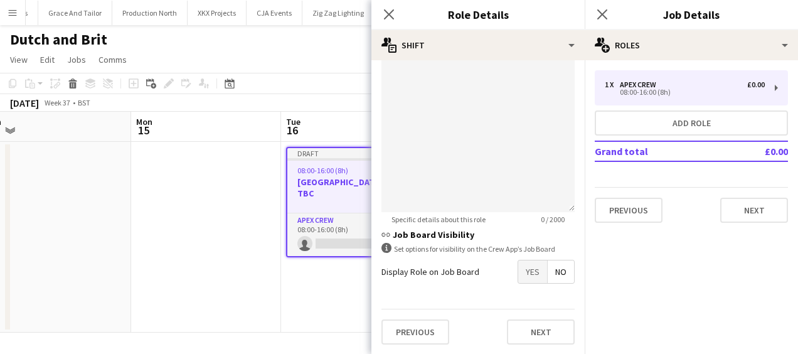
click at [525, 280] on span "Yes" at bounding box center [532, 271] width 29 height 23
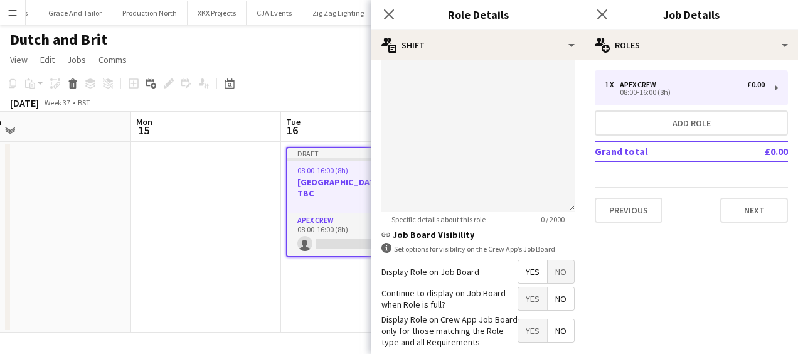
click at [525, 299] on span "Yes" at bounding box center [532, 298] width 29 height 23
click at [749, 208] on button "Next" at bounding box center [754, 210] width 68 height 25
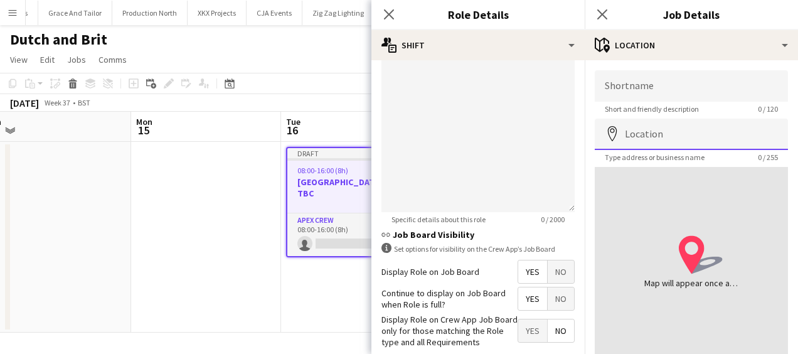
click at [676, 136] on input "Location" at bounding box center [691, 134] width 193 height 31
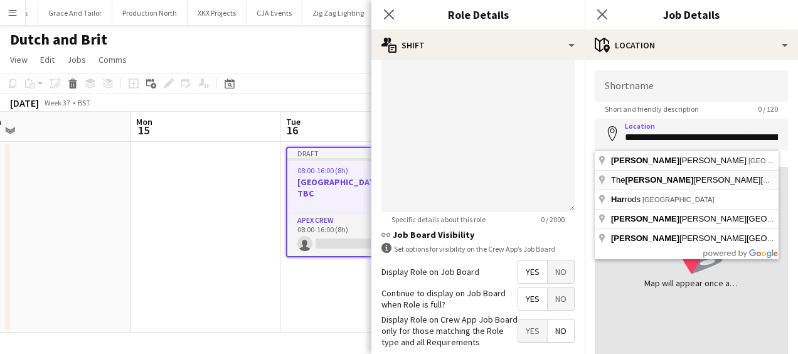
type input "**********"
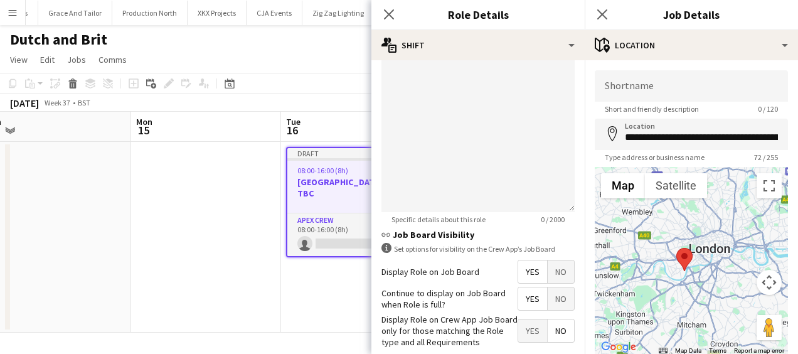
click at [397, 14] on div "Close pop-in" at bounding box center [388, 14] width 35 height 29
click at [383, 11] on icon "Close pop-in" at bounding box center [389, 14] width 12 height 12
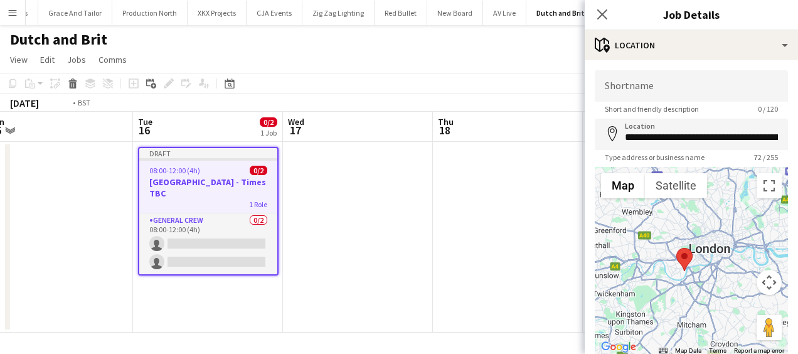
drag, startPoint x: 463, startPoint y: 195, endPoint x: 316, endPoint y: 193, distance: 147.5
click at [309, 193] on app-calendar-viewport "Fri 12 Sat 13 Sun 14 Mon 15 Tue 16 0/2 1 Job Wed 17 Thu 18 Fri 19 Sat 20 Sun 21…" at bounding box center [399, 222] width 798 height 221
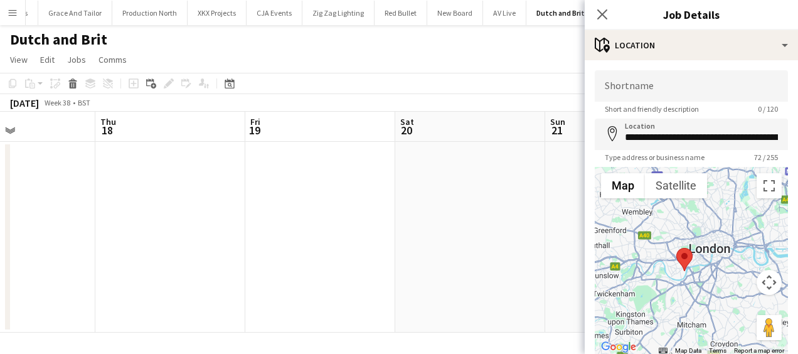
click at [296, 198] on app-calendar-viewport "Sun 14 Mon 15 Tue 16 0/2 1 Job Wed 17 Thu 18 Fri 19 Sat 20 Sun 21 Mon 22 Tue 23…" at bounding box center [399, 222] width 798 height 221
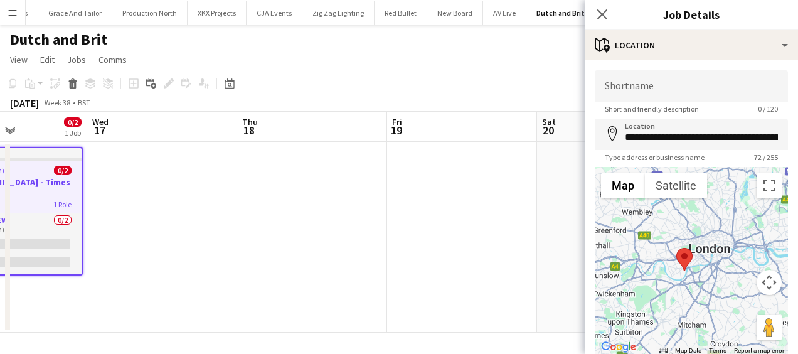
click at [423, 186] on app-date-cell at bounding box center [462, 237] width 150 height 191
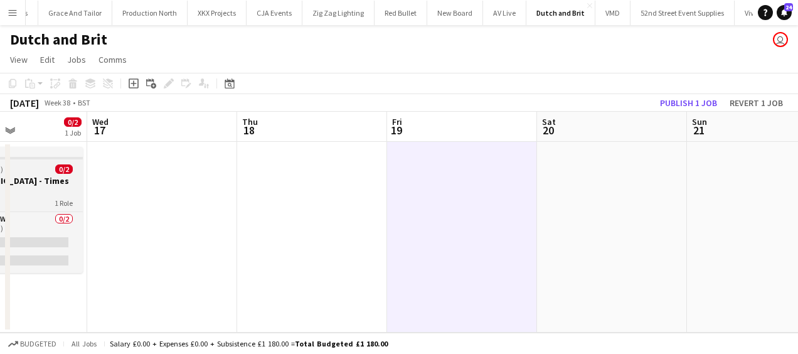
click at [48, 182] on h3 "Chelsea Harbour Hotel - Times TBC" at bounding box center [12, 186] width 141 height 23
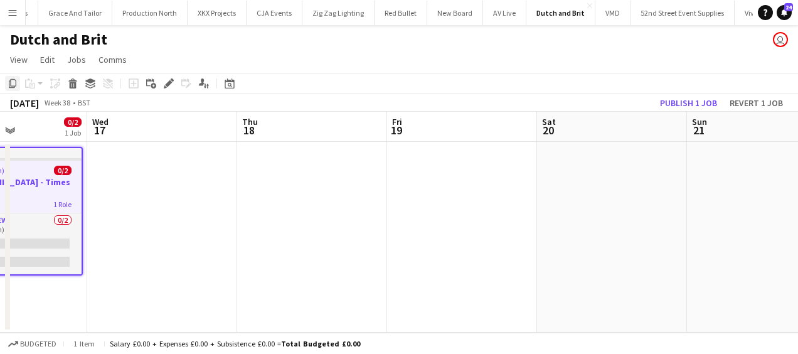
click at [9, 83] on icon at bounding box center [13, 83] width 8 height 9
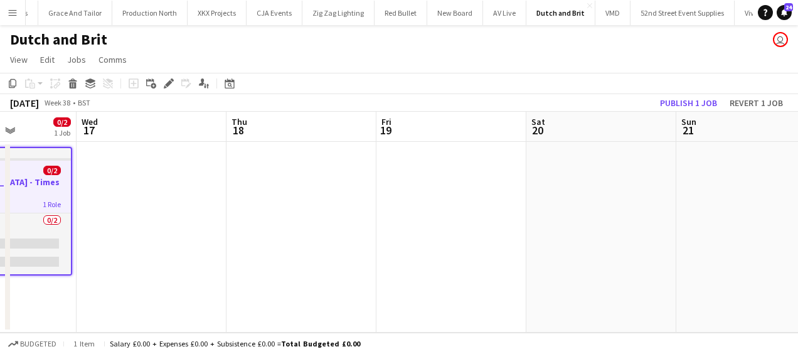
click at [238, 217] on app-calendar-viewport "Sat 13 Sun 14 Mon 15 Tue 16 0/2 1 Job Wed 17 Thu 18 Fri 19 Sat 20 Sun 21 Mon 22…" at bounding box center [399, 222] width 798 height 221
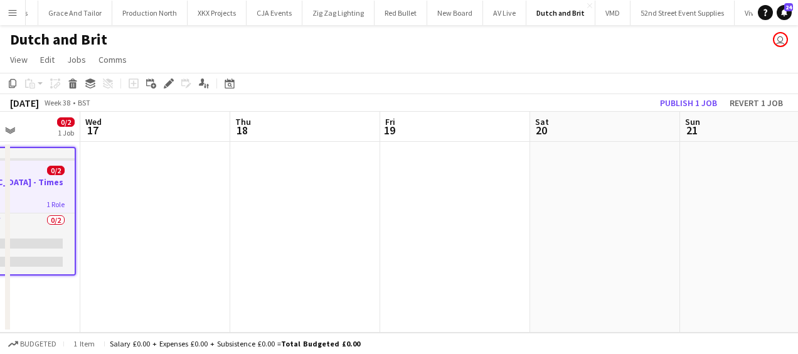
click at [402, 191] on app-date-cell at bounding box center [455, 237] width 150 height 191
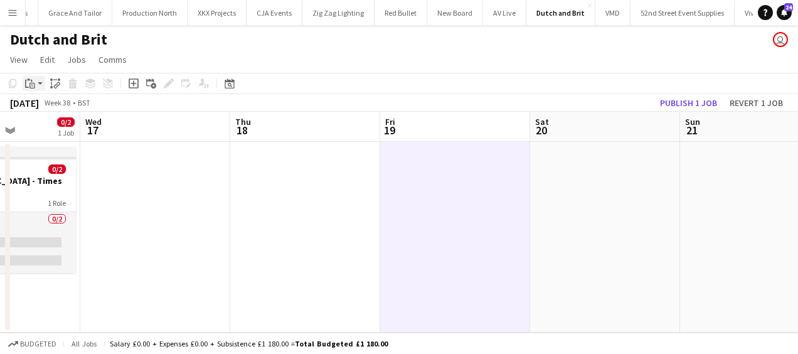
click at [35, 82] on div "Paste" at bounding box center [30, 83] width 15 height 15
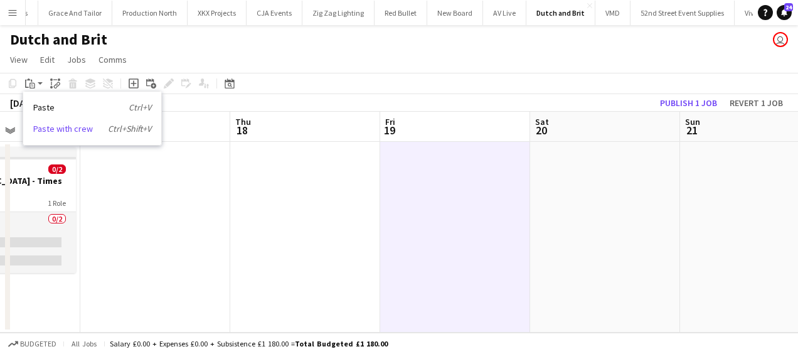
click at [78, 127] on link "Paste with crew Ctrl+Shift+V" at bounding box center [92, 128] width 118 height 11
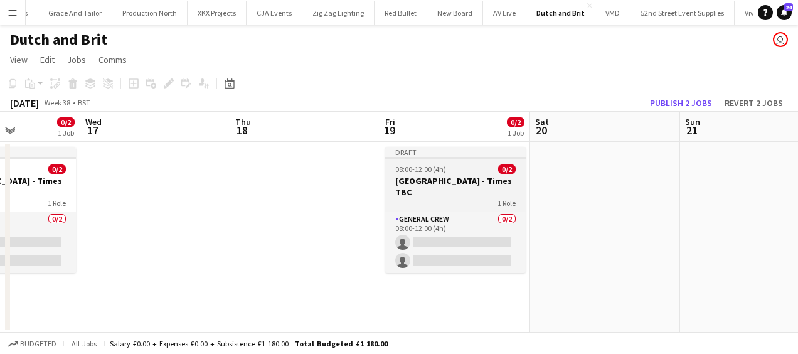
click at [428, 170] on span "08:00-12:00 (4h)" at bounding box center [420, 168] width 51 height 9
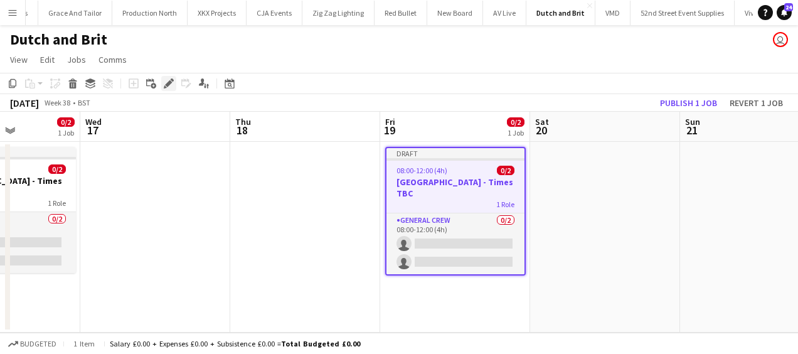
click at [169, 83] on icon at bounding box center [168, 83] width 7 height 7
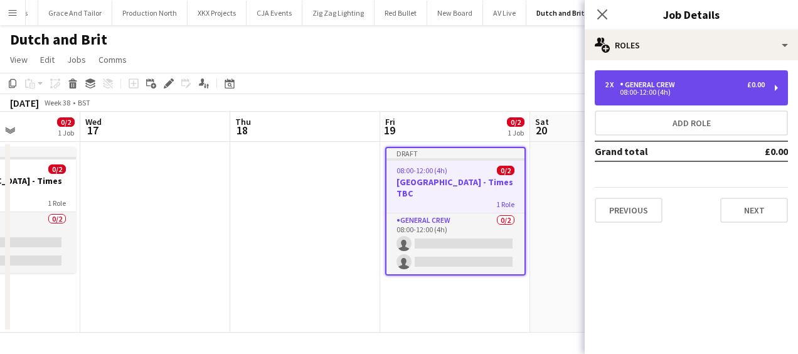
click at [633, 87] on div "General Crew" at bounding box center [650, 84] width 60 height 9
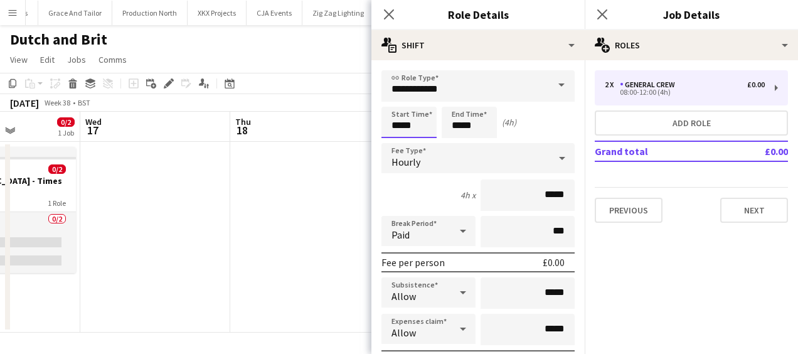
click at [397, 119] on input "*****" at bounding box center [409, 122] width 55 height 31
type input "*****"
click at [396, 99] on div at bounding box center [396, 100] width 25 height 13
click at [392, 11] on icon at bounding box center [389, 14] width 10 height 10
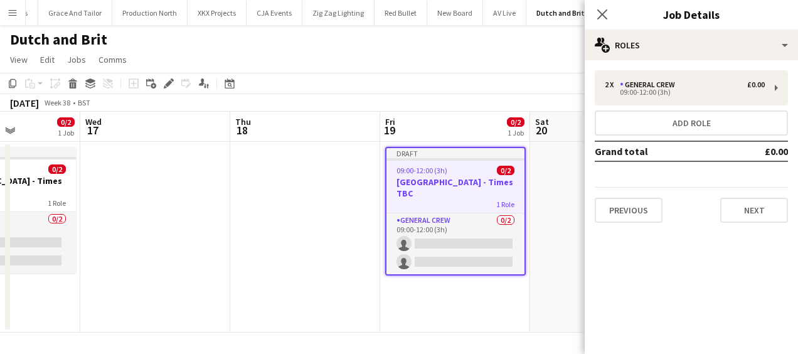
click at [324, 167] on app-date-cell at bounding box center [305, 237] width 150 height 191
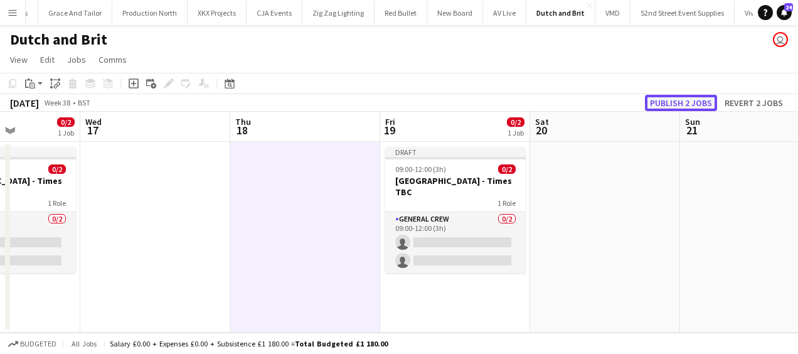
click at [680, 104] on button "Publish 2 jobs" at bounding box center [681, 103] width 72 height 16
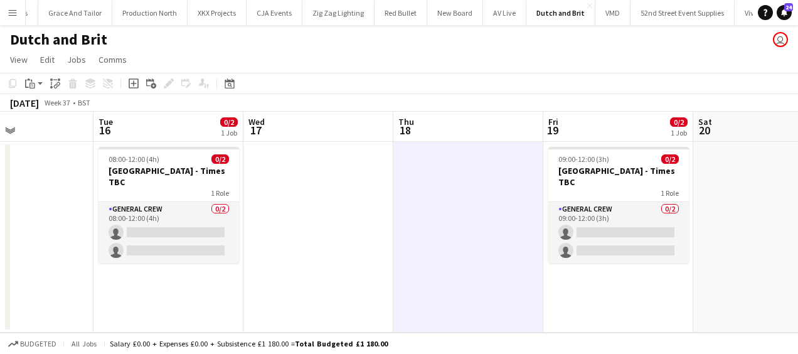
scroll to position [0, 270]
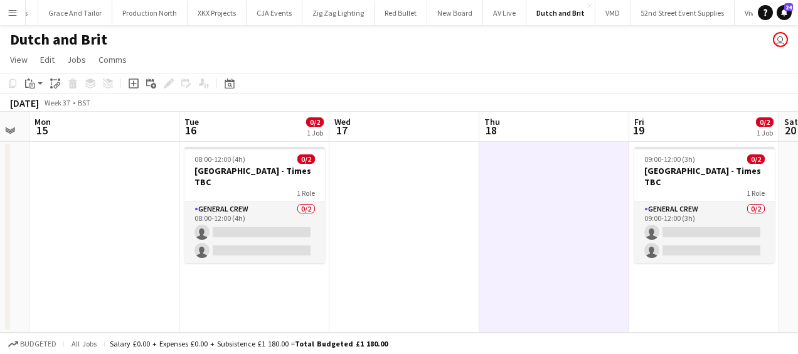
drag, startPoint x: 200, startPoint y: 207, endPoint x: 449, endPoint y: 238, distance: 251.0
click at [449, 238] on app-calendar-viewport "Sat 13 Sun 14 Mon 15 Tue 16 0/2 1 Job Wed 17 Thu 18 Fri 19 0/2 1 Job Sat 20 Sun…" at bounding box center [399, 222] width 798 height 221
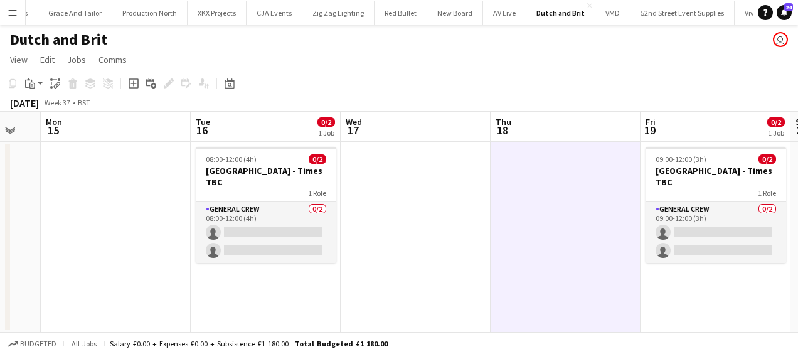
drag, startPoint x: 533, startPoint y: 261, endPoint x: 585, endPoint y: 259, distance: 52.1
click at [583, 260] on app-calendar-viewport "Sat 13 Sun 14 Mon 15 Tue 16 0/2 1 Job Wed 17 Thu 18 Fri 19 0/2 1 Job Sat 20 Sun…" at bounding box center [399, 222] width 798 height 221
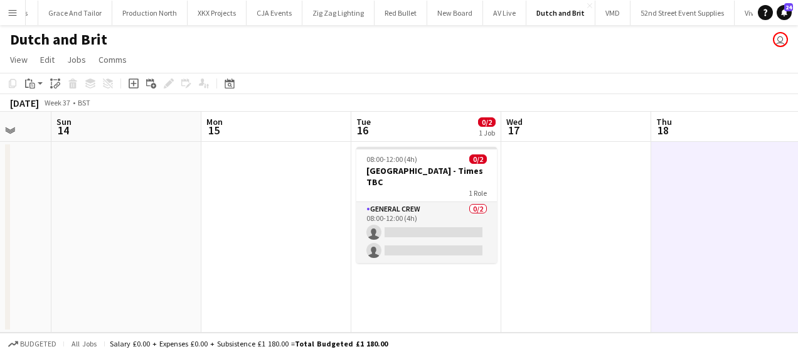
click at [544, 228] on app-calendar-viewport "Thu 11 Fri 12 Sat 13 Sun 14 Mon 15 Tue 16 0/2 1 Job Wed 17 Thu 18 Fri 19 0/2 1 …" at bounding box center [399, 222] width 798 height 221
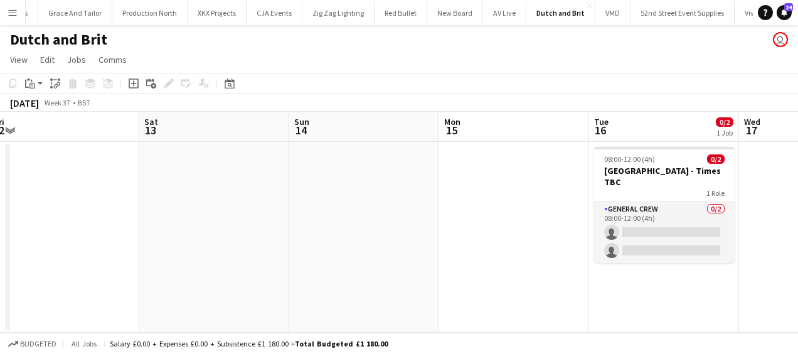
drag, startPoint x: 558, startPoint y: 225, endPoint x: 636, endPoint y: 225, distance: 77.8
click at [636, 225] on app-calendar-viewport "Wed 10 Thu 11 Fri 12 Sat 13 Sun 14 Mon 15 Tue 16 0/2 1 Job Wed 17 Thu 18 Fri 19…" at bounding box center [399, 222] width 798 height 221
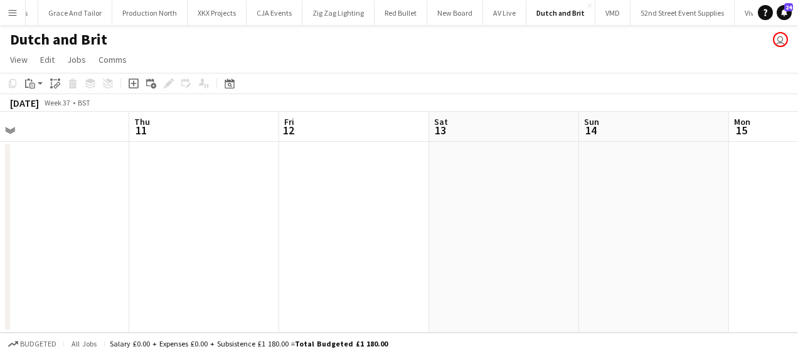
drag, startPoint x: 490, startPoint y: 220, endPoint x: 607, endPoint y: 223, distance: 117.4
click at [654, 223] on app-calendar-viewport "Mon 8 Tue 9 Wed 10 Thu 11 Fri 12 Sat 13 Sun 14 Mon 15 Tue 16 0/2 1 Job Wed 17 T…" at bounding box center [399, 222] width 798 height 221
drag, startPoint x: 438, startPoint y: 217, endPoint x: 473, endPoint y: 198, distance: 40.2
click at [735, 228] on app-calendar-viewport "Sun 7 Mon 8 Tue 9 Wed 10 Thu 11 Fri 12 Sat 13 Sun 14 Mon 15 Tue 16 0/2 1 Job We…" at bounding box center [399, 222] width 798 height 221
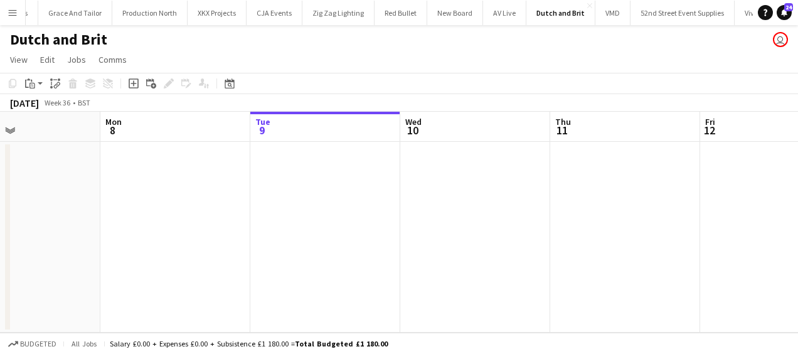
drag, startPoint x: 428, startPoint y: 200, endPoint x: 725, endPoint y: 234, distance: 298.8
click at [725, 234] on app-calendar-viewport "Fri 5 Sat 6 Sun 7 Mon 8 Tue 9 Wed 10 Thu 11 Fri 12 Sat 13 Sun 14 Mon 15" at bounding box center [399, 222] width 798 height 221
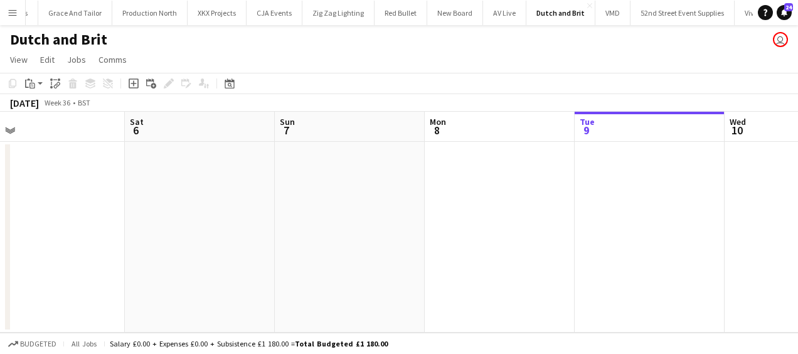
drag, startPoint x: 454, startPoint y: 213, endPoint x: 619, endPoint y: 212, distance: 164.4
click at [727, 225] on app-calendar-viewport "Wed 3 Thu 4 Fri 5 Sat 6 Sun 7 Mon 8 Tue 9 Wed 10 Thu 11 Fri 12 Sat 13" at bounding box center [399, 222] width 798 height 221
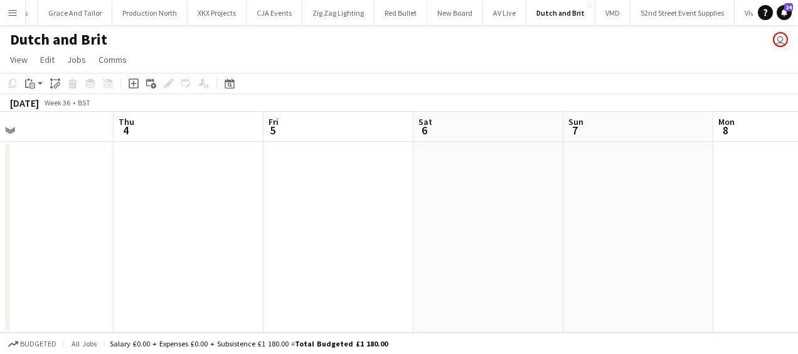
drag, startPoint x: 651, startPoint y: 205, endPoint x: 502, endPoint y: 198, distance: 148.8
click at [677, 208] on app-calendar-viewport "Mon 1 Tue 2 Wed 3 Thu 4 Fri 5 Sat 6 Sun 7 Mon 8 Tue 9 Wed 10 Thu 11" at bounding box center [399, 222] width 798 height 221
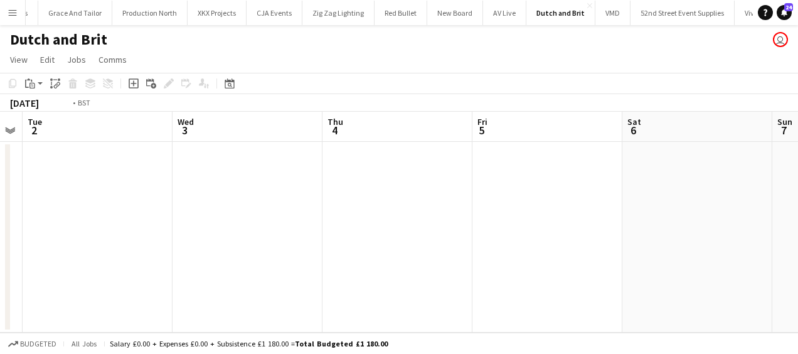
click at [627, 211] on app-calendar-viewport "Sun 31 Mon 1 Tue 2 Wed 3 Thu 4 Fri 5 Sat 6 Sun 7 Mon 8 Tue 9 Wed 10" at bounding box center [399, 222] width 798 height 221
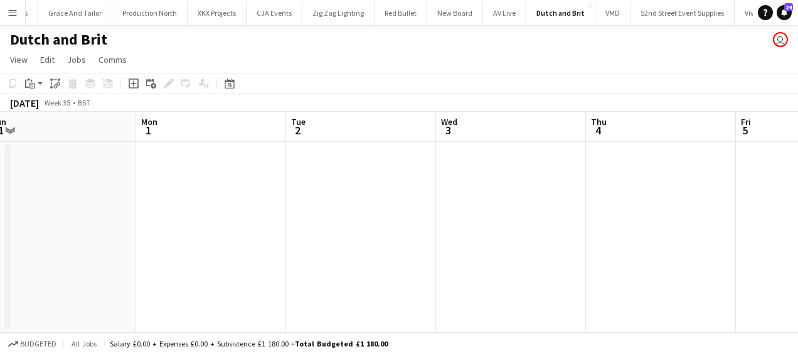
drag, startPoint x: 479, startPoint y: 199, endPoint x: 669, endPoint y: 220, distance: 190.7
click at [703, 216] on app-calendar-viewport "Fri 29 Sat 30 Sun 31 Mon 1 Tue 2 Wed 3 Thu 4 Fri 5 Sat 6 Sun 7 Mon 8" at bounding box center [399, 222] width 798 height 221
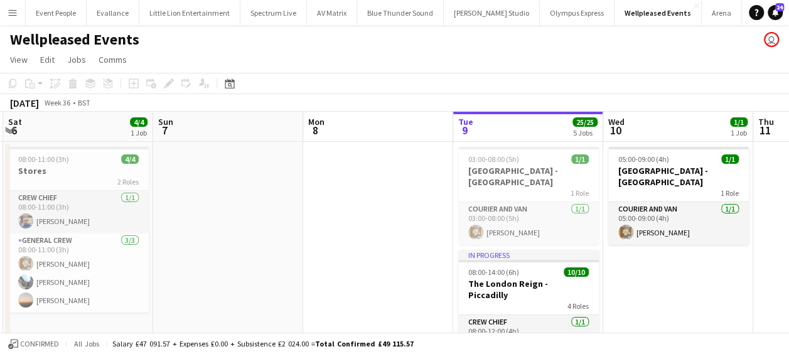
scroll to position [0, 304]
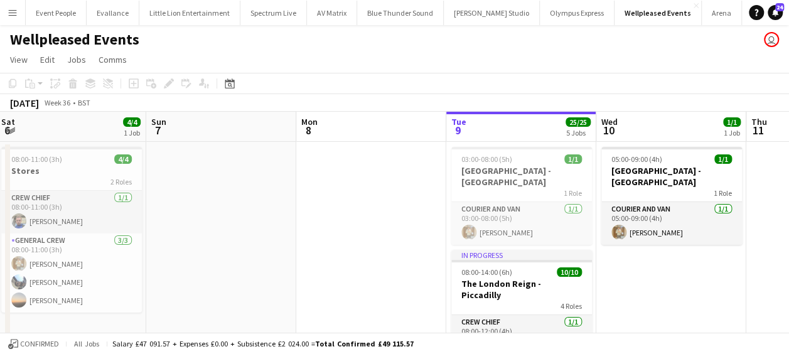
drag, startPoint x: 485, startPoint y: 269, endPoint x: 781, endPoint y: 325, distance: 301.4
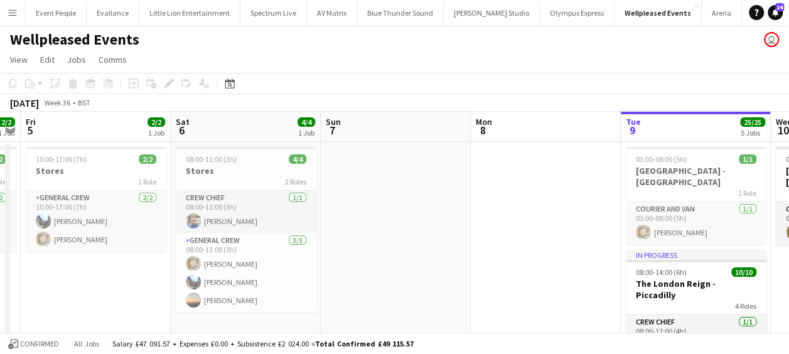
drag, startPoint x: 497, startPoint y: 292, endPoint x: 671, endPoint y: 306, distance: 174.9
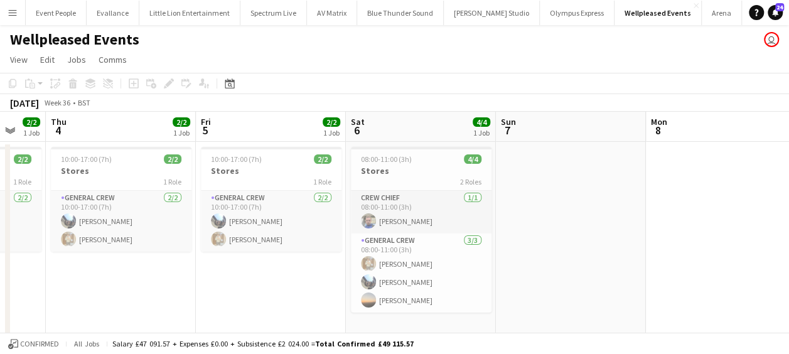
scroll to position [0, 387]
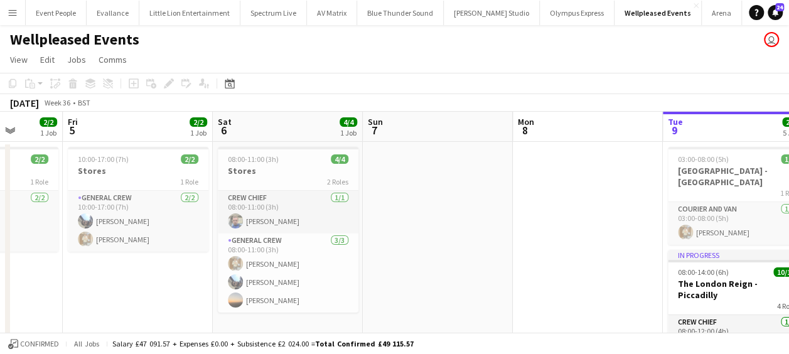
drag, startPoint x: 636, startPoint y: 286, endPoint x: 653, endPoint y: 286, distance: 16.9
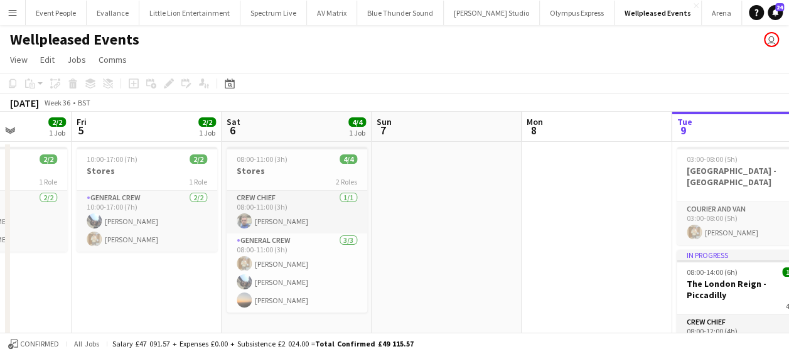
drag, startPoint x: 264, startPoint y: 294, endPoint x: 51, endPoint y: 275, distance: 213.0
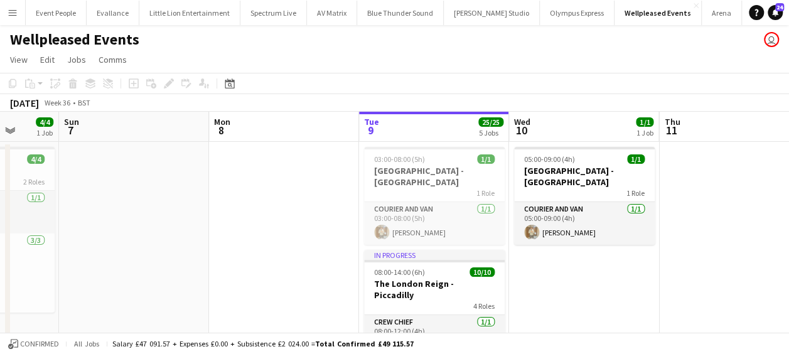
drag, startPoint x: 31, startPoint y: 252, endPoint x: 272, endPoint y: 251, distance: 241.0
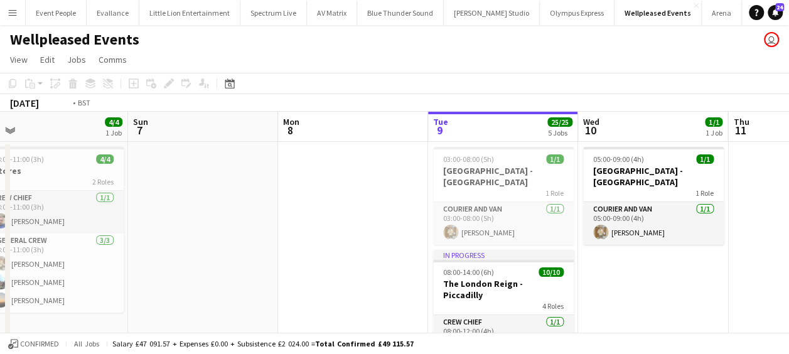
drag, startPoint x: 250, startPoint y: 252, endPoint x: 42, endPoint y: 238, distance: 208.8
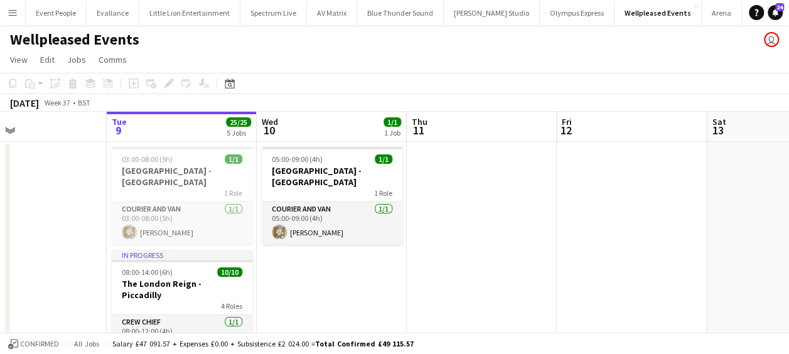
scroll to position [0, 501]
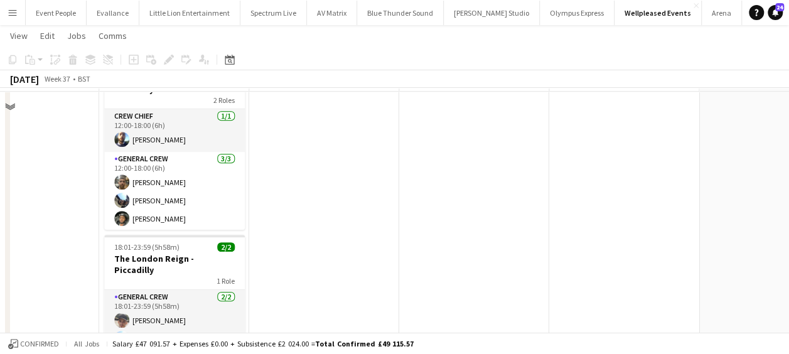
scroll to position [369, 0]
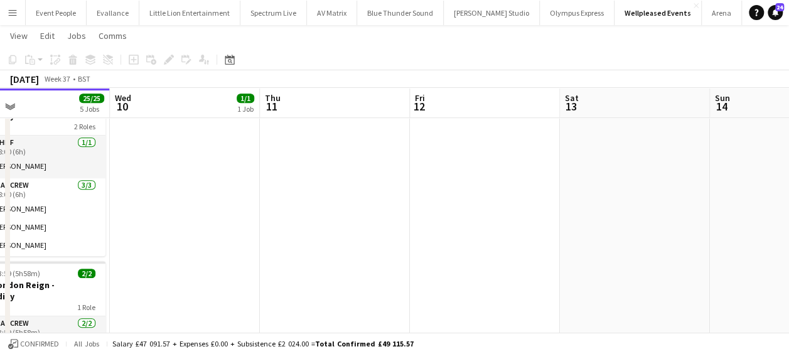
drag, startPoint x: 272, startPoint y: 238, endPoint x: 132, endPoint y: 240, distance: 139.9
click at [132, 240] on app-calendar-viewport "Sun 7 Mon 8 Tue 9 25/25 5 Jobs Wed 10 1/1 1 Job Thu 11 Fri 12 Sat 13 Sun 14 Mon…" at bounding box center [394, 132] width 789 height 904
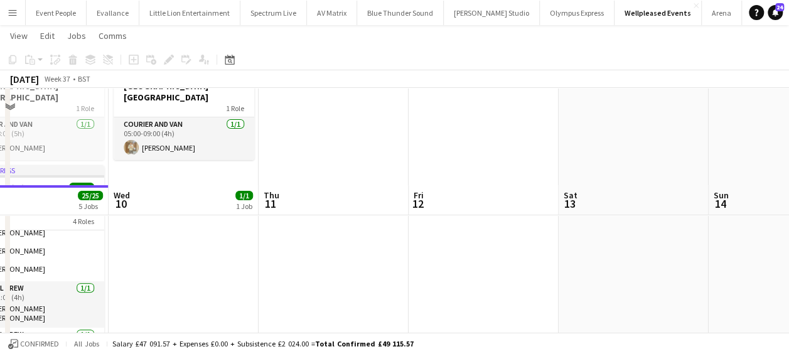
scroll to position [0, 0]
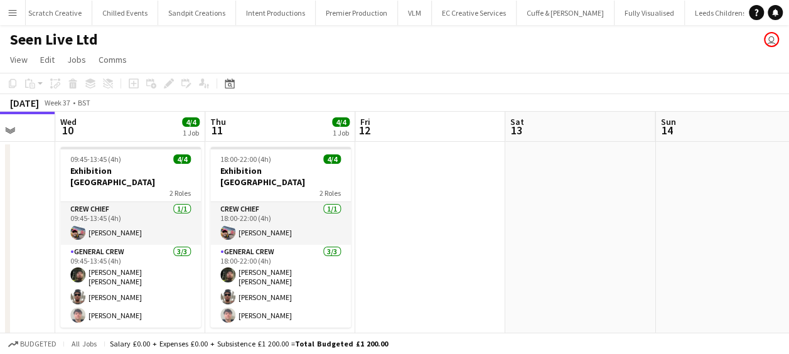
scroll to position [0, 580]
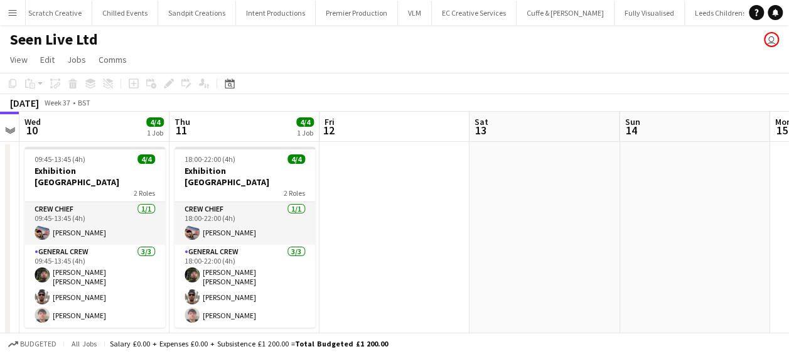
drag, startPoint x: 457, startPoint y: 278, endPoint x: 177, endPoint y: 285, distance: 280.6
click at [177, 285] on app-calendar-viewport "Sat 6 Sun 7 Mon 8 Tue 9 Wed 10 4/4 1 Job Thu 11 4/4 1 Job Fri 12 Sat 13 Sun 14 …" at bounding box center [394, 231] width 789 height 238
click at [319, 185] on app-date-cell at bounding box center [394, 246] width 150 height 208
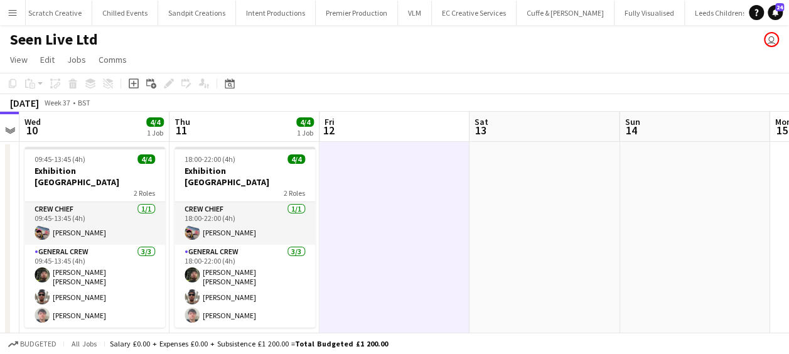
drag, startPoint x: 306, startPoint y: 221, endPoint x: 228, endPoint y: 216, distance: 77.3
click at [210, 218] on app-calendar-viewport "Sat 6 Sun 7 Mon 8 Tue 9 Wed 10 4/4 1 Job Thu 11 4/4 1 Job Fri 12 Sat 13 Sun 14 …" at bounding box center [394, 231] width 789 height 238
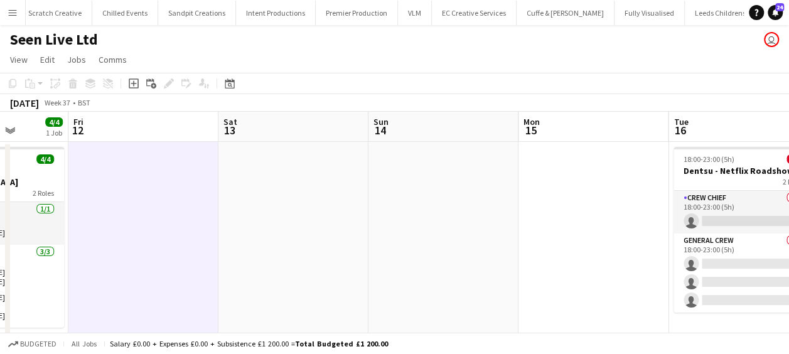
click at [216, 227] on app-calendar-viewport "Mon 8 Tue 9 Wed 10 4/4 1 Job Thu 11 4/4 1 Job Fri 12 Sat 13 Sun 14 Mon 15 Tue 1…" at bounding box center [394, 231] width 789 height 238
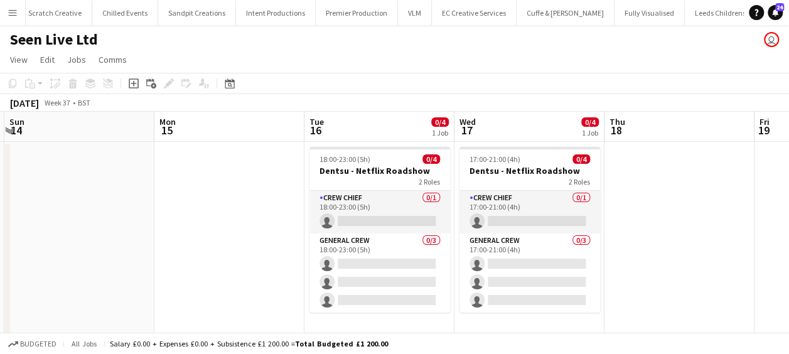
drag, startPoint x: 368, startPoint y: 227, endPoint x: 256, endPoint y: 227, distance: 112.3
click at [256, 227] on app-calendar-viewport "Fri 12 Sat 13 Sun 14 Mon 15 Tue 16 0/4 1 Job Wed 17 0/4 1 Job Thu 18 Fri 19 Sat…" at bounding box center [394, 231] width 789 height 238
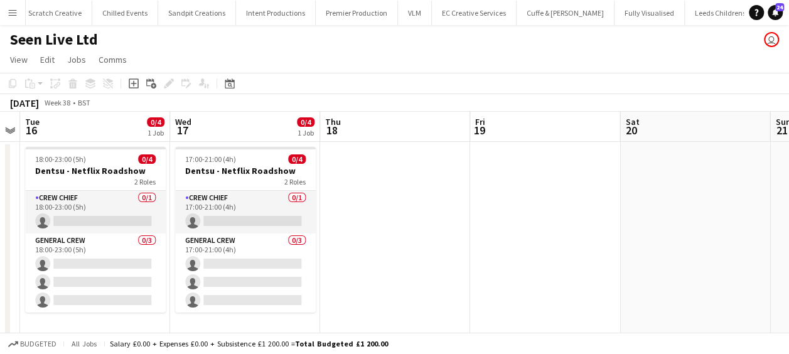
scroll to position [0, 581]
drag, startPoint x: 611, startPoint y: 279, endPoint x: 454, endPoint y: 247, distance: 160.0
click at [454, 247] on app-calendar-viewport "Fri 12 Sat 13 Sun 14 Mon 15 Tue 16 0/4 1 Job Wed 17 0/4 1 Job Thu 18 Fri 19 Sat…" at bounding box center [394, 231] width 789 height 238
click at [316, 254] on app-date-cell "17:00-21:00 (4h) 0/4 Dentsu - Netflix Roadshow 2 Roles Crew Chief 0/1 17:00-21:…" at bounding box center [244, 246] width 150 height 208
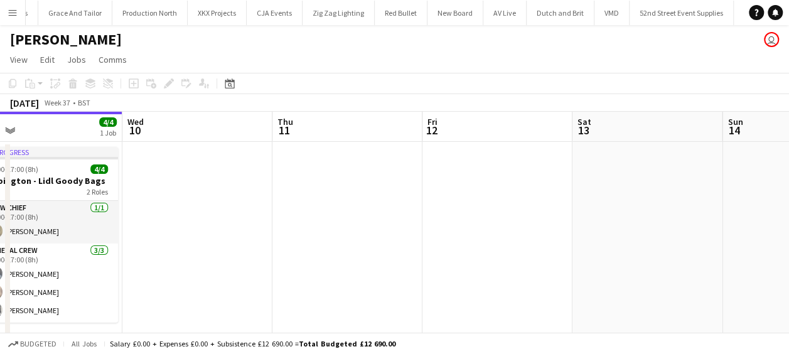
drag, startPoint x: 434, startPoint y: 257, endPoint x: 171, endPoint y: 252, distance: 263.0
click at [158, 256] on app-calendar-viewport "Sat 6 Sun 7 Mon 8 Tue 9 4/4 1 Job Wed 10 Thu 11 Fri 12 Sat 13 Sun 14 Mon 15 6/6…" at bounding box center [394, 235] width 789 height 246
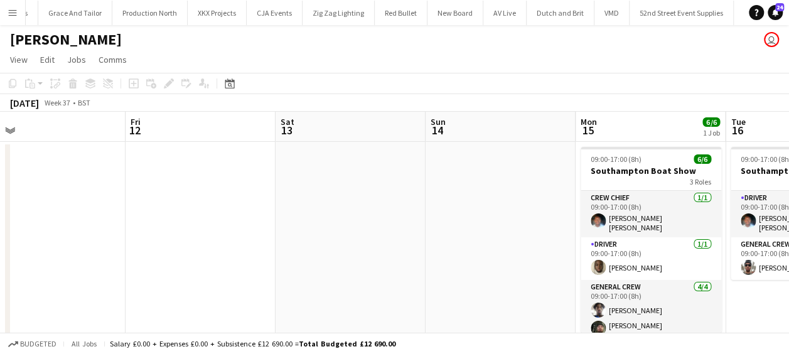
drag, startPoint x: 405, startPoint y: 243, endPoint x: 267, endPoint y: 233, distance: 138.5
click at [261, 237] on app-calendar-viewport "Mon 8 Tue 9 4/4 1 Job Wed 10 Thu 11 Fri 12 Sat 13 Sun 14 Mon 15 6/6 1 Job Tue 1…" at bounding box center [394, 235] width 789 height 246
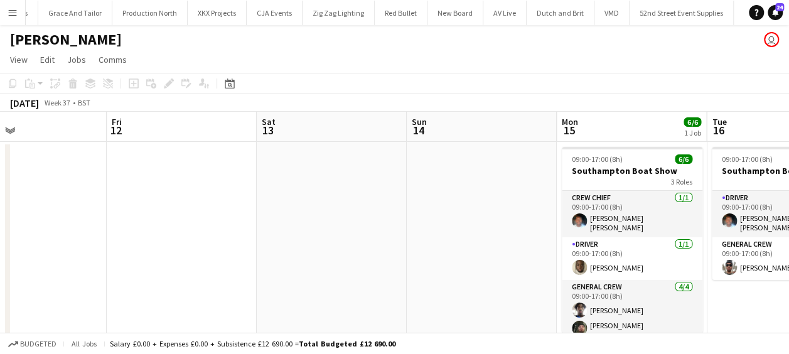
drag, startPoint x: 306, startPoint y: 240, endPoint x: 0, endPoint y: 199, distance: 309.0
click at [0, 204] on html "Menu Boards Boards Boards All jobs Status Workforce Workforce My Workforce Recr…" at bounding box center [394, 189] width 789 height 379
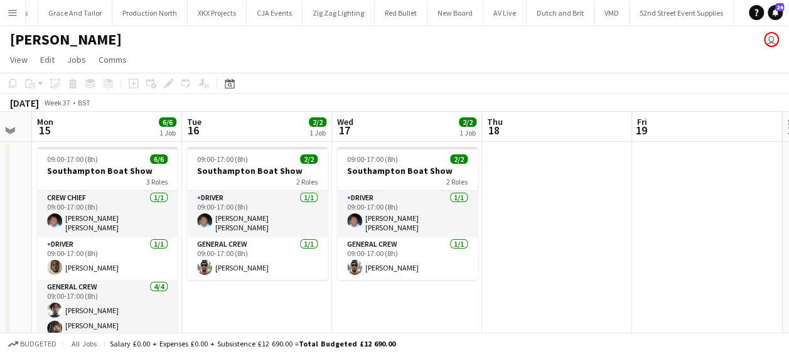
scroll to position [0, 425]
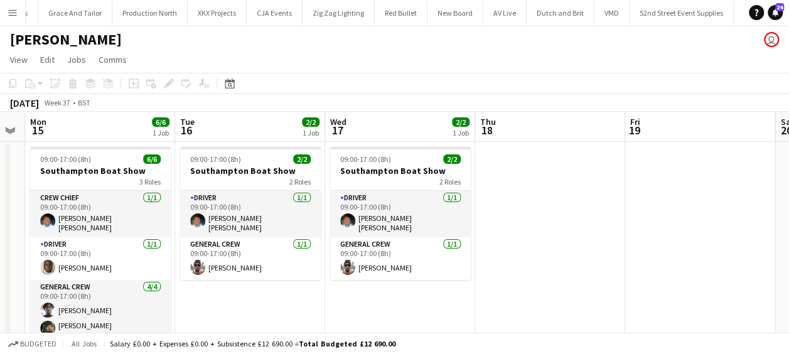
drag, startPoint x: 512, startPoint y: 285, endPoint x: 325, endPoint y: 281, distance: 187.0
click at [325, 281] on app-calendar-viewport "Fri 12 Sat 13 Sun 14 Mon 15 6/6 1 Job Tue 16 2/2 1 Job Wed 17 2/2 1 Job Thu 18 …" at bounding box center [394, 235] width 789 height 246
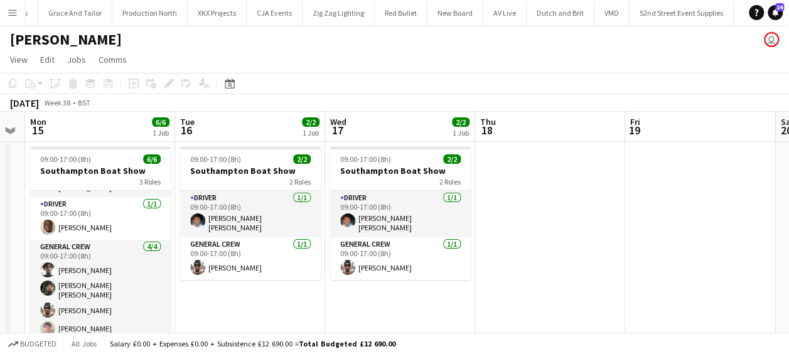
scroll to position [0, 545]
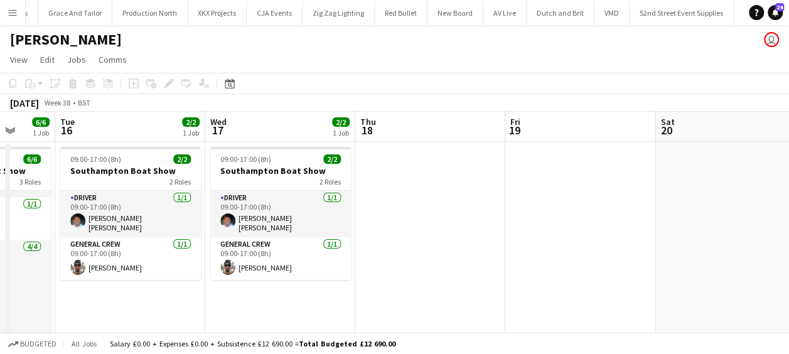
drag, startPoint x: 164, startPoint y: 289, endPoint x: 142, endPoint y: 287, distance: 22.0
click at [142, 287] on app-calendar-viewport "Fri 12 Sat 13 Sun 14 Mon 15 6/6 1 Job Tue 16 2/2 1 Job Wed 17 2/2 1 Job Thu 18 …" at bounding box center [394, 235] width 789 height 246
